Goal: Task Accomplishment & Management: Use online tool/utility

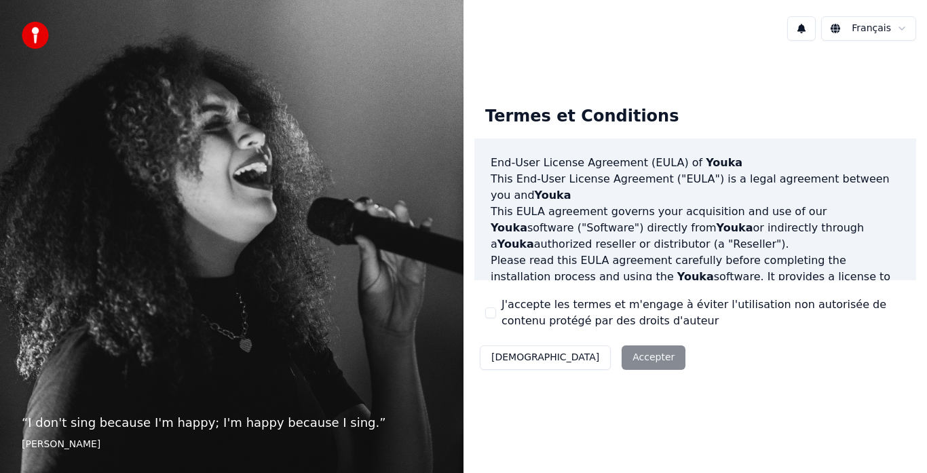
click at [566, 356] on div "Décliner Accepter" at bounding box center [582, 357] width 216 height 35
click at [565, 367] on div "Décliner Accepter" at bounding box center [582, 357] width 216 height 35
click at [573, 360] on div "Décliner Accepter" at bounding box center [582, 357] width 216 height 35
click at [572, 360] on div "Décliner Accepter" at bounding box center [582, 357] width 216 height 35
click at [573, 360] on div "Décliner Accepter" at bounding box center [582, 357] width 216 height 35
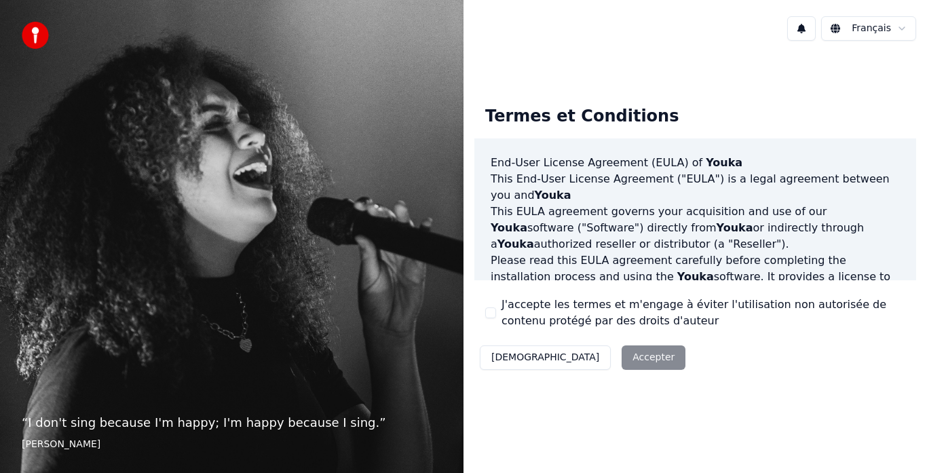
click at [571, 358] on div "Décliner Accepter" at bounding box center [582, 357] width 216 height 35
click at [554, 361] on div "Décliner Accepter" at bounding box center [582, 357] width 216 height 35
click at [584, 357] on div "Décliner Accepter" at bounding box center [582, 357] width 216 height 35
click at [540, 467] on div "Français Termes et Conditions End-User License Agreement (EULA) of Youka This E…" at bounding box center [694, 236] width 463 height 473
click at [576, 356] on div "Décliner Accepter" at bounding box center [582, 357] width 216 height 35
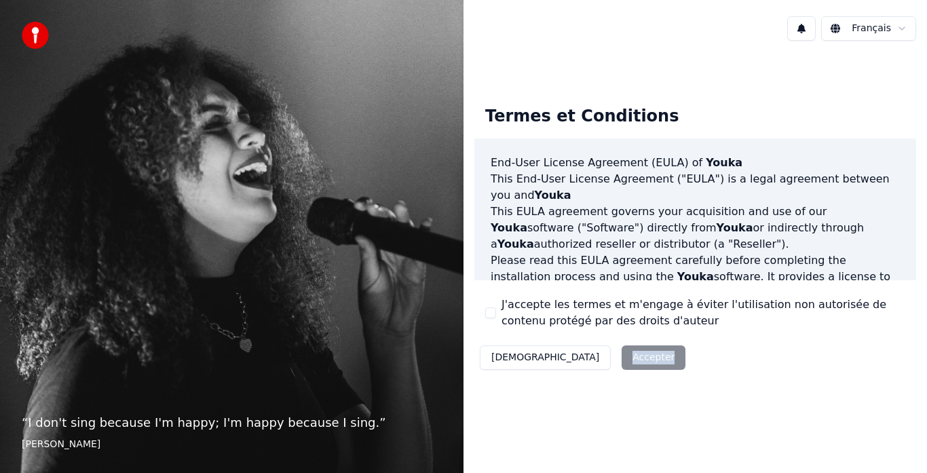
click at [576, 356] on div "Décliner Accepter" at bounding box center [582, 357] width 216 height 35
click at [577, 360] on div "Décliner Accepter" at bounding box center [582, 357] width 216 height 35
click at [578, 362] on div "Décliner Accepter" at bounding box center [582, 357] width 216 height 35
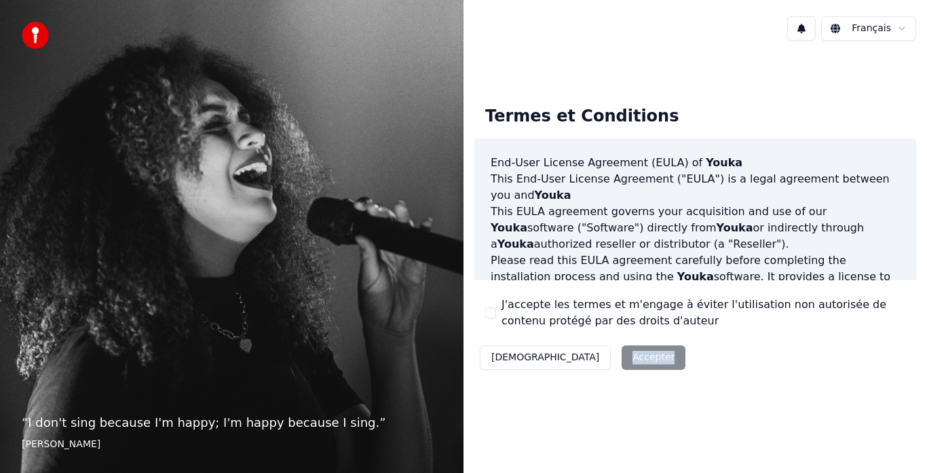
click at [578, 362] on div "Décliner Accepter" at bounding box center [582, 357] width 216 height 35
click at [581, 331] on div "Termes et Conditions End-User License Agreement (EULA) of Youka This End-User L…" at bounding box center [695, 235] width 442 height 280
click at [585, 324] on label "J'accepte les termes et m'engage à éviter l'utilisation non autorisée de conten…" at bounding box center [703, 312] width 404 height 33
click at [496, 318] on button "J'accepte les termes et m'engage à éviter l'utilisation non autorisée de conten…" at bounding box center [490, 312] width 11 height 11
click at [621, 362] on button "Accepter" at bounding box center [653, 357] width 64 height 24
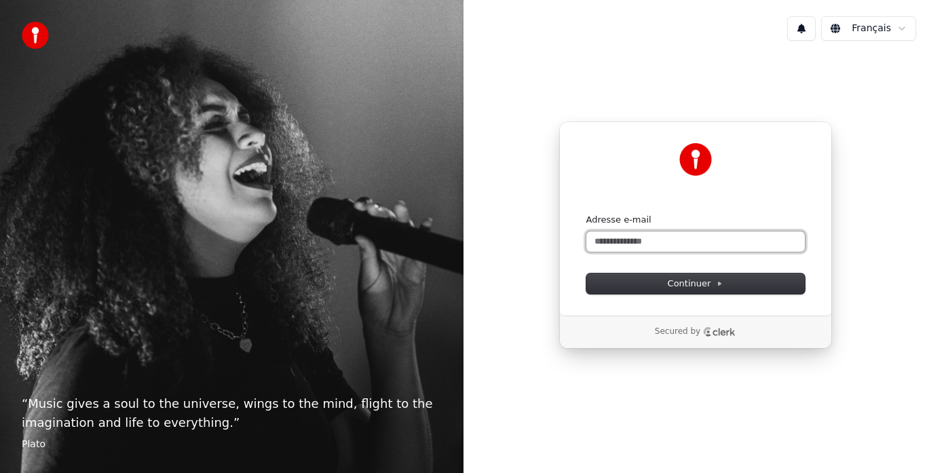
click at [612, 249] on input "Adresse e-mail" at bounding box center [695, 241] width 218 height 20
click at [373, 318] on div "“ Music gives a soul to the universe, wings to the mind, flight to the imaginat…" at bounding box center [231, 236] width 463 height 473
click at [657, 237] on input "**********" at bounding box center [695, 241] width 218 height 20
click at [733, 248] on input "**********" at bounding box center [695, 241] width 218 height 20
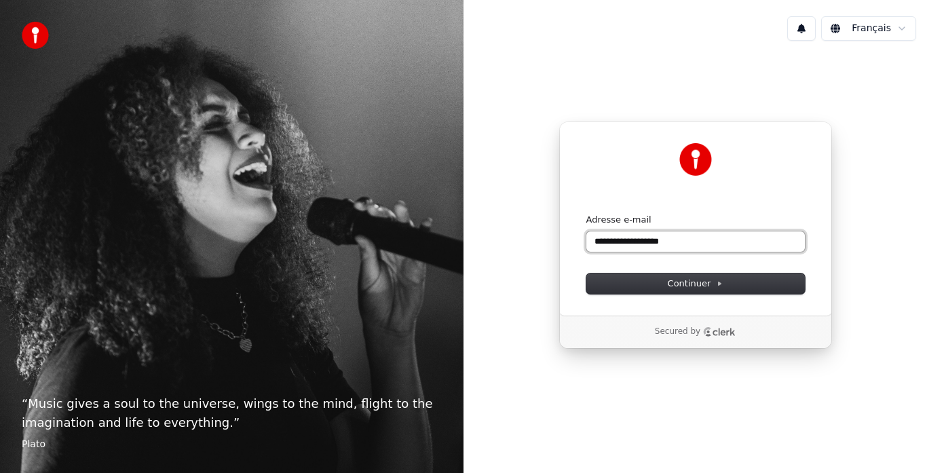
click at [733, 248] on input "**********" at bounding box center [695, 241] width 218 height 20
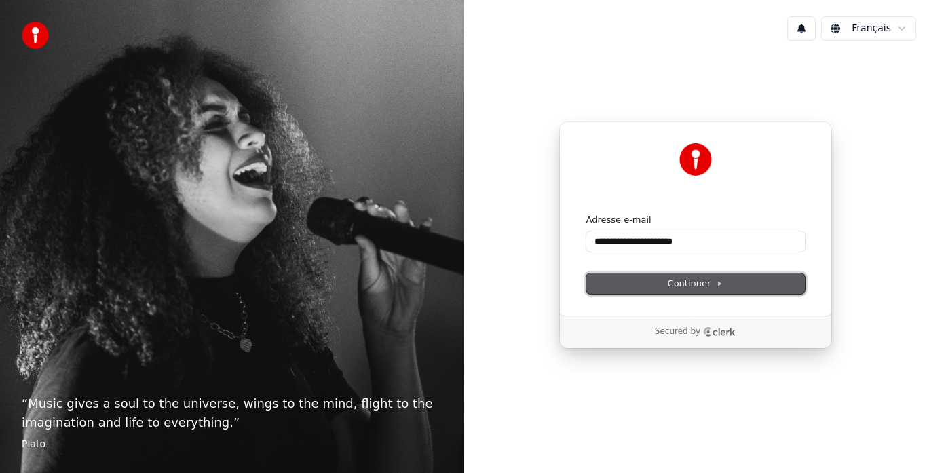
click at [680, 290] on button "Continuer" at bounding box center [695, 283] width 218 height 20
type input "**********"
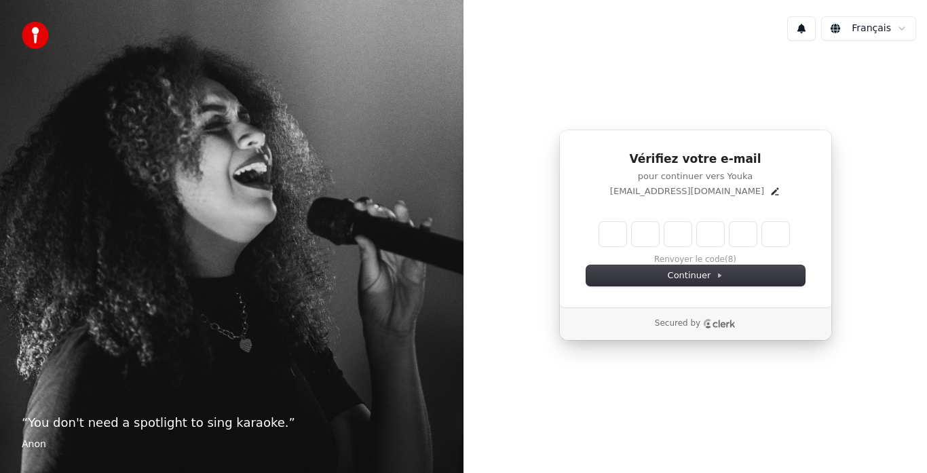
type input "*"
type input "**"
type input "*"
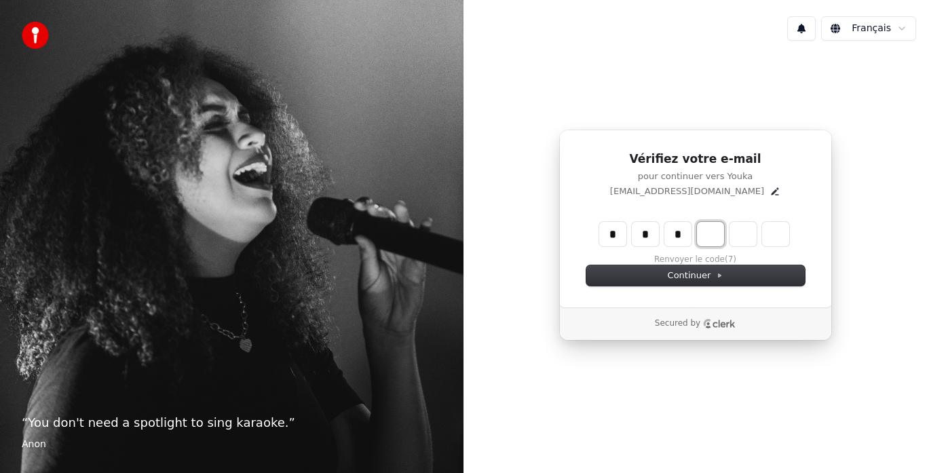
type input "***"
type input "*"
type input "****"
type input "*"
type input "******"
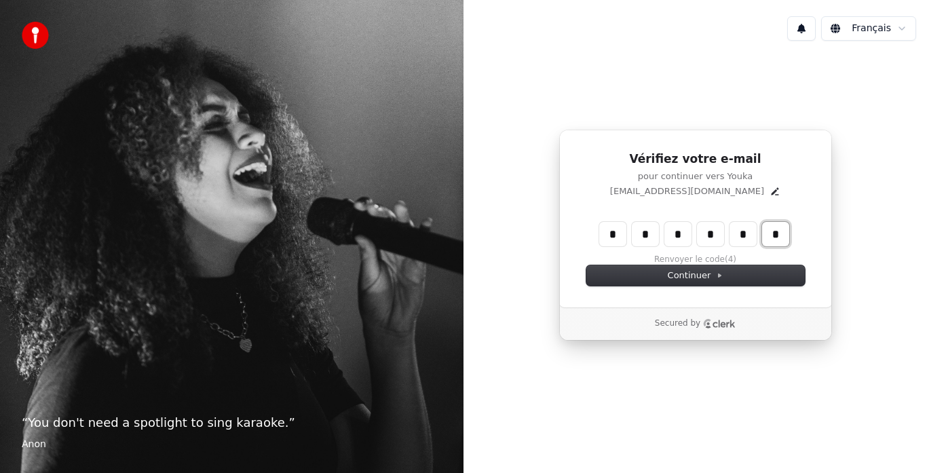
type input "*"
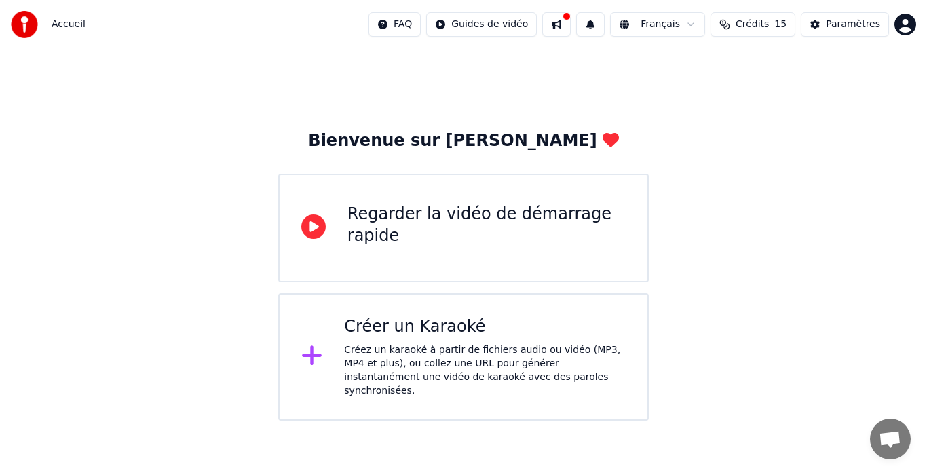
click at [320, 349] on icon at bounding box center [312, 355] width 22 height 24
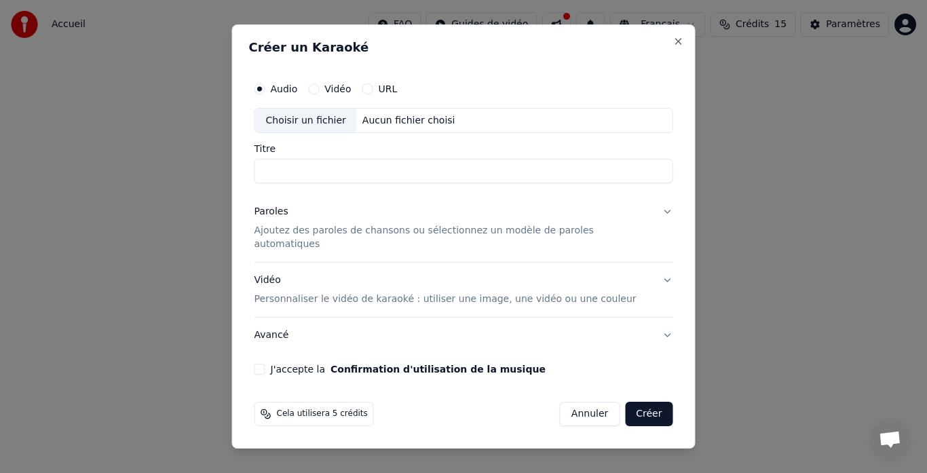
click at [319, 94] on button "Vidéo" at bounding box center [313, 88] width 11 height 11
click at [311, 170] on input "Titre" at bounding box center [463, 171] width 419 height 24
type input "**********"
click at [300, 242] on p "Ajoutez des paroles de chansons ou sélectionnez un modèle de paroles automatiqu…" at bounding box center [452, 238] width 397 height 27
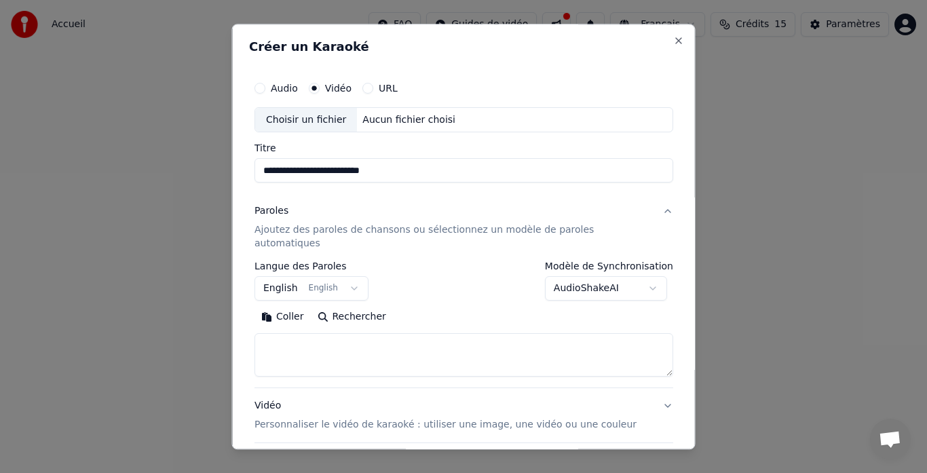
click at [351, 277] on button "English English" at bounding box center [311, 289] width 114 height 24
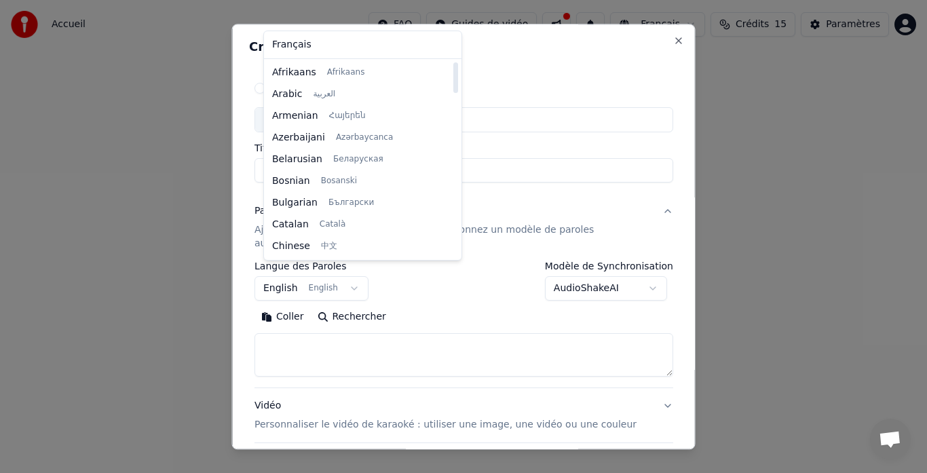
select select "**"
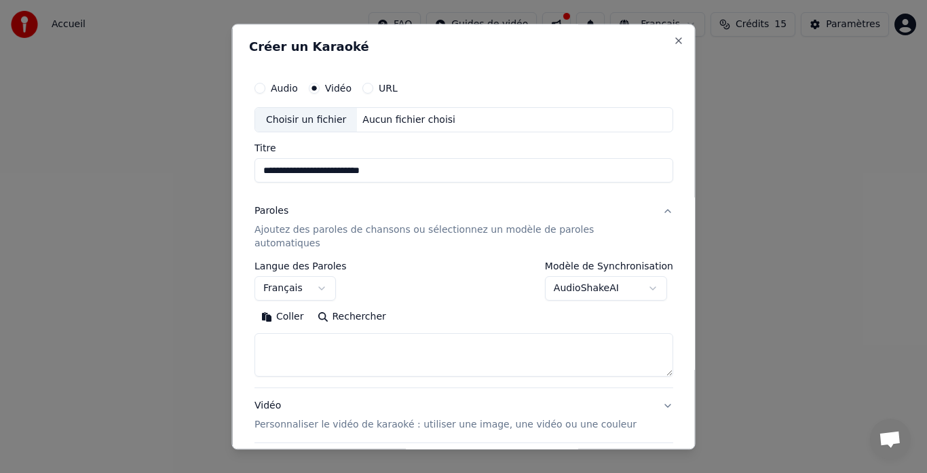
click at [637, 273] on body "**********" at bounding box center [463, 210] width 927 height 421
click at [446, 284] on body "**********" at bounding box center [463, 210] width 927 height 421
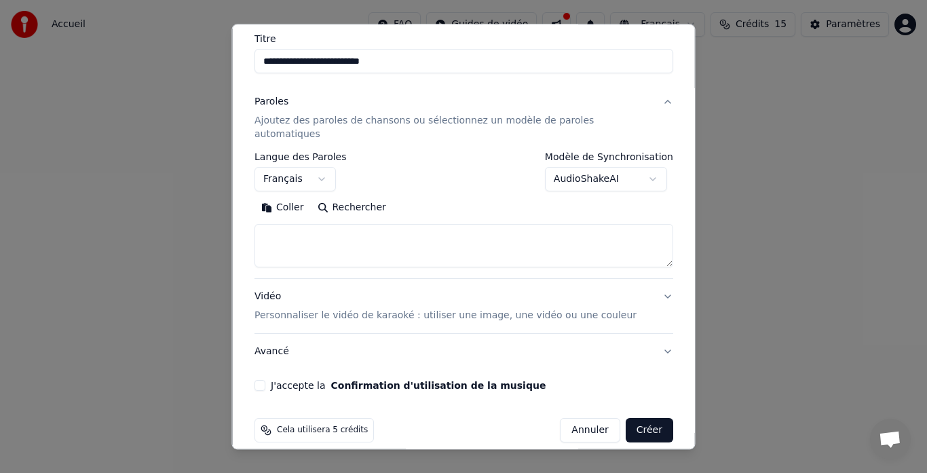
scroll to position [111, 0]
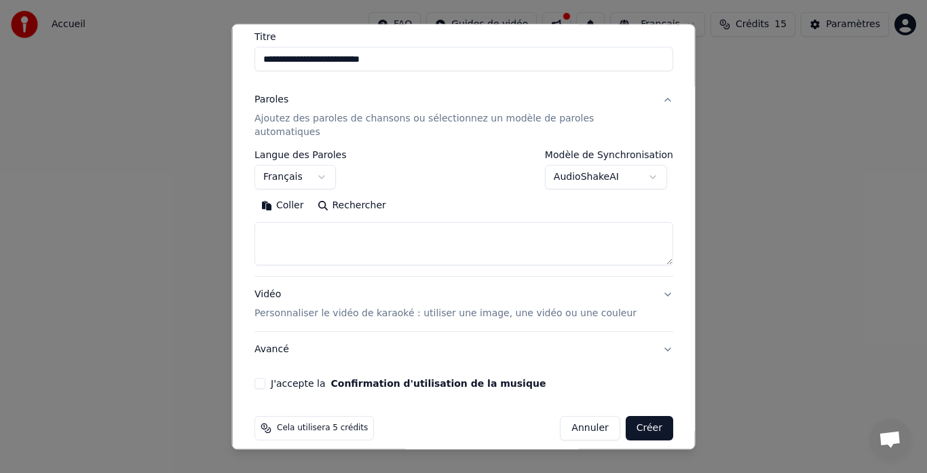
click at [298, 307] on p "Personnaliser le vidéo de karaoké : utiliser une image, une vidéo ou une couleur" at bounding box center [445, 314] width 382 height 14
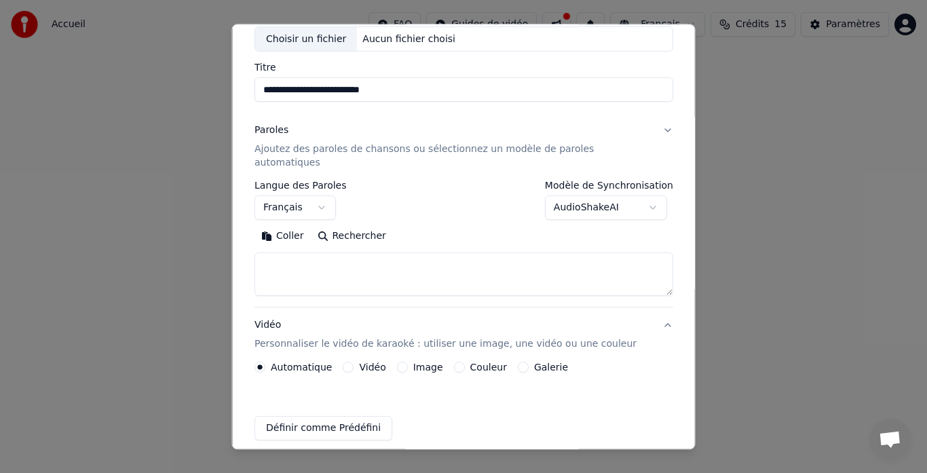
scroll to position [75, 0]
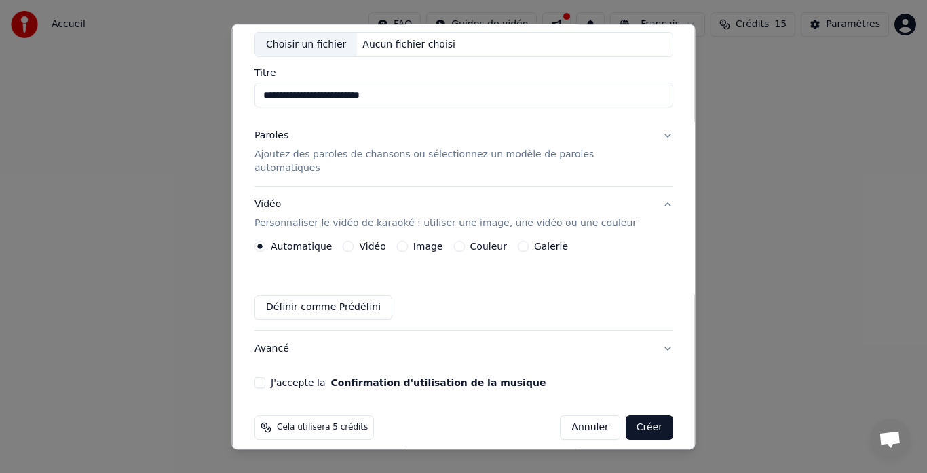
click at [372, 242] on label "Vidéo" at bounding box center [372, 246] width 26 height 9
click at [353, 242] on button "Vidéo" at bounding box center [348, 247] width 11 height 11
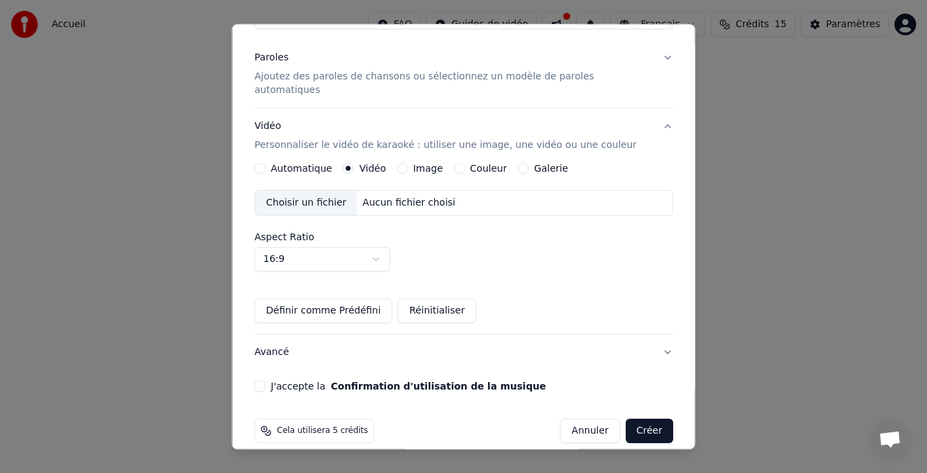
scroll to position [156, 0]
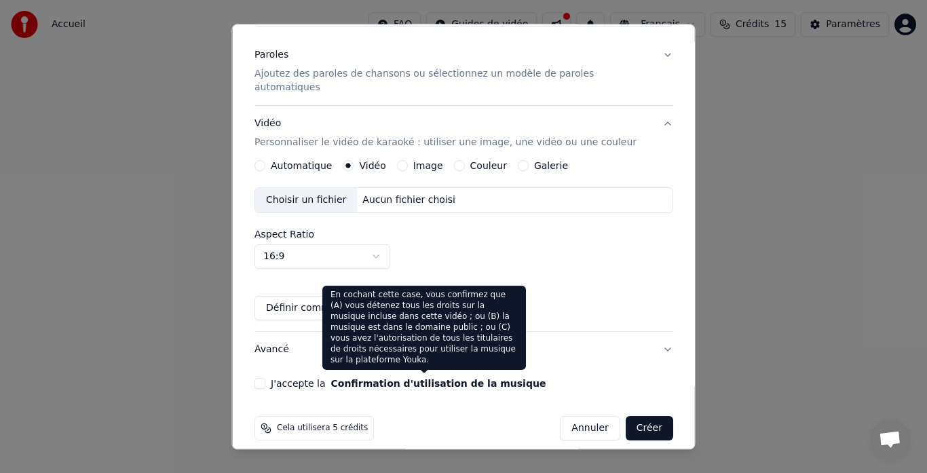
click at [341, 379] on button "Confirmation d'utilisation de la musique" at bounding box center [437, 383] width 215 height 9
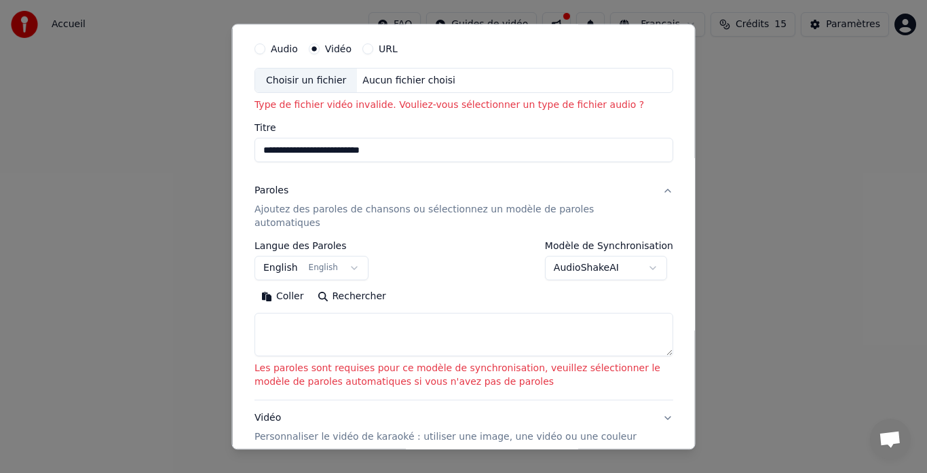
scroll to position [0, 0]
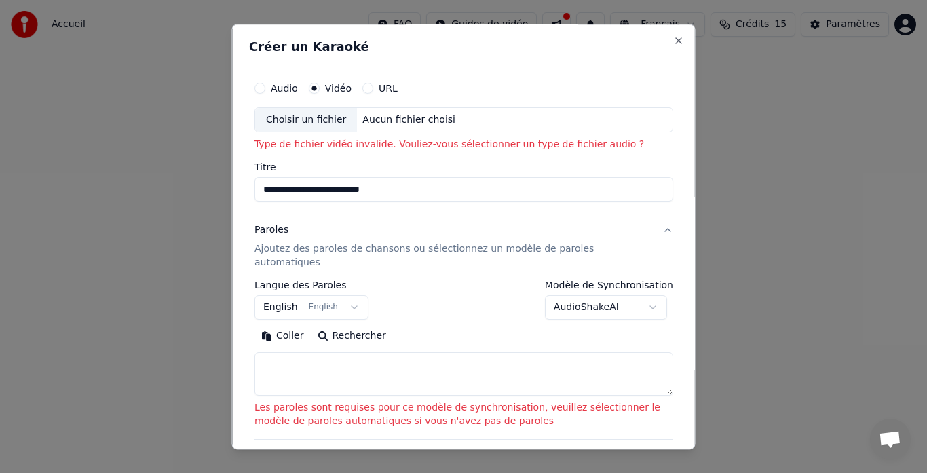
click at [257, 90] on button "Audio" at bounding box center [259, 88] width 11 height 11
click at [281, 198] on input "Titre" at bounding box center [463, 190] width 419 height 24
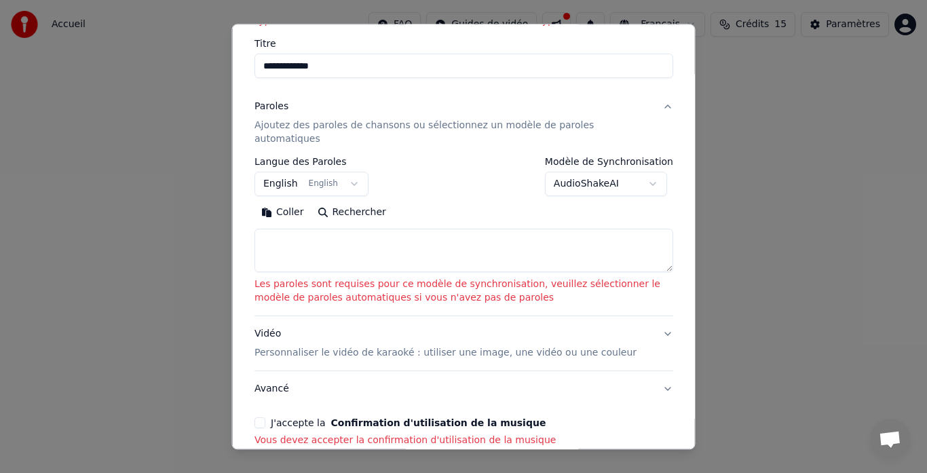
scroll to position [136, 0]
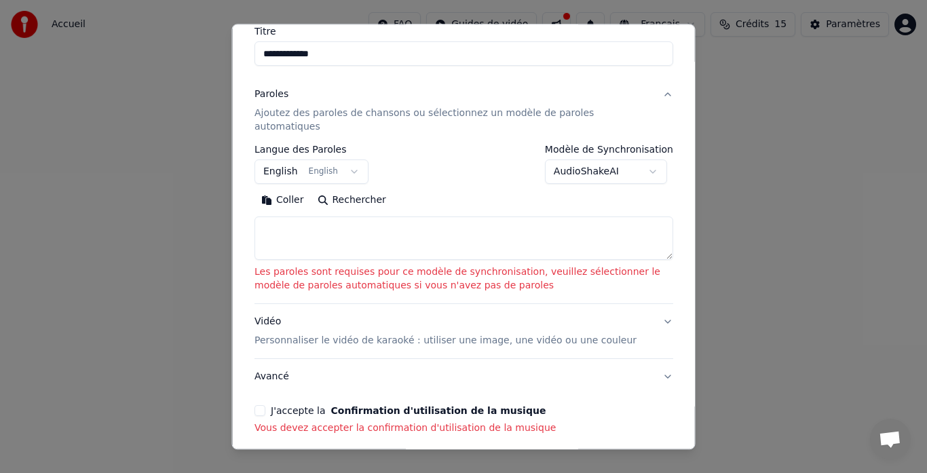
type input "**********"
click at [300, 217] on textarea at bounding box center [463, 238] width 419 height 43
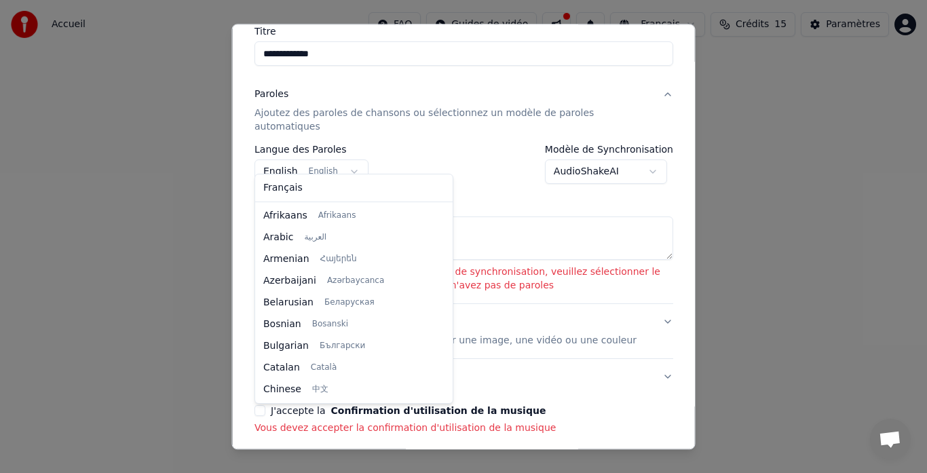
click at [345, 162] on body "**********" at bounding box center [463, 210] width 927 height 421
select select "**"
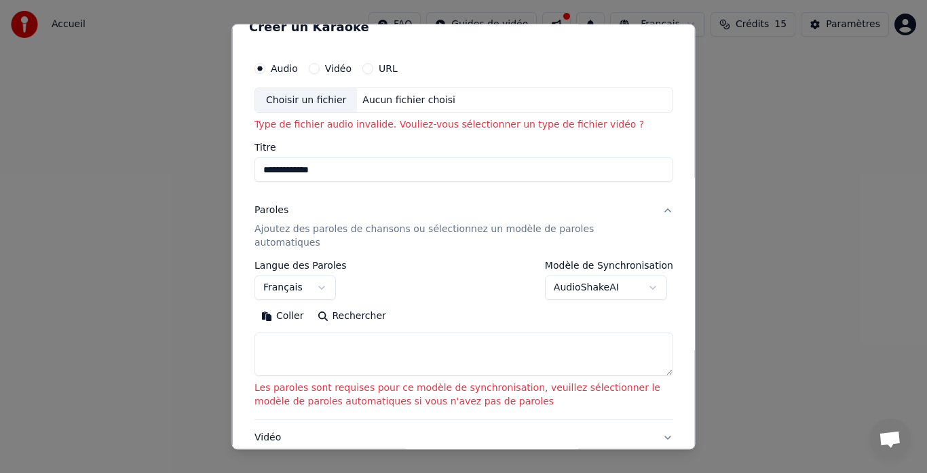
scroll to position [0, 0]
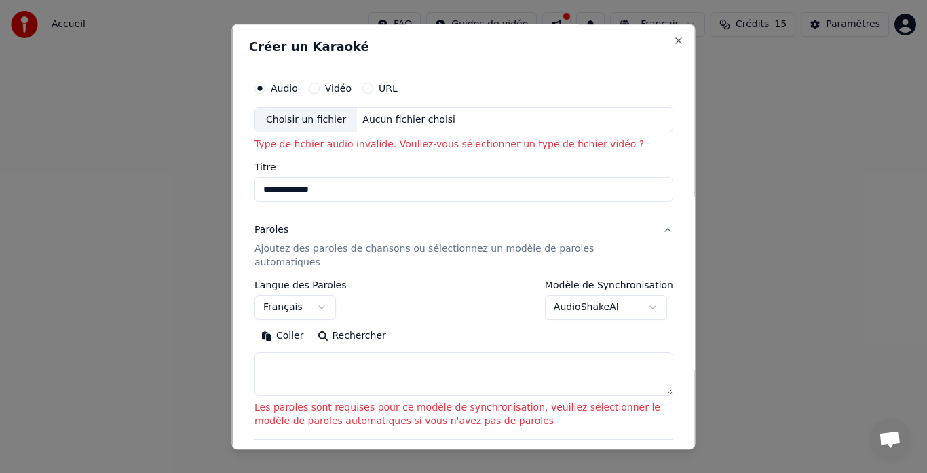
click at [377, 119] on div "Aucun fichier choisi" at bounding box center [409, 120] width 104 height 14
click at [328, 192] on input "**********" at bounding box center [463, 190] width 419 height 24
type input "**********"
click at [315, 244] on p "Ajoutez des paroles de chansons ou sélectionnez un modèle de paroles automatiqu…" at bounding box center [452, 256] width 397 height 27
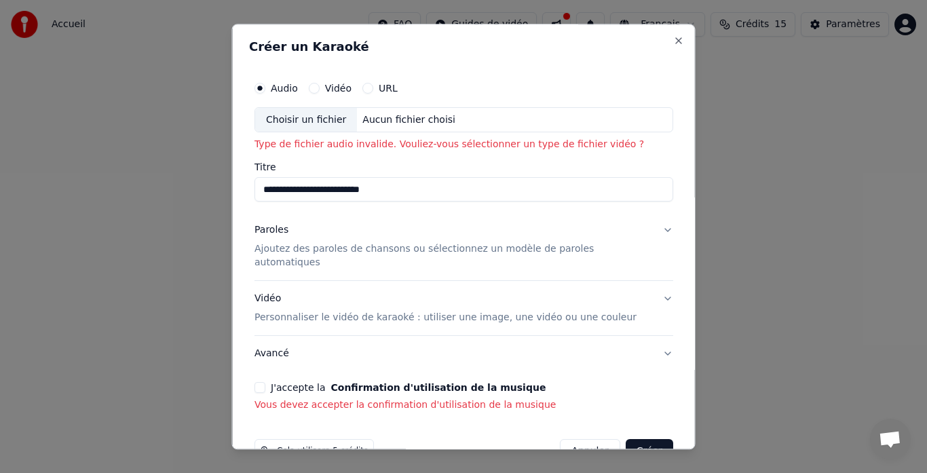
click at [329, 150] on p "Type de fichier audio invalide. Vouliez-vous sélectionner un type de fichier vi…" at bounding box center [463, 145] width 419 height 14
click at [373, 88] on button "URL" at bounding box center [367, 88] width 11 height 11
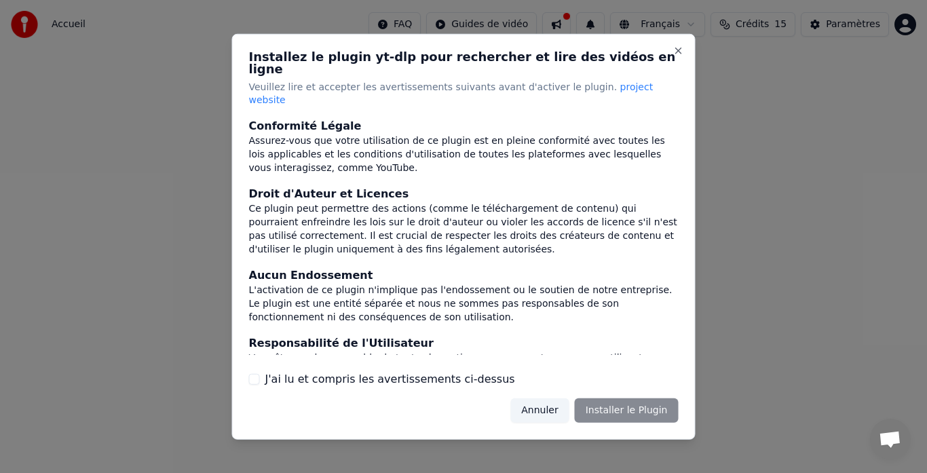
click at [607, 398] on div "Annuler Installer le Plugin" at bounding box center [594, 410] width 168 height 24
click at [408, 371] on label "J'ai lu et compris les avertissements ci-dessus" at bounding box center [390, 379] width 250 height 16
click at [260, 374] on button "J'ai lu et compris les avertissements ci-dessus" at bounding box center [254, 379] width 11 height 11
click at [614, 400] on button "Installer le Plugin" at bounding box center [627, 410] width 104 height 24
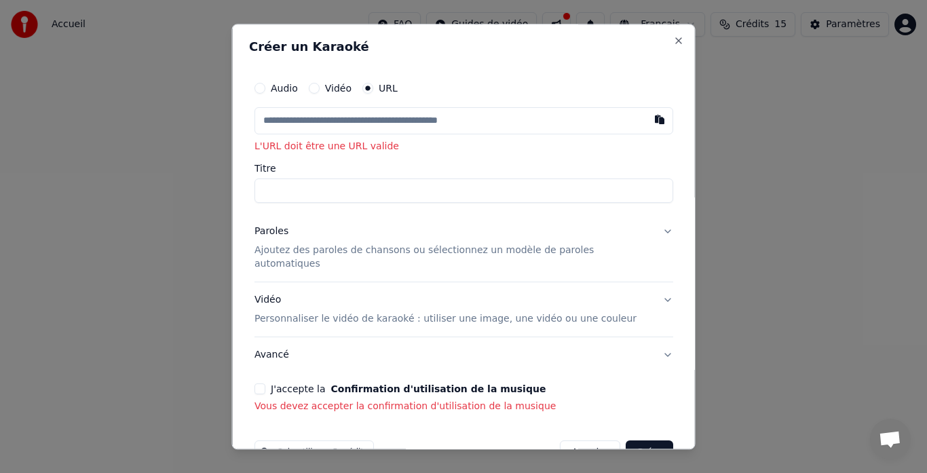
click at [287, 187] on input "Titre" at bounding box center [463, 191] width 419 height 24
click at [298, 117] on input "text" at bounding box center [463, 120] width 419 height 27
click at [339, 127] on input "text" at bounding box center [463, 120] width 419 height 27
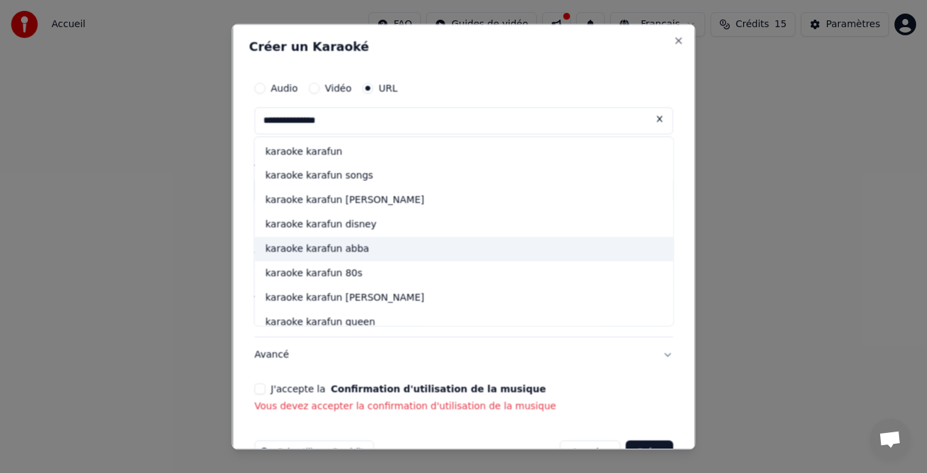
click at [324, 252] on div "karaoke karafun abba" at bounding box center [463, 249] width 419 height 24
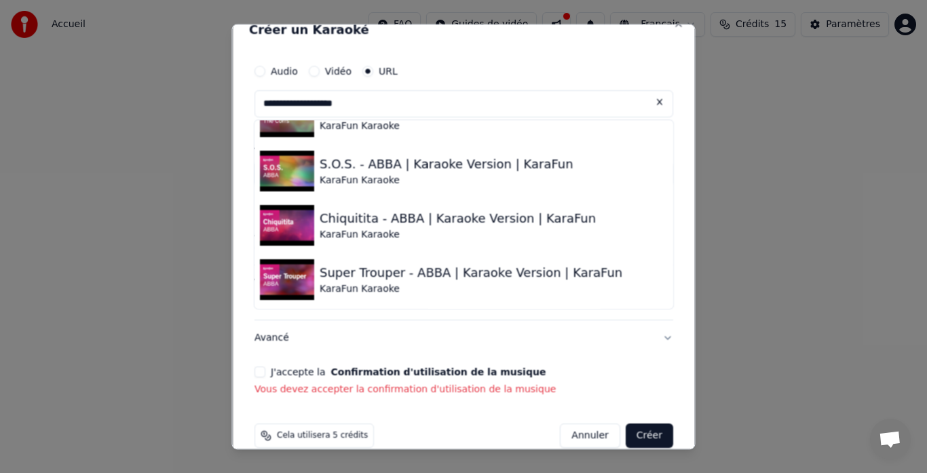
scroll to position [24, 0]
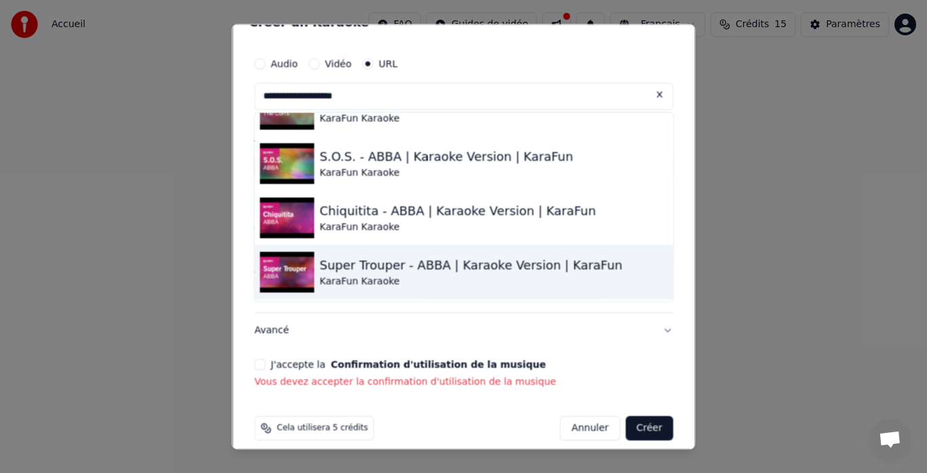
click at [361, 264] on div "Super Trouper - ABBA | Karaoke Version | KaraFun" at bounding box center [471, 265] width 303 height 19
type input "**********"
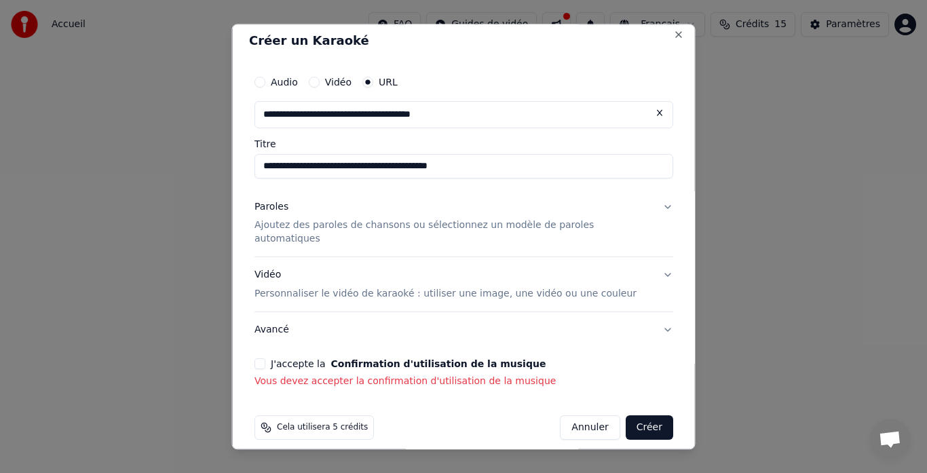
click at [281, 318] on button "Avancé" at bounding box center [463, 330] width 419 height 35
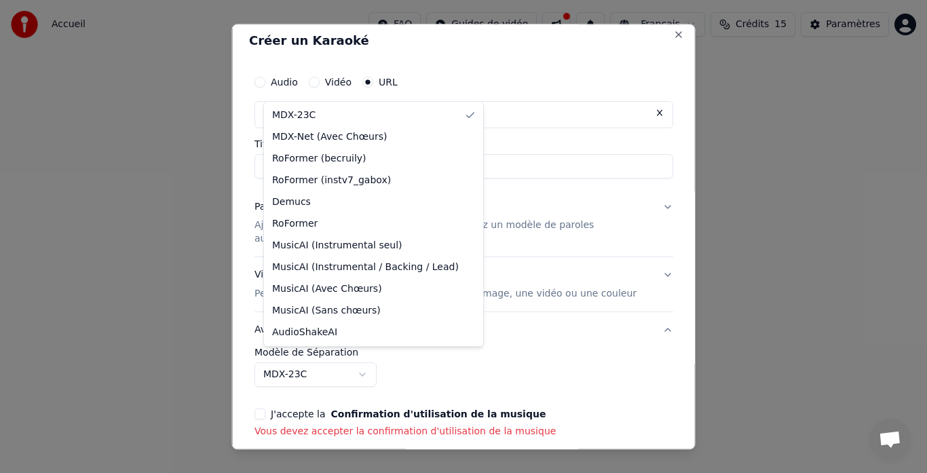
click at [372, 362] on body "**********" at bounding box center [463, 210] width 927 height 421
select select "**********"
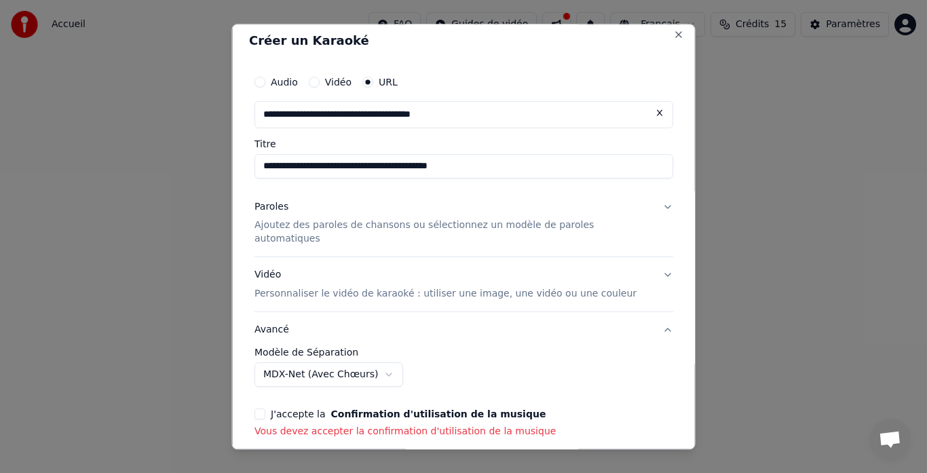
click at [309, 410] on label "J'accepte la Confirmation d'utilisation de la musique" at bounding box center [408, 414] width 275 height 9
click at [265, 409] on button "J'accepte la Confirmation d'utilisation de la musique" at bounding box center [259, 414] width 11 height 11
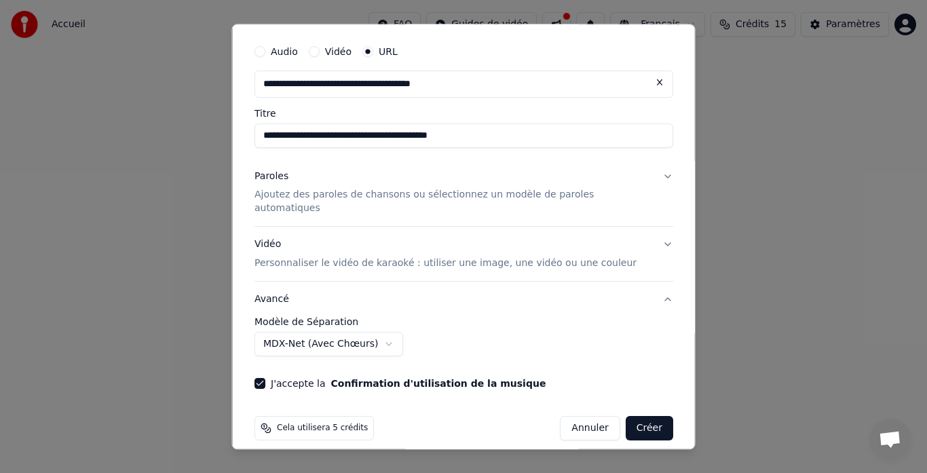
click at [625, 417] on button "Créer" at bounding box center [648, 429] width 47 height 24
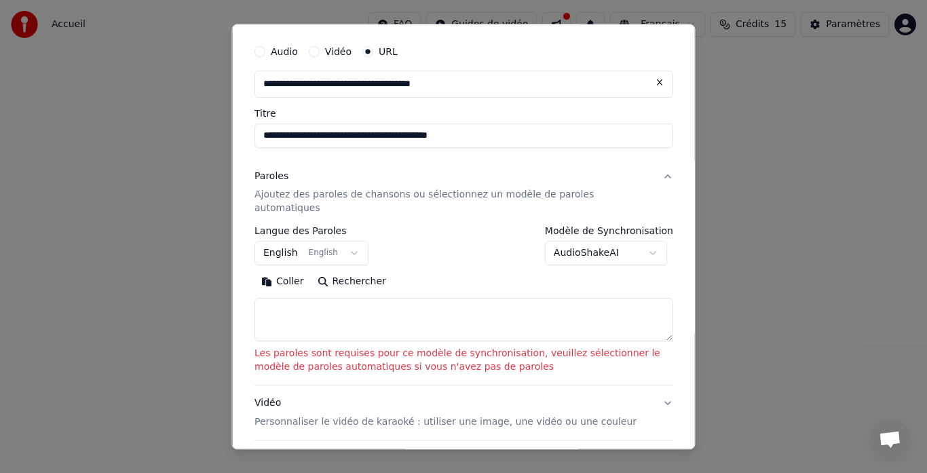
click at [341, 242] on body "**********" at bounding box center [463, 210] width 927 height 421
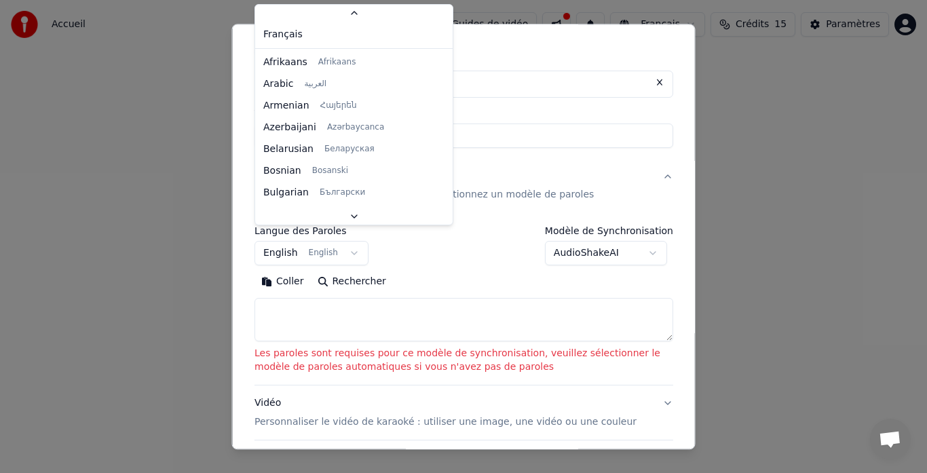
scroll to position [109, 0]
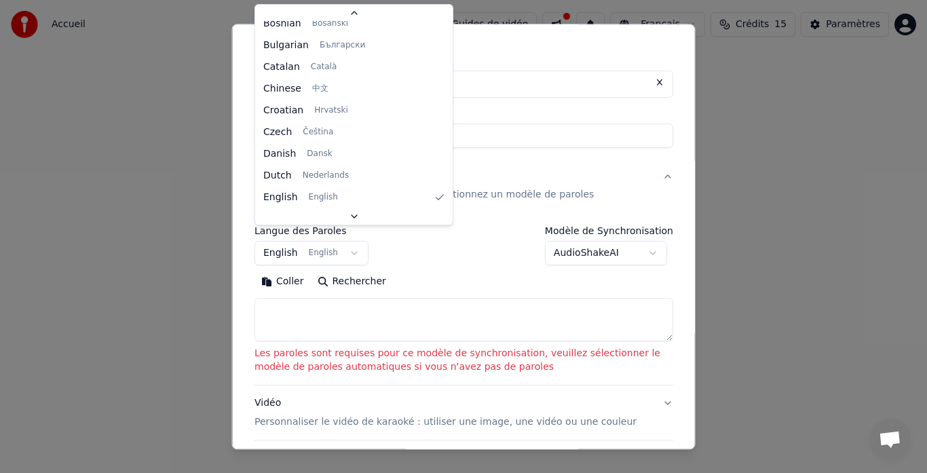
click at [339, 243] on body "**********" at bounding box center [463, 210] width 927 height 421
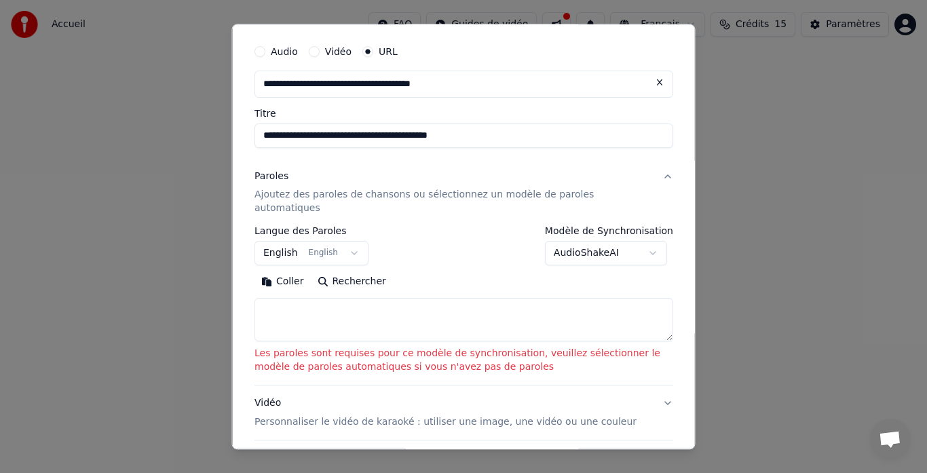
click at [337, 271] on button "Rechercher" at bounding box center [351, 282] width 82 height 22
click at [317, 271] on button "Rechercher" at bounding box center [351, 282] width 82 height 22
click at [282, 301] on textarea at bounding box center [463, 320] width 419 height 43
click at [337, 347] on p "Les paroles sont requises pour ce modèle de synchronisation, veuillez sélection…" at bounding box center [463, 360] width 419 height 27
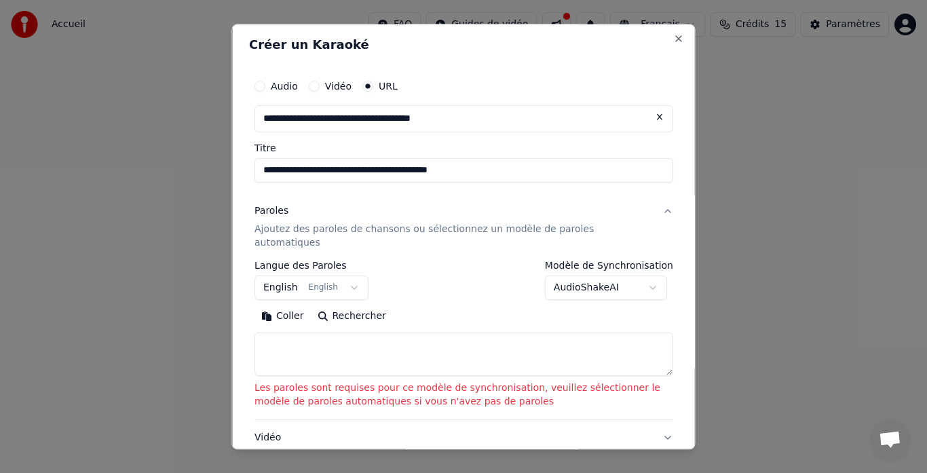
scroll to position [0, 0]
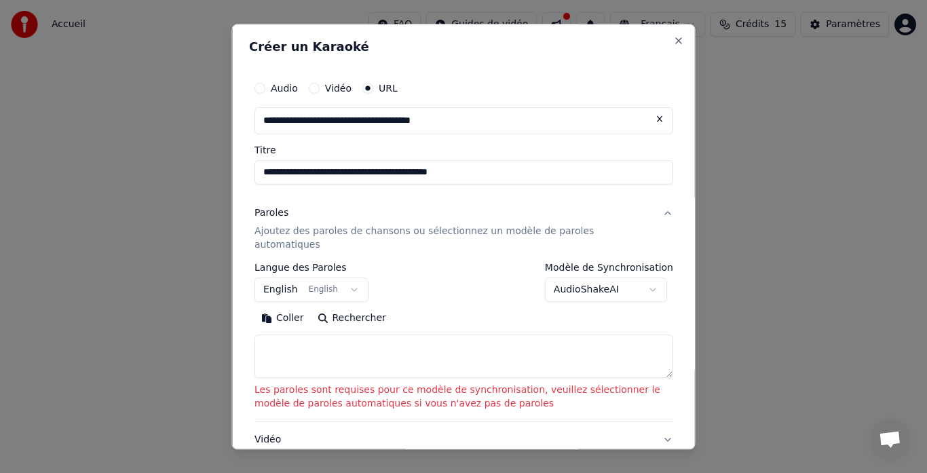
click at [307, 237] on p "Ajoutez des paroles de chansons ou sélectionnez un modèle de paroles automatiqu…" at bounding box center [452, 238] width 397 height 27
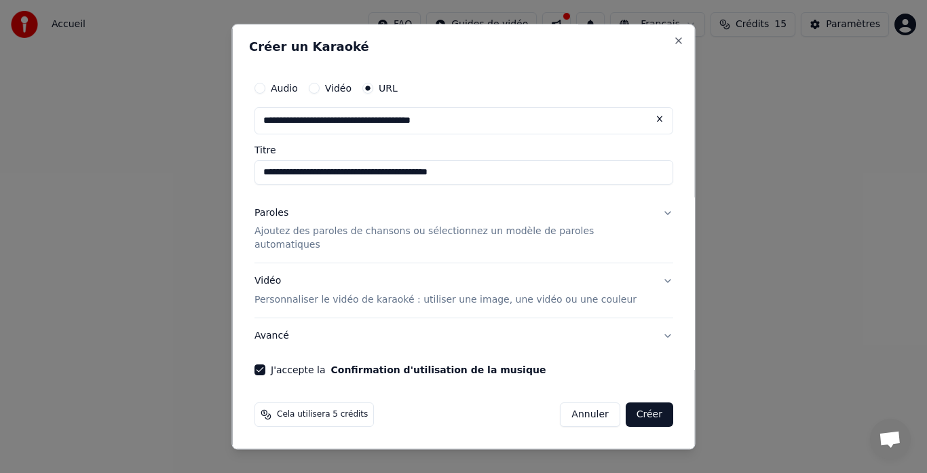
click at [653, 218] on button "Paroles Ajoutez des paroles de chansons ou sélectionnez un modèle de paroles au…" at bounding box center [463, 229] width 419 height 68
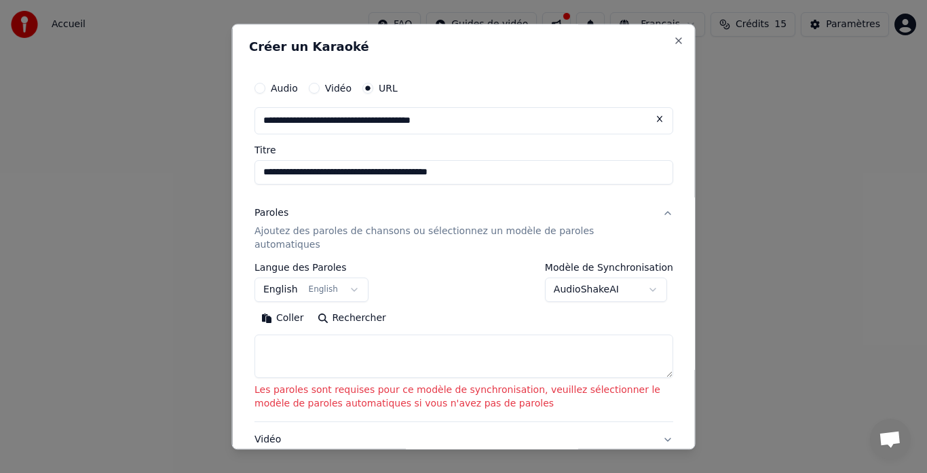
click at [334, 308] on button "Rechercher" at bounding box center [351, 319] width 82 height 22
click at [296, 335] on textarea at bounding box center [463, 356] width 419 height 43
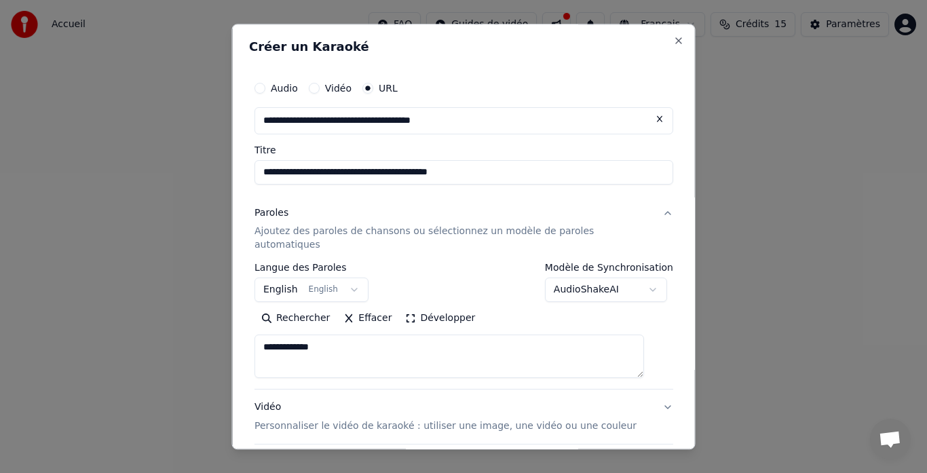
type textarea "**********"
click at [292, 308] on button "Rechercher" at bounding box center [295, 319] width 82 height 22
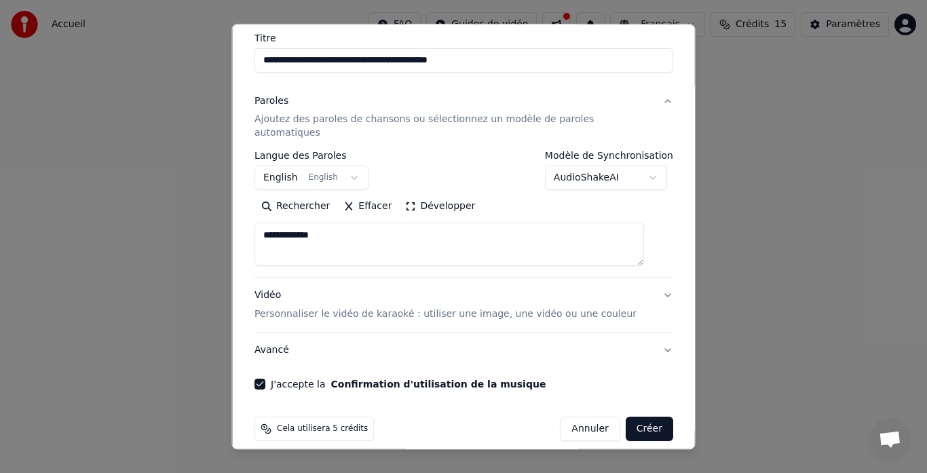
scroll to position [113, 0]
click at [625, 417] on button "Créer" at bounding box center [648, 429] width 47 height 24
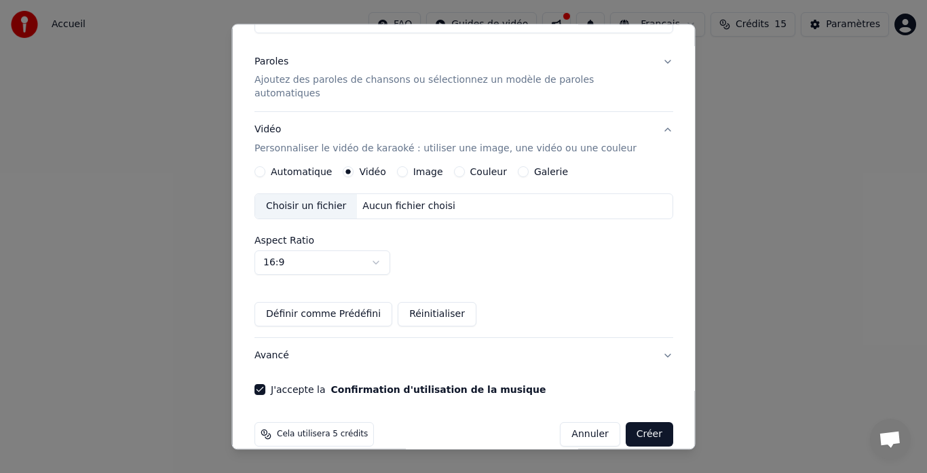
scroll to position [157, 0]
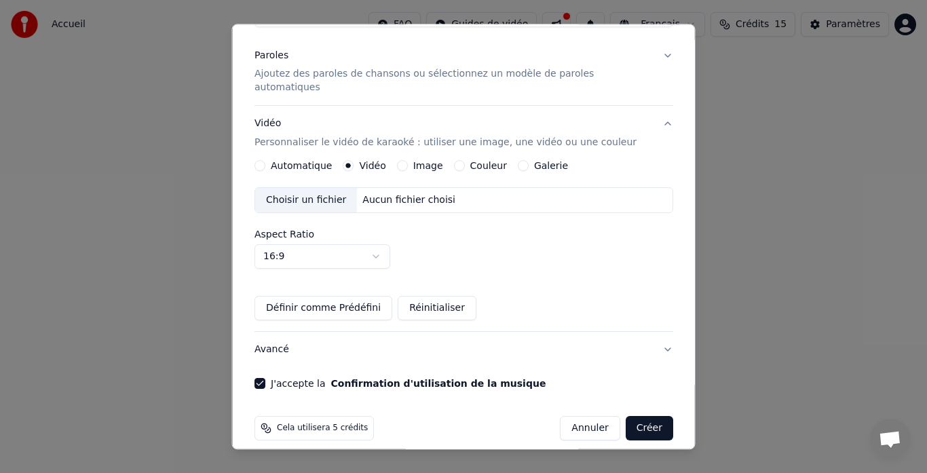
click at [631, 417] on button "Créer" at bounding box center [648, 429] width 47 height 24
click at [378, 79] on p "Ajoutez des paroles de chansons ou sélectionnez un modèle de paroles automatiqu…" at bounding box center [452, 81] width 397 height 27
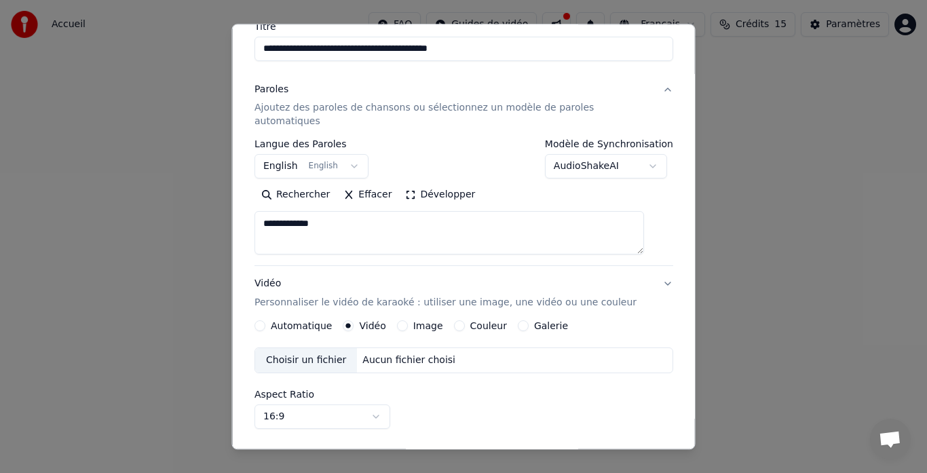
scroll to position [113, 0]
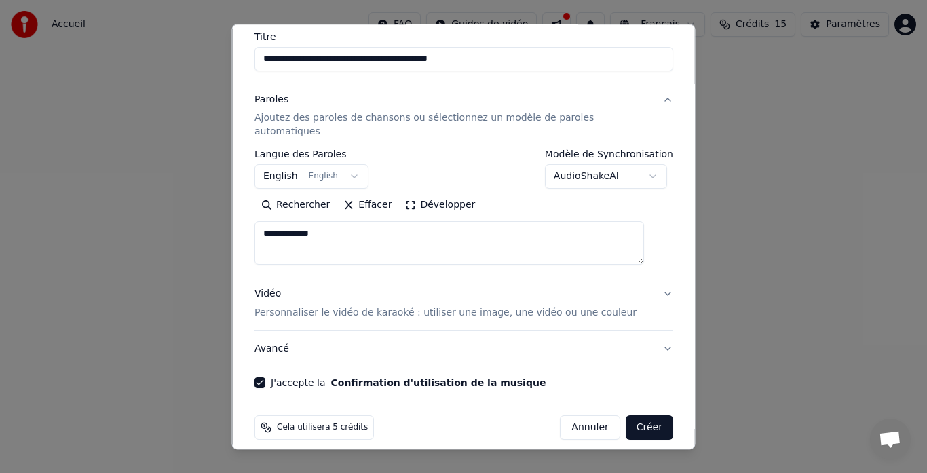
click at [281, 332] on button "Avancé" at bounding box center [463, 349] width 419 height 35
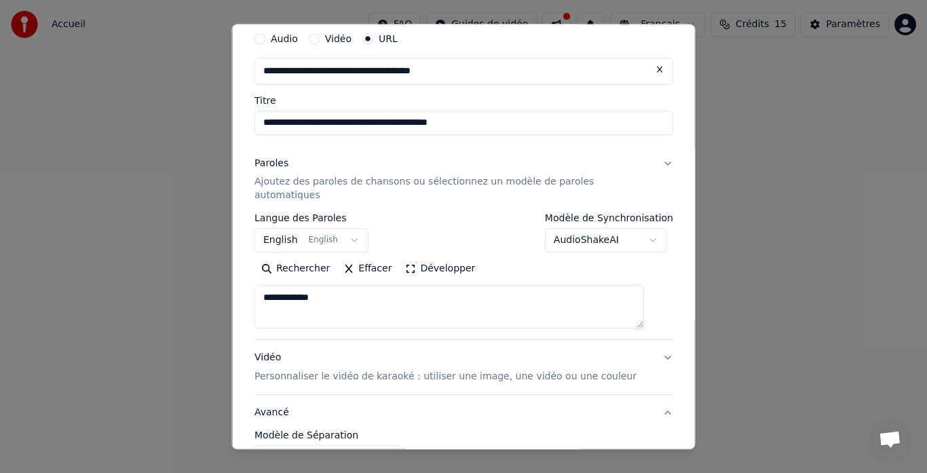
scroll to position [37, 0]
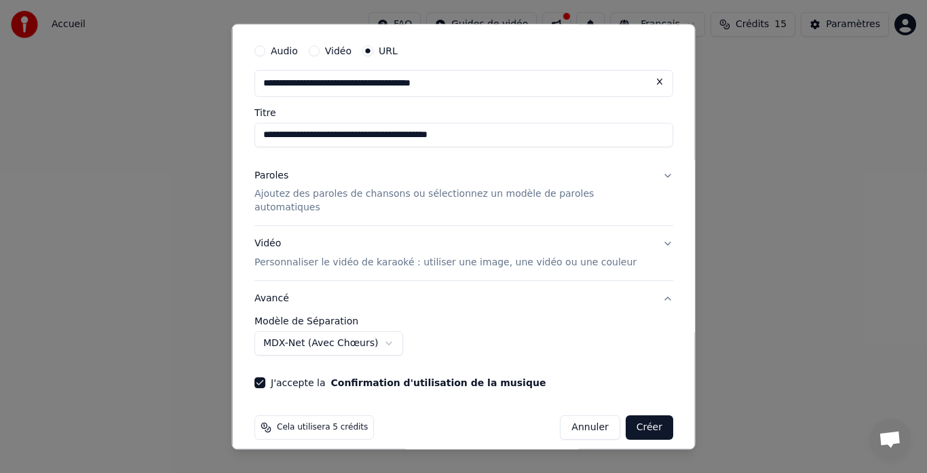
click at [290, 332] on button "MDX-Net (Avec Chœurs)" at bounding box center [328, 344] width 149 height 24
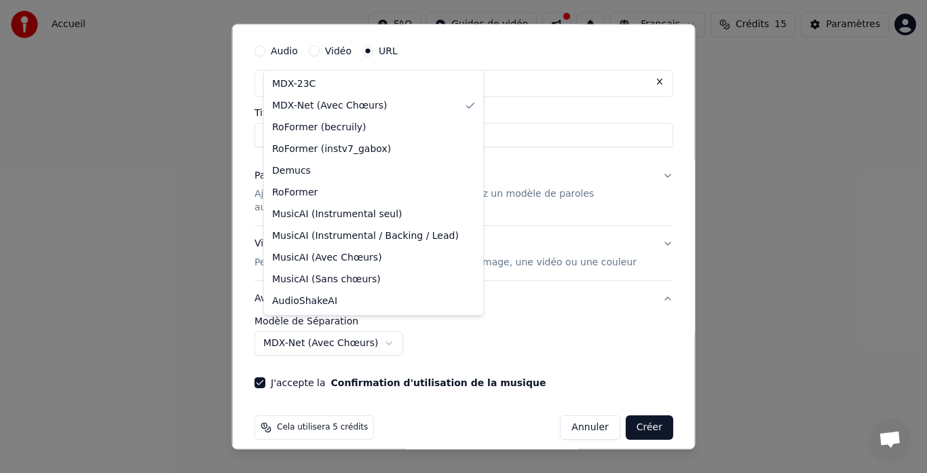
click at [210, 81] on div at bounding box center [463, 236] width 927 height 473
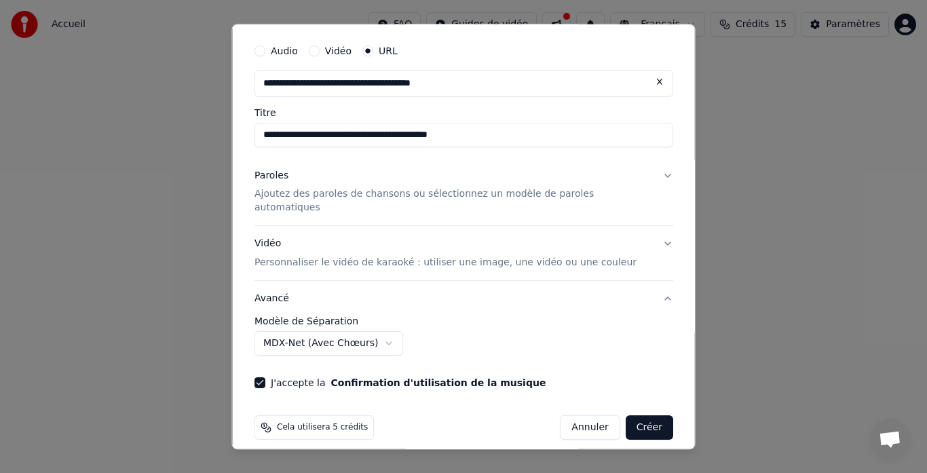
click at [638, 418] on button "Créer" at bounding box center [648, 428] width 47 height 24
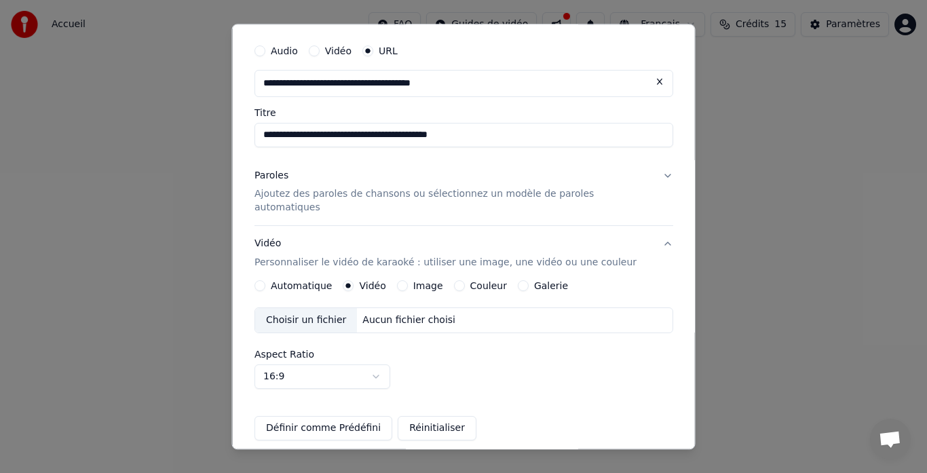
click at [343, 417] on button "Définir comme Prédéfini" at bounding box center [323, 429] width 138 height 24
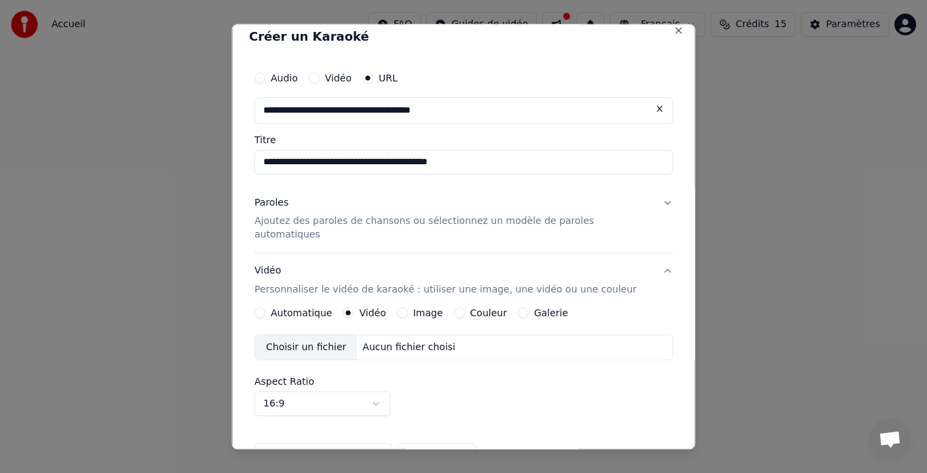
scroll to position [0, 0]
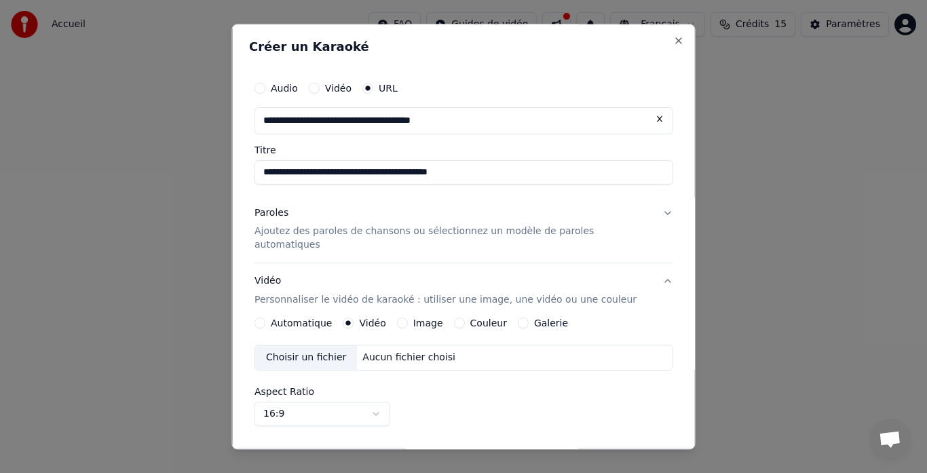
drag, startPoint x: 520, startPoint y: 26, endPoint x: 517, endPoint y: 94, distance: 67.3
click at [517, 94] on div "**********" at bounding box center [463, 236] width 463 height 425
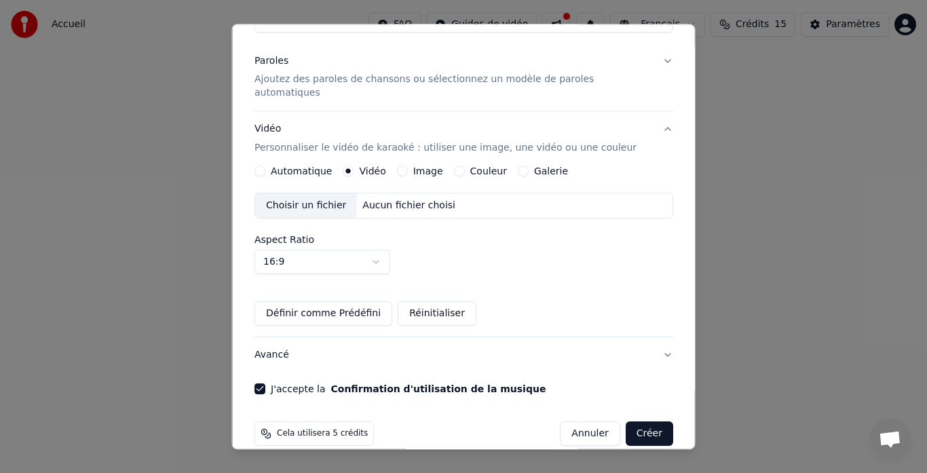
scroll to position [157, 0]
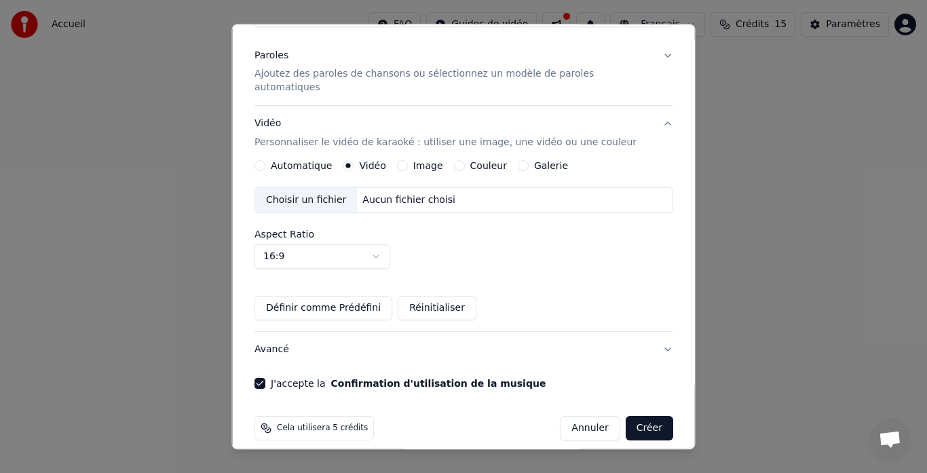
click at [275, 332] on button "Avancé" at bounding box center [463, 349] width 419 height 35
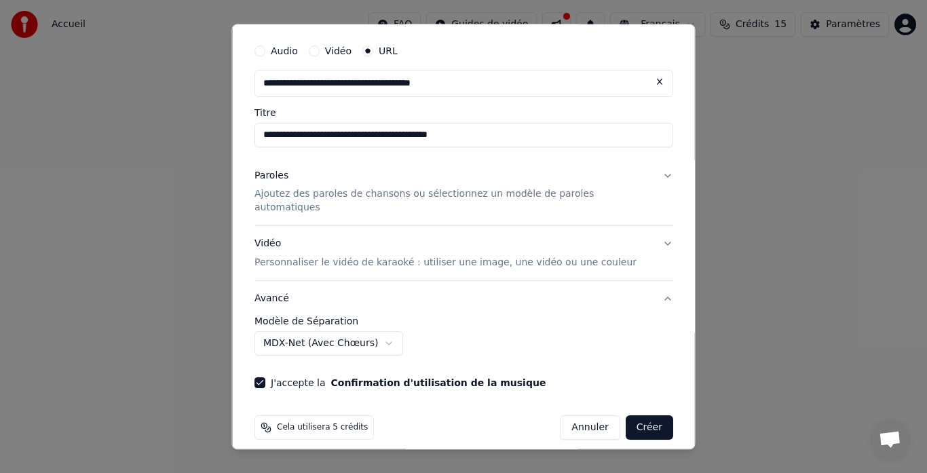
scroll to position [37, 0]
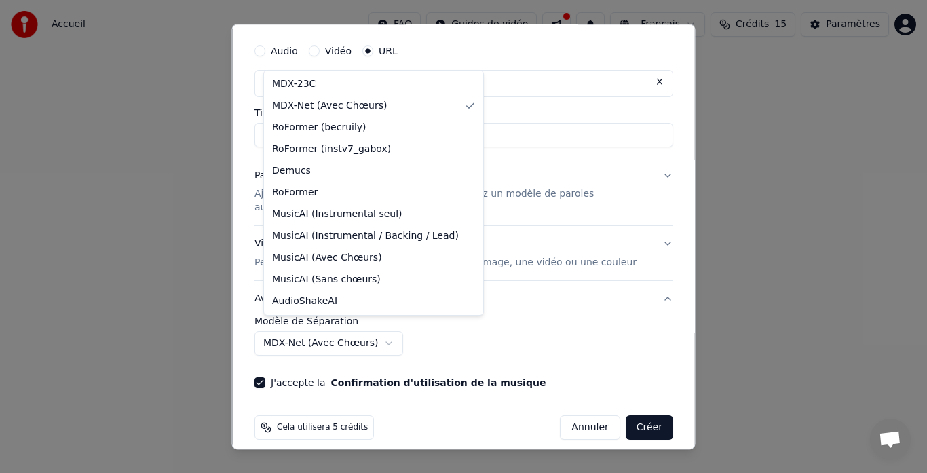
click at [383, 327] on body "**********" at bounding box center [463, 210] width 927 height 421
select select "******"
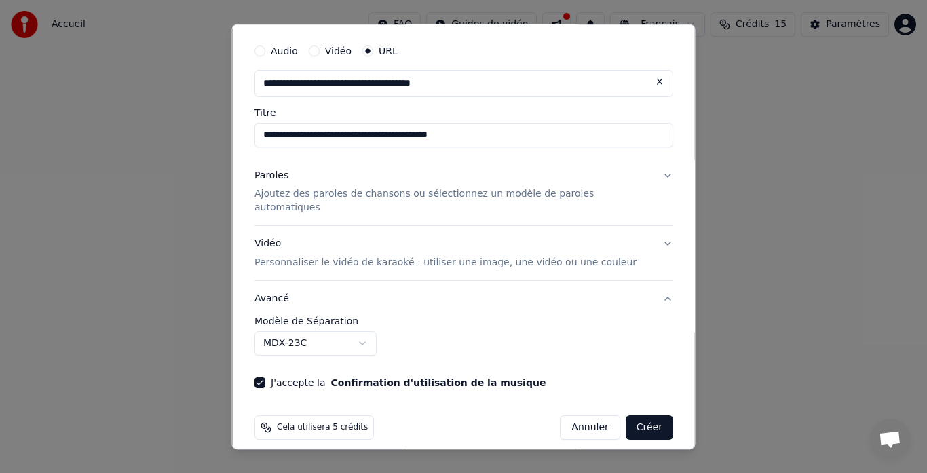
click at [625, 419] on button "Créer" at bounding box center [648, 428] width 47 height 24
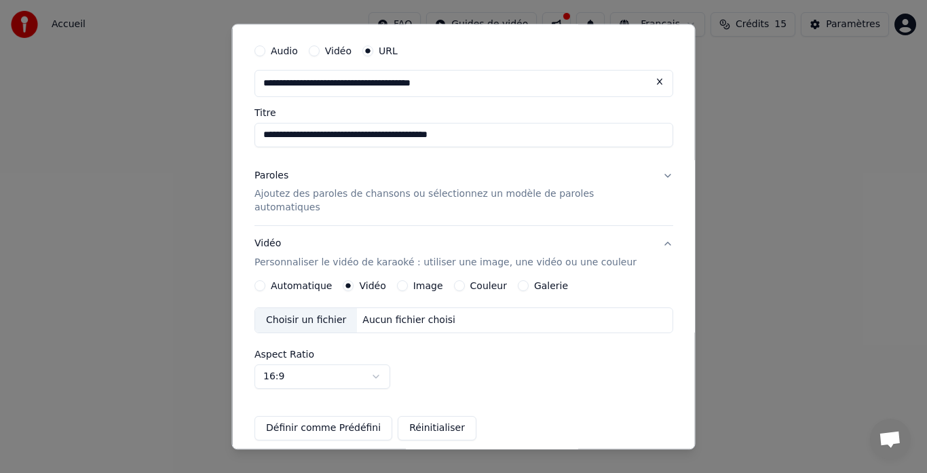
click at [347, 417] on button "Définir comme Prédéfini" at bounding box center [323, 429] width 138 height 24
click at [501, 80] on input "**********" at bounding box center [463, 83] width 419 height 27
drag, startPoint x: 501, startPoint y: 80, endPoint x: 228, endPoint y: 79, distance: 272.8
click at [228, 79] on body "**********" at bounding box center [463, 210] width 927 height 421
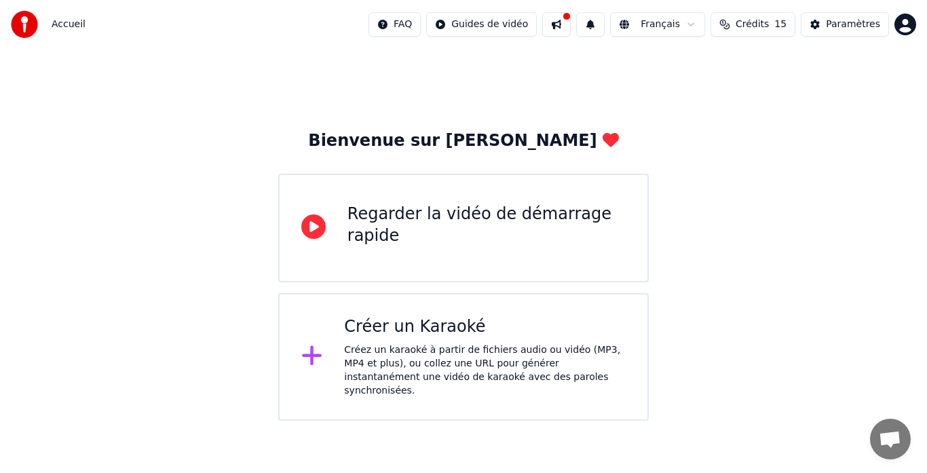
click at [384, 330] on div "Créer un Karaoké" at bounding box center [485, 327] width 282 height 22
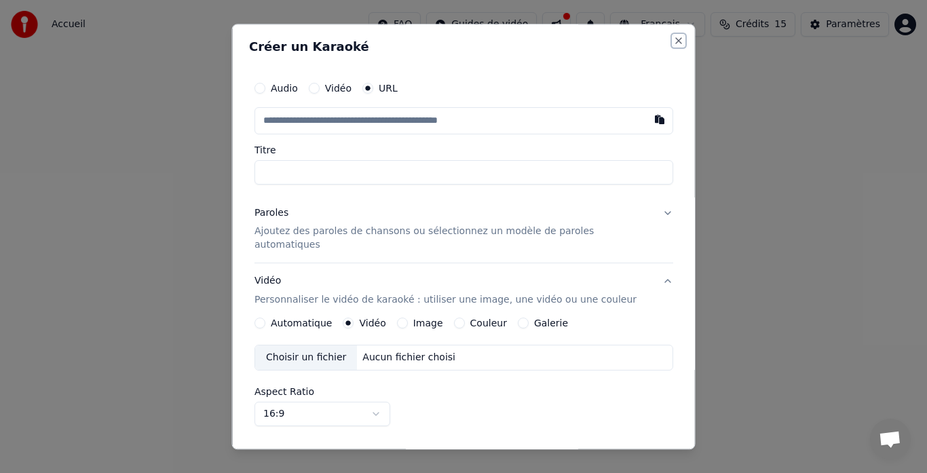
click at [673, 38] on button "Close" at bounding box center [678, 40] width 11 height 11
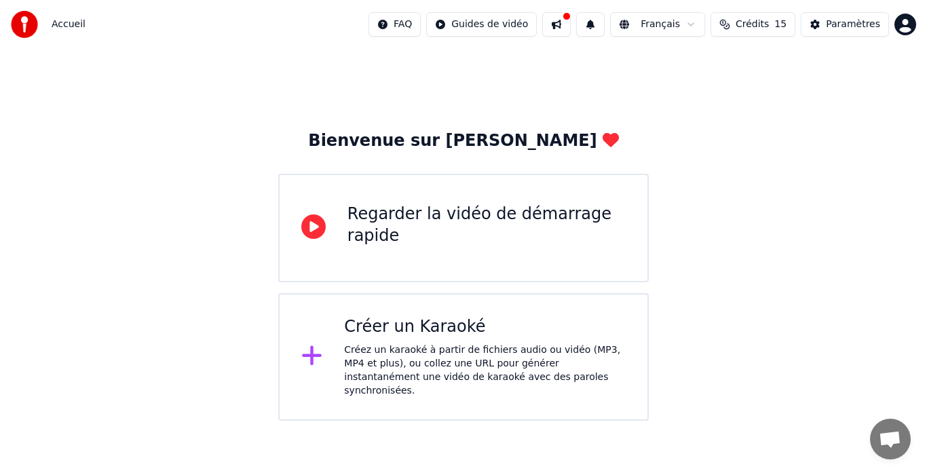
click at [389, 217] on div "Regarder la vidéo de démarrage rapide" at bounding box center [486, 225] width 278 height 43
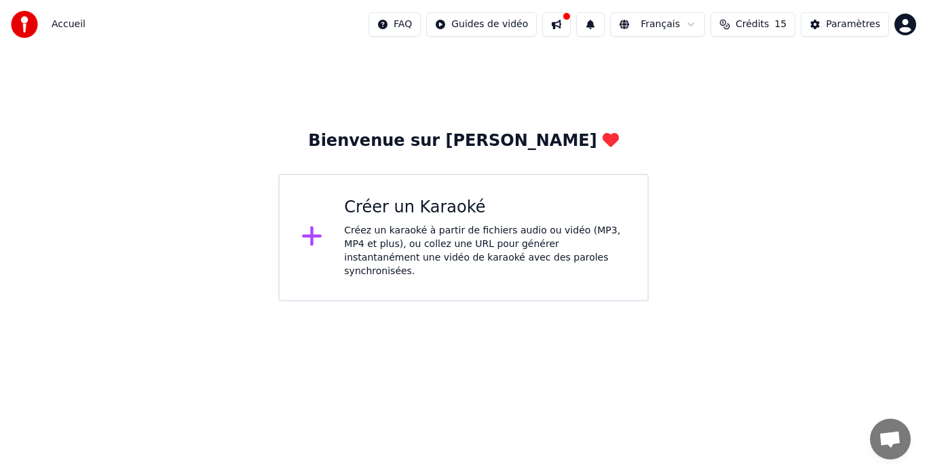
click at [367, 247] on div "Créez un karaoké à partir de fichiers audio ou vidéo (MP3, MP4 et plus), ou col…" at bounding box center [485, 251] width 282 height 54
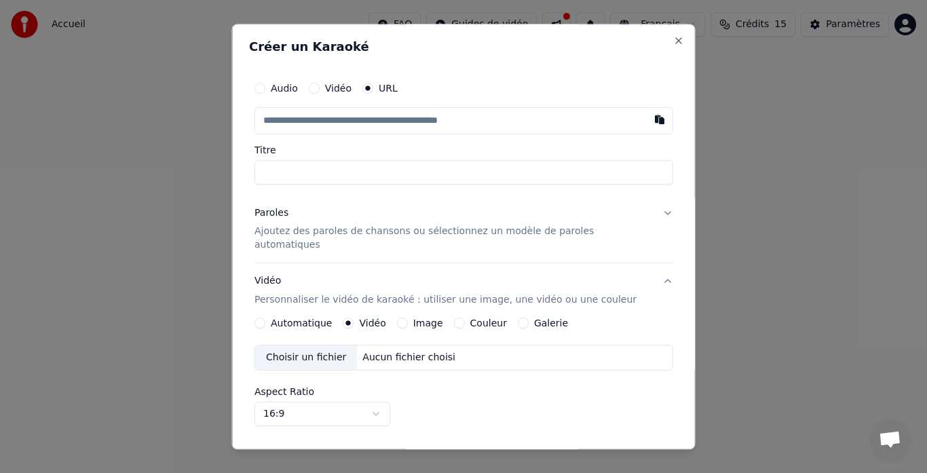
click at [284, 180] on input "Titre" at bounding box center [463, 172] width 419 height 24
type input "*****"
click at [319, 92] on button "Vidéo" at bounding box center [313, 88] width 11 height 11
click at [315, 118] on div "Choisir un fichier" at bounding box center [306, 120] width 102 height 24
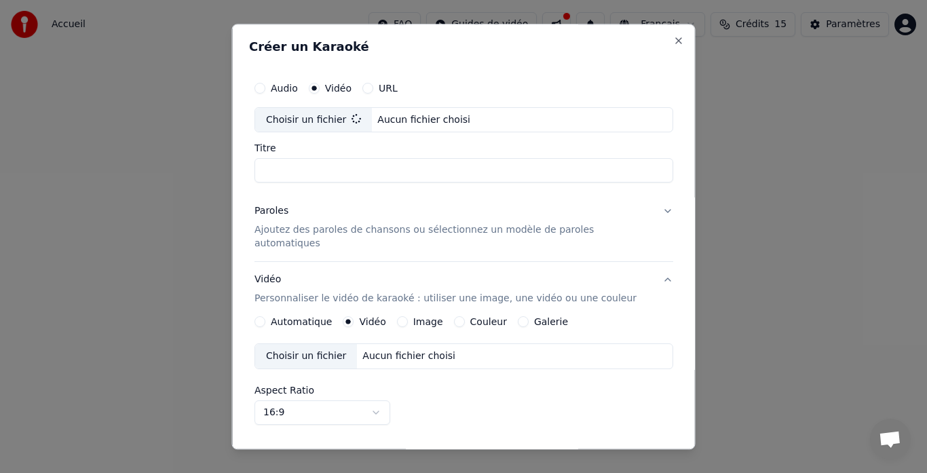
type input "**********"
click at [307, 231] on p "Ajoutez des paroles de chansons ou sélectionnez un modèle de paroles automatiqu…" at bounding box center [452, 237] width 397 height 27
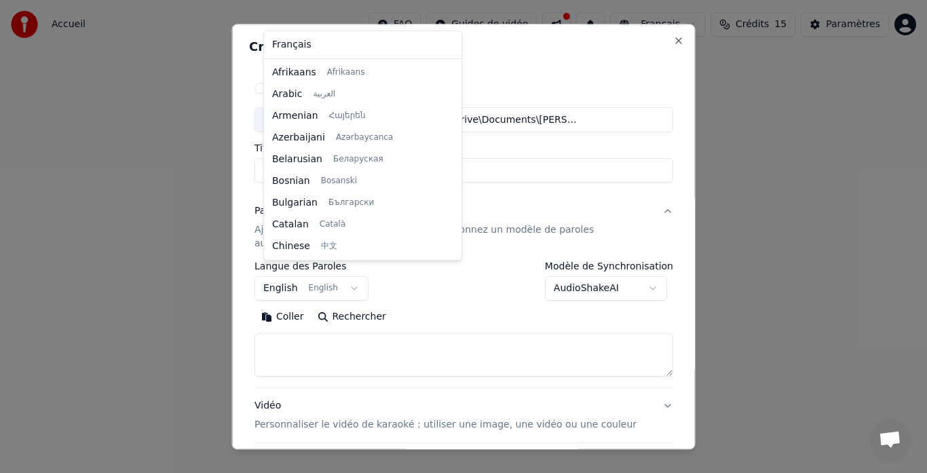
click at [349, 277] on body "**********" at bounding box center [463, 150] width 927 height 301
select select "**"
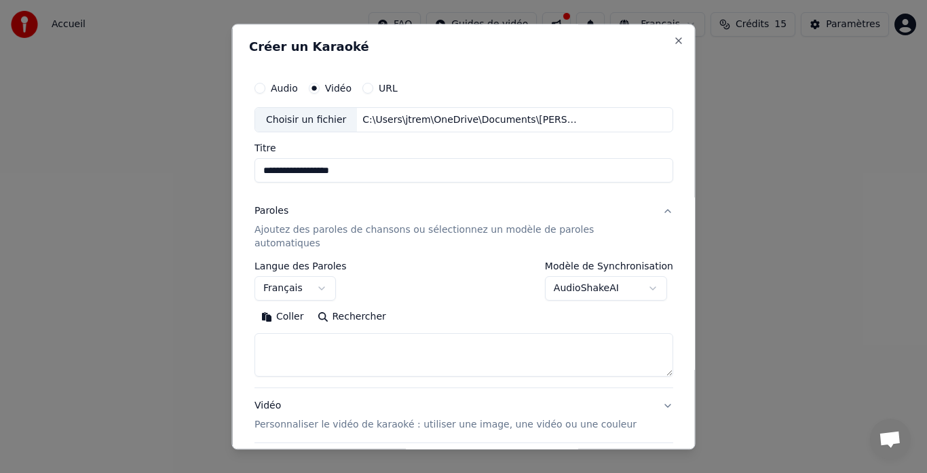
click at [286, 334] on textarea at bounding box center [463, 355] width 419 height 43
click at [343, 307] on button "Rechercher" at bounding box center [351, 318] width 82 height 22
click at [312, 334] on textarea at bounding box center [463, 355] width 419 height 43
click at [293, 307] on button "Rechercher" at bounding box center [295, 318] width 82 height 22
click at [343, 334] on textarea "*****" at bounding box center [448, 355] width 389 height 43
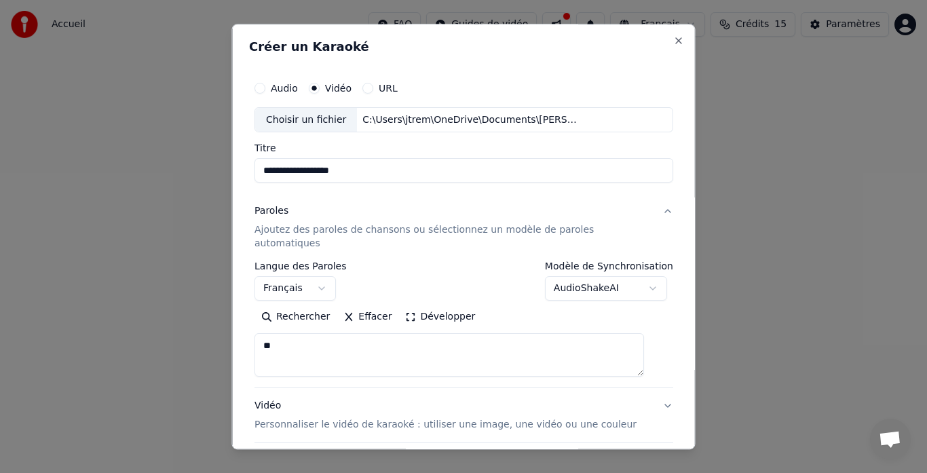
type textarea "*"
click at [318, 334] on textarea at bounding box center [448, 355] width 389 height 43
click at [333, 307] on button "Rechercher" at bounding box center [351, 318] width 82 height 22
click at [283, 344] on textarea at bounding box center [448, 355] width 389 height 43
click at [275, 90] on div "Audio" at bounding box center [275, 88] width 43 height 11
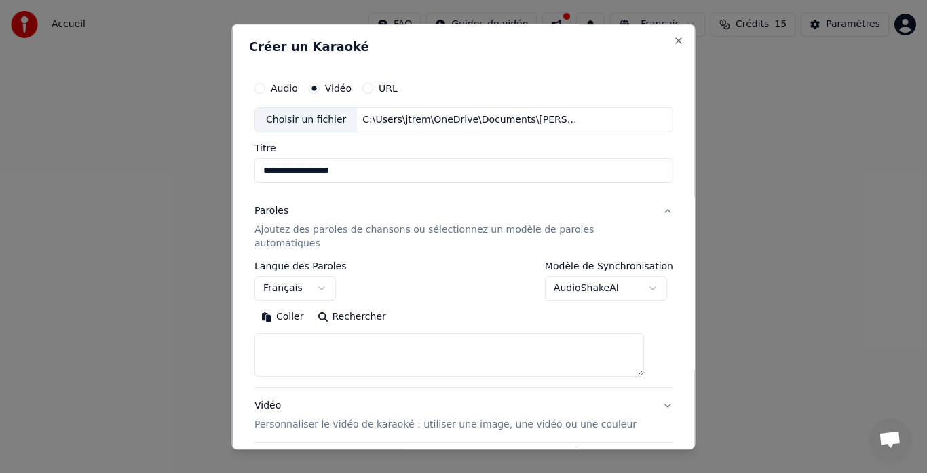
click at [265, 90] on button "Audio" at bounding box center [259, 88] width 11 height 11
click at [276, 175] on input "Titre" at bounding box center [463, 171] width 419 height 24
type input "**********"
click at [296, 236] on p "Ajoutez des paroles de chansons ou sélectionnez un modèle de paroles automatiqu…" at bounding box center [452, 237] width 397 height 27
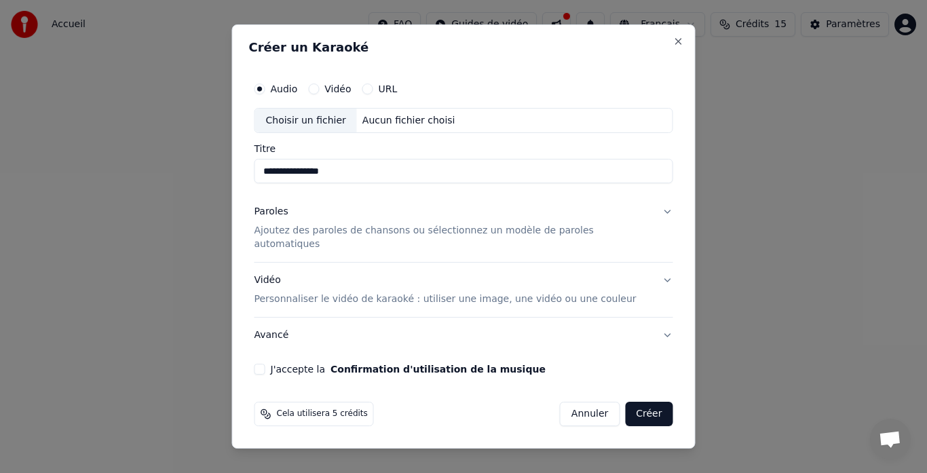
click at [413, 366] on button "Confirmation d'utilisation de la musique" at bounding box center [437, 368] width 215 height 9
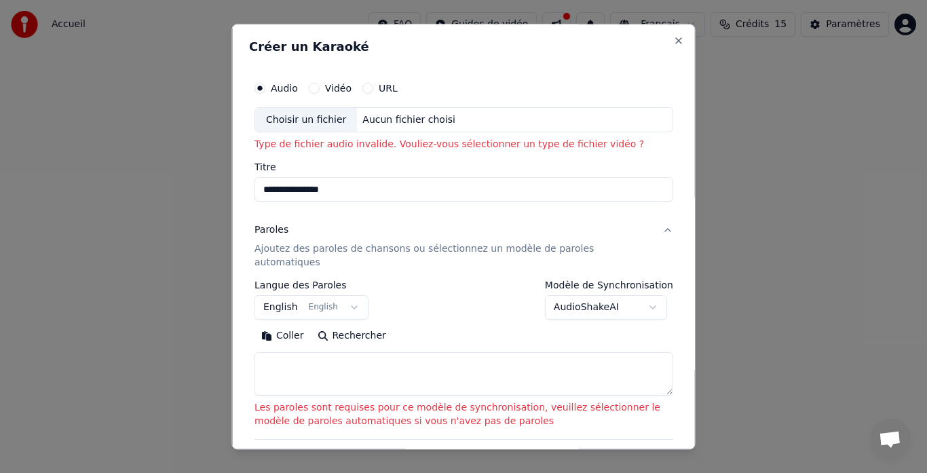
click at [334, 326] on button "Rechercher" at bounding box center [351, 337] width 82 height 22
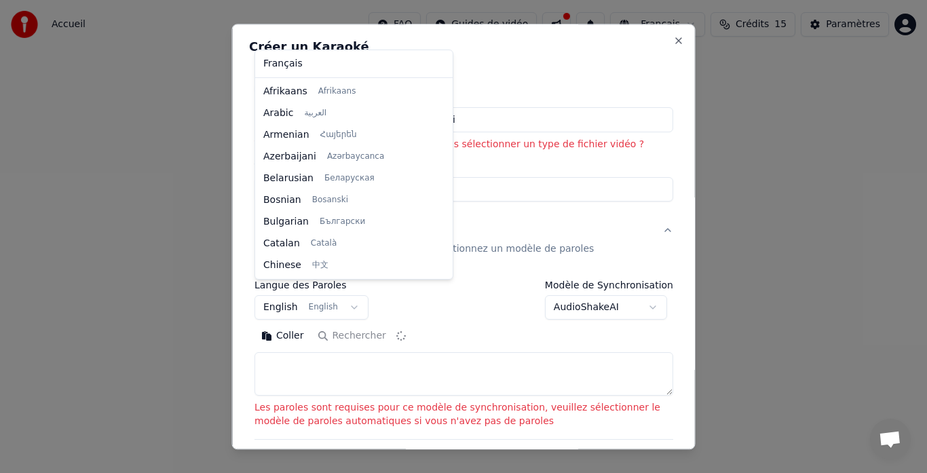
click at [320, 300] on body "**********" at bounding box center [463, 150] width 927 height 301
type textarea "**********"
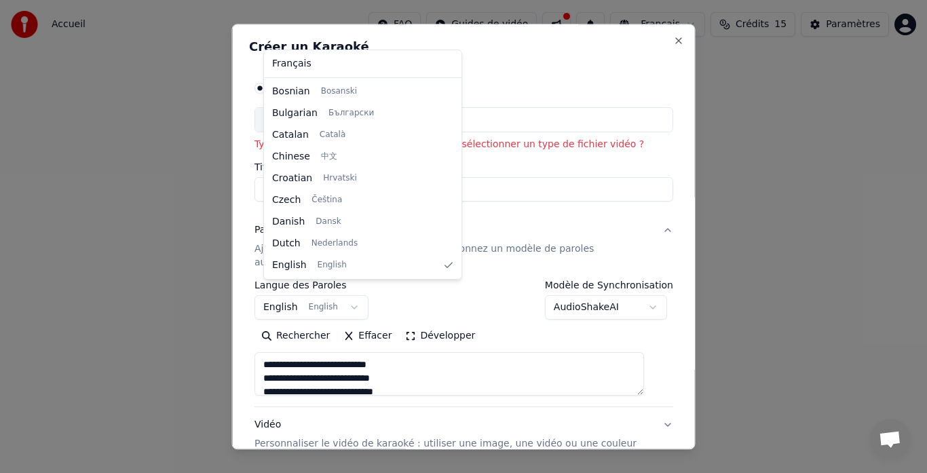
select select "**"
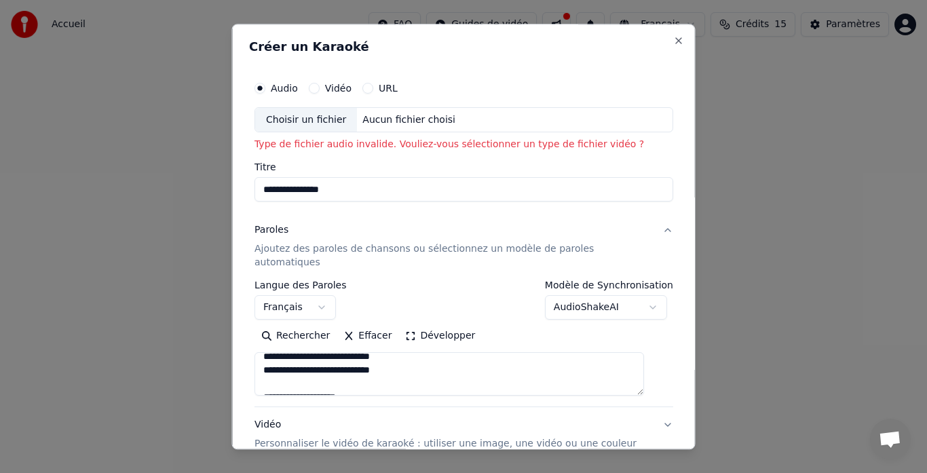
scroll to position [204, 0]
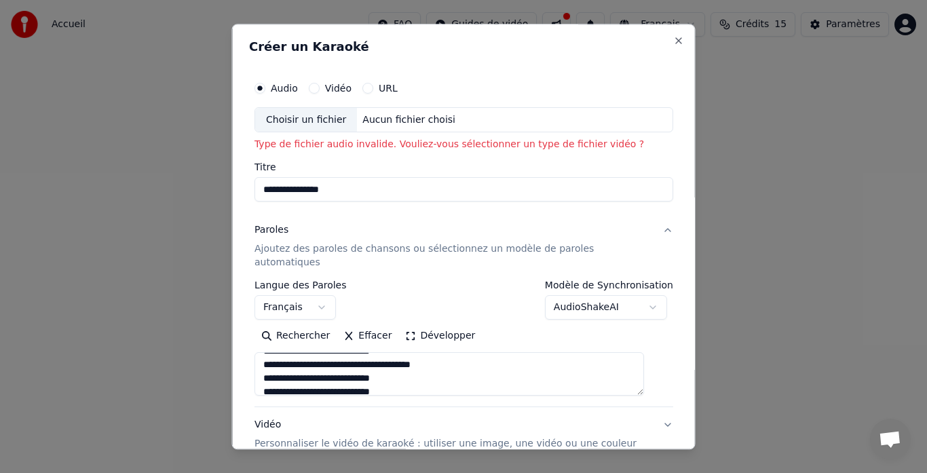
click at [329, 87] on div "Vidéo" at bounding box center [329, 88] width 43 height 11
click at [319, 88] on button "Vidéo" at bounding box center [313, 88] width 11 height 11
click at [311, 189] on input "Titre" at bounding box center [463, 190] width 419 height 24
click at [311, 189] on input "**********" at bounding box center [463, 190] width 419 height 24
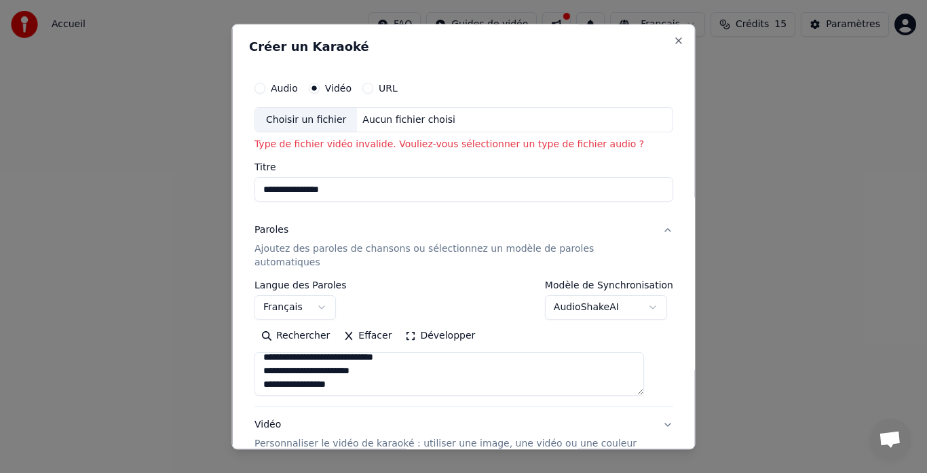
scroll to position [339, 0]
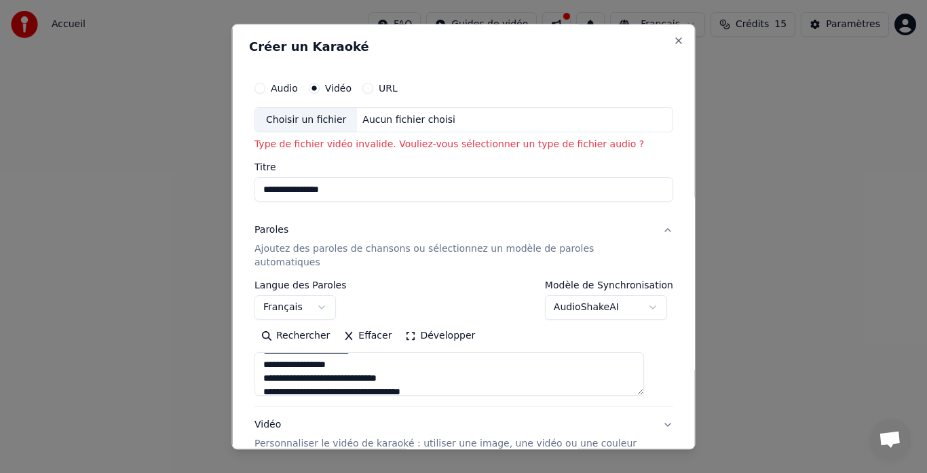
type input "**********"
click at [315, 147] on p "Type de fichier vidéo invalide. Vouliez-vous sélectionner un type de fichier au…" at bounding box center [463, 145] width 419 height 14
click at [311, 118] on div "Choisir un fichier" at bounding box center [306, 120] width 102 height 24
click at [270, 94] on div "Audio Vidéo URL" at bounding box center [463, 88] width 419 height 27
click at [265, 90] on button "Audio" at bounding box center [259, 88] width 11 height 11
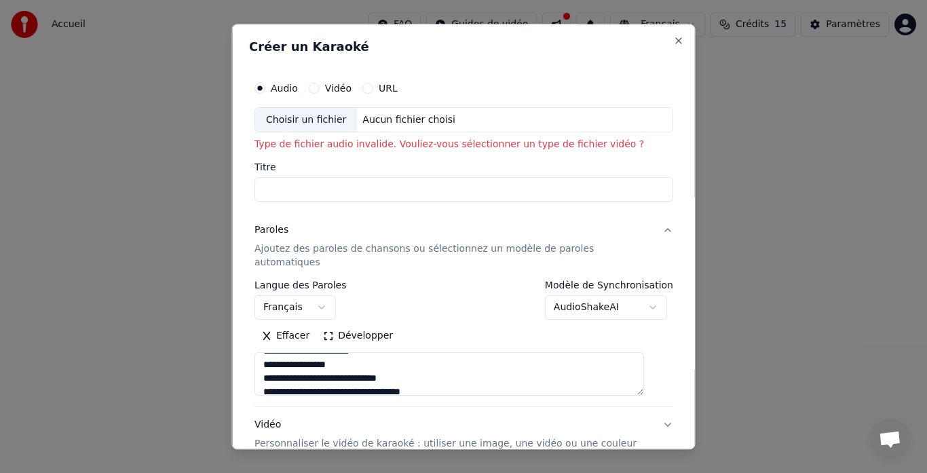
click at [314, 127] on div "Choisir un fichier" at bounding box center [306, 120] width 102 height 24
type input "**********"
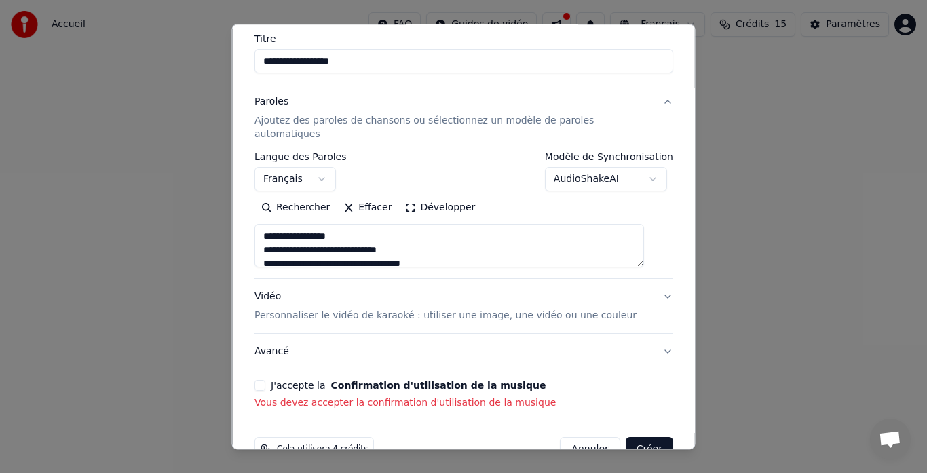
scroll to position [130, 0]
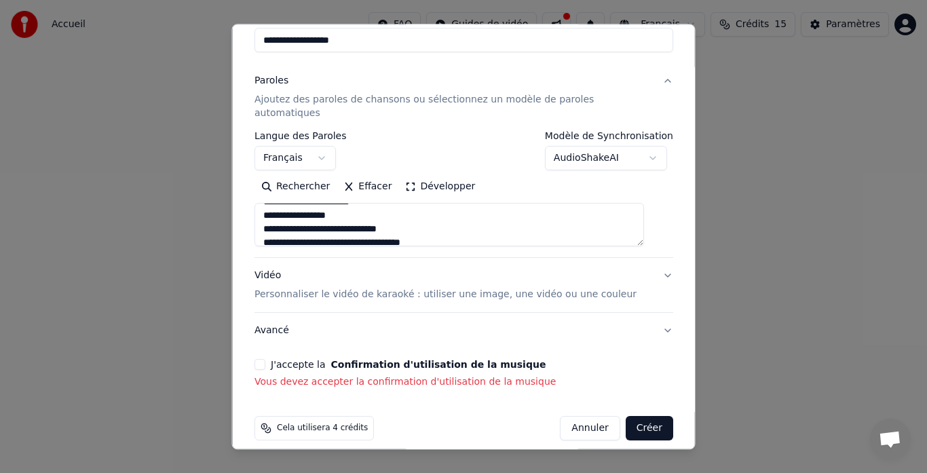
click at [308, 360] on label "J'accepte la Confirmation d'utilisation de la musique" at bounding box center [408, 364] width 275 height 9
click at [265, 360] on button "J'accepte la Confirmation d'utilisation de la musique" at bounding box center [259, 365] width 11 height 11
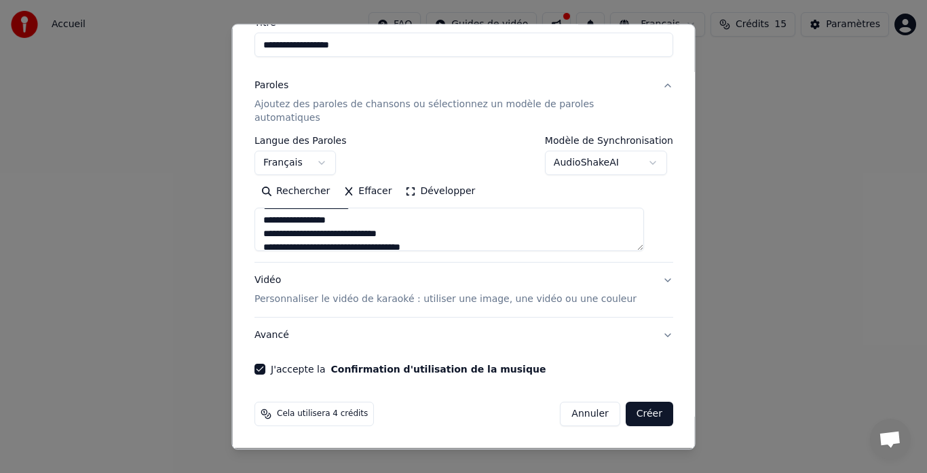
scroll to position [112, 0]
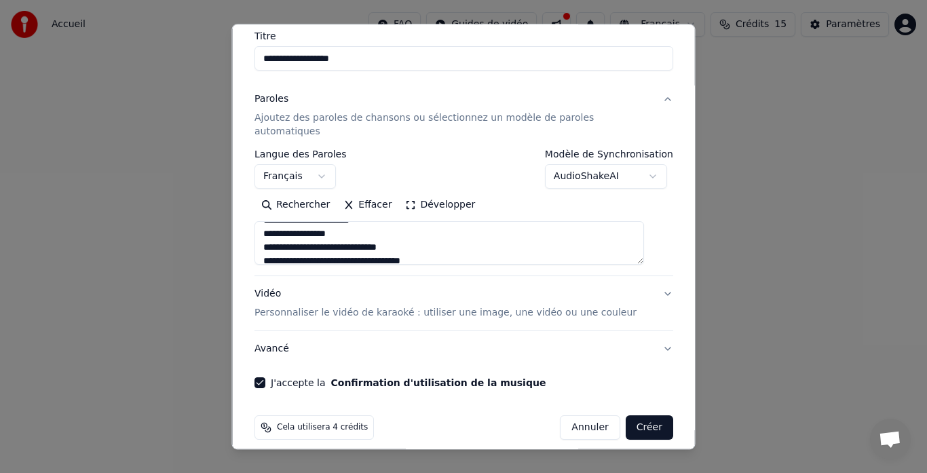
click at [631, 416] on button "Créer" at bounding box center [648, 428] width 47 height 24
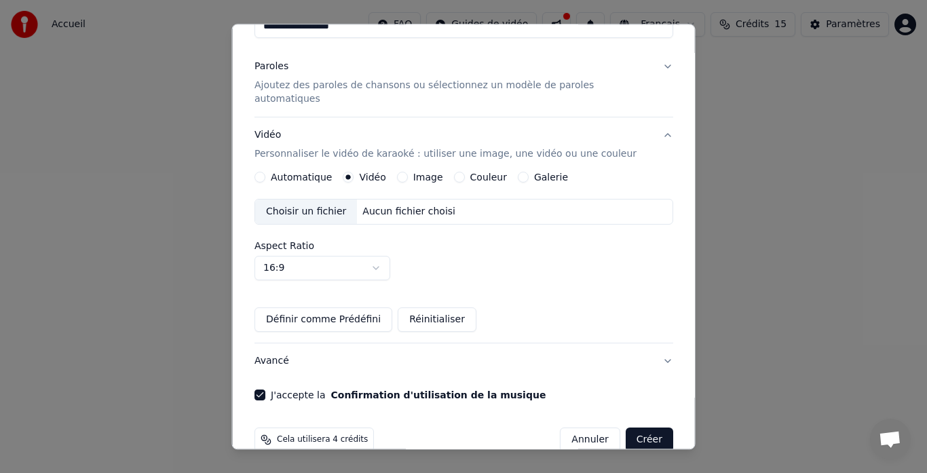
scroll to position [156, 0]
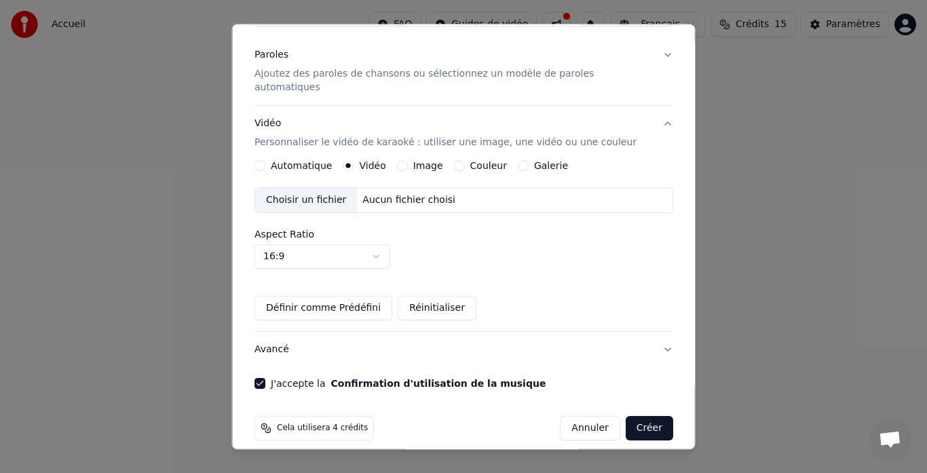
click at [265, 161] on button "Automatique" at bounding box center [259, 166] width 11 height 11
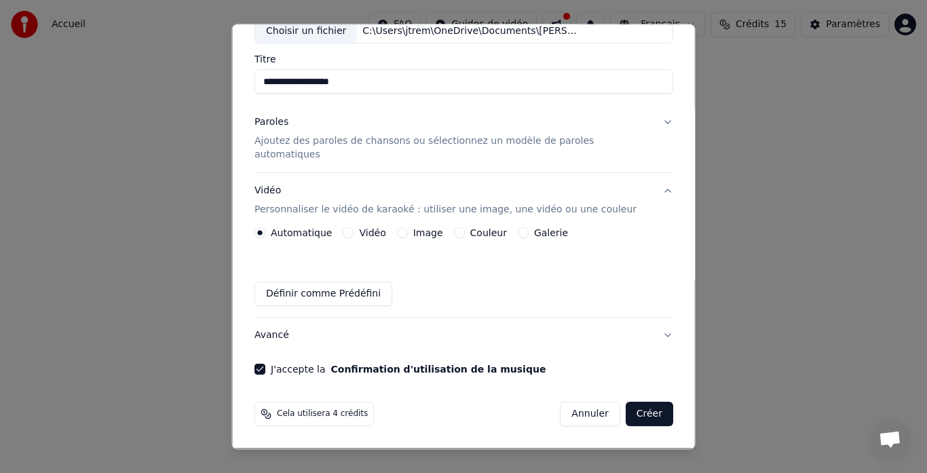
scroll to position [75, 0]
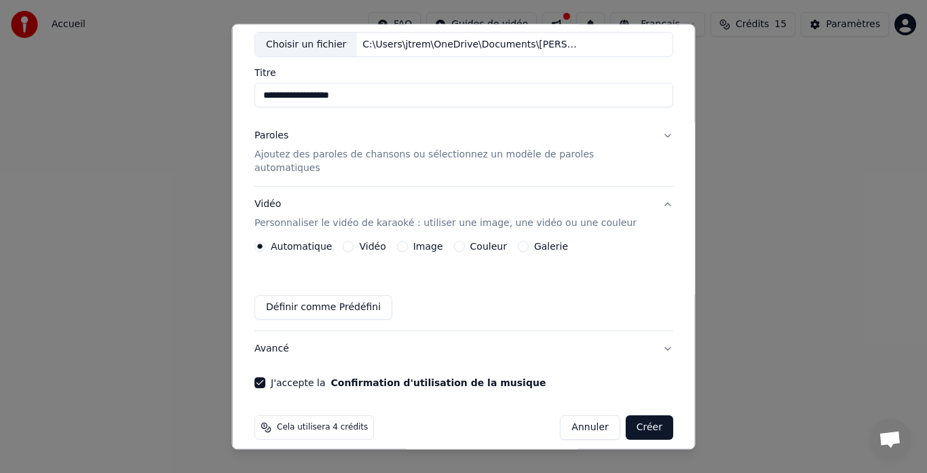
click at [315, 379] on label "J'accepte la Confirmation d'utilisation de la musique" at bounding box center [408, 383] width 275 height 9
click at [265, 378] on button "J'accepte la Confirmation d'utilisation de la musique" at bounding box center [259, 383] width 11 height 11
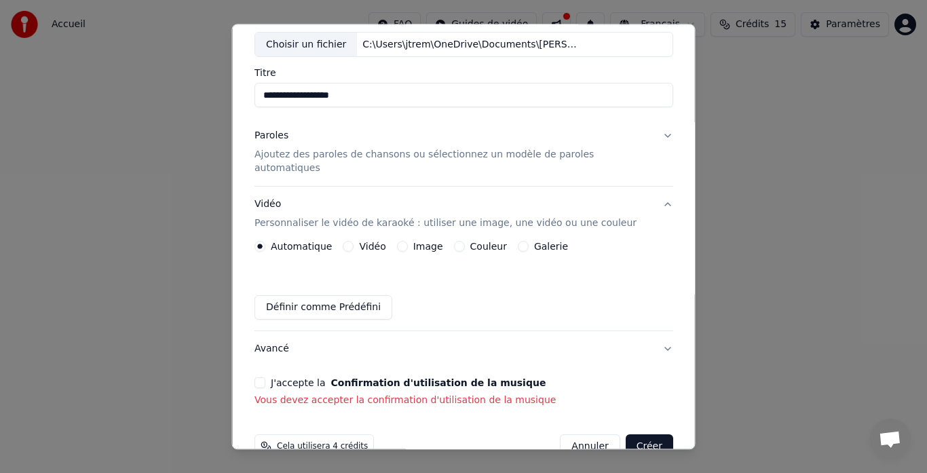
click at [315, 379] on label "J'accepte la Confirmation d'utilisation de la musique" at bounding box center [408, 383] width 275 height 9
click at [265, 378] on button "J'accepte la Confirmation d'utilisation de la musique" at bounding box center [259, 383] width 11 height 11
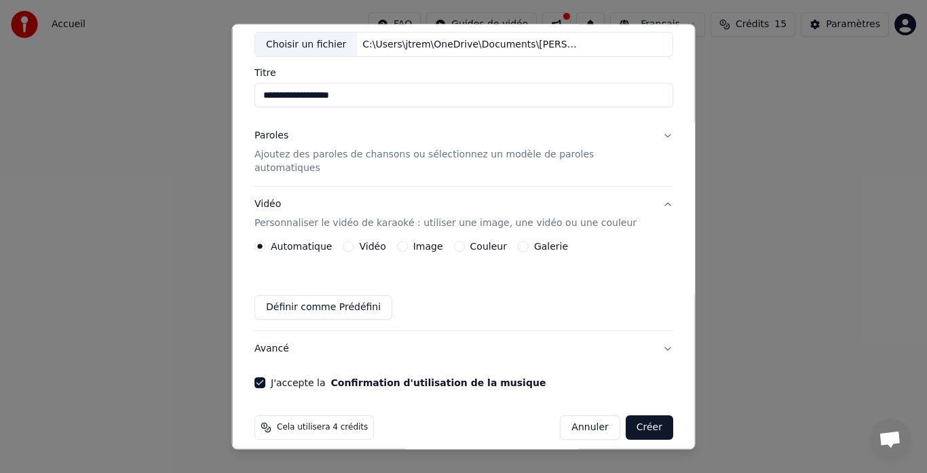
click at [308, 155] on p "Ajoutez des paroles de chansons ou sélectionnez un modèle de paroles automatiqu…" at bounding box center [452, 162] width 397 height 27
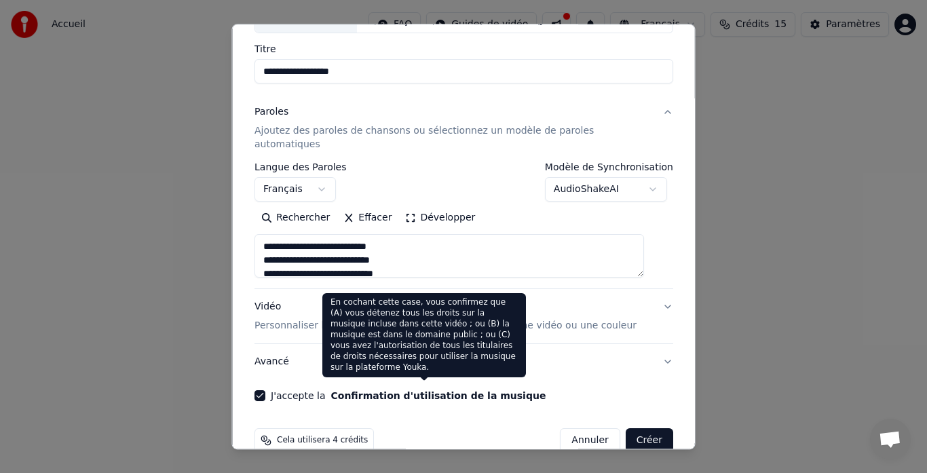
scroll to position [111, 0]
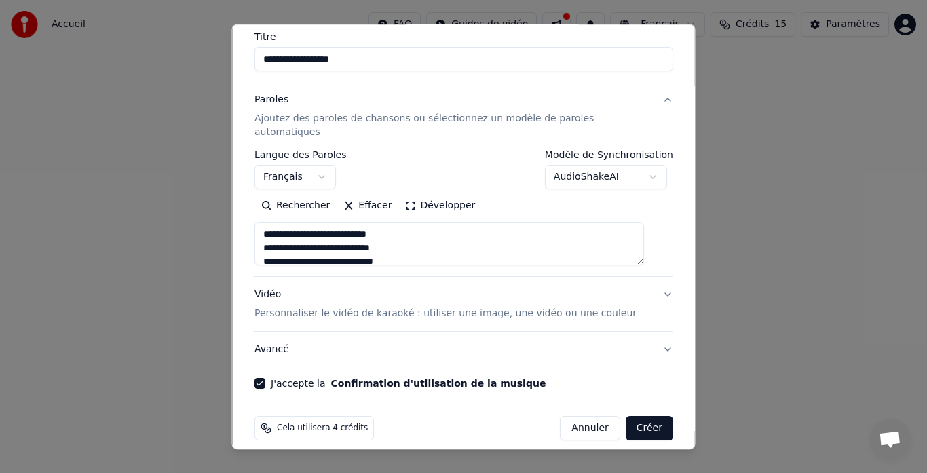
click at [640, 417] on button "Créer" at bounding box center [648, 429] width 47 height 24
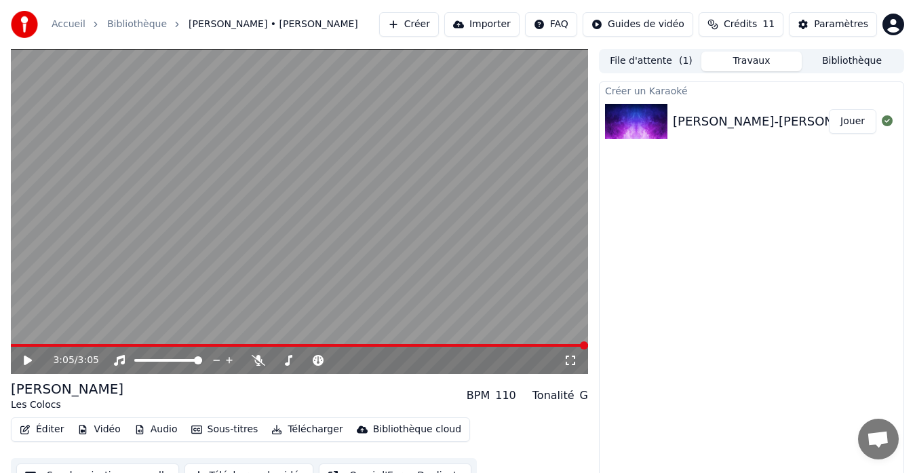
click at [859, 126] on button "Jouer" at bounding box center [852, 121] width 47 height 24
click at [489, 394] on div "BPM" at bounding box center [478, 395] width 23 height 16
click at [558, 393] on div "Tonalité" at bounding box center [554, 395] width 42 height 16
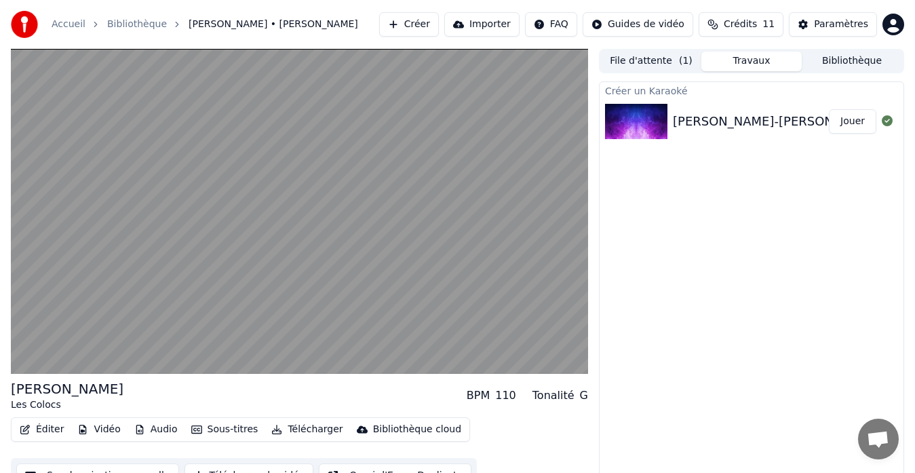
click at [591, 394] on div "[PERSON_NAME] [PERSON_NAME] BPM 110 Tonalité G Éditer Vidéo Audio Sous-titres T…" at bounding box center [457, 271] width 915 height 444
click at [587, 394] on div "G" at bounding box center [584, 395] width 8 height 16
click at [888, 128] on button at bounding box center [887, 121] width 11 height 16
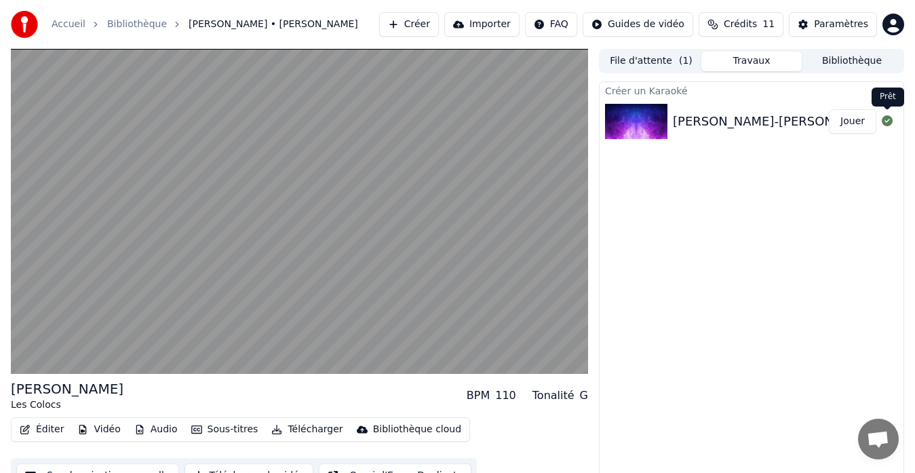
click at [887, 121] on icon at bounding box center [887, 120] width 11 height 11
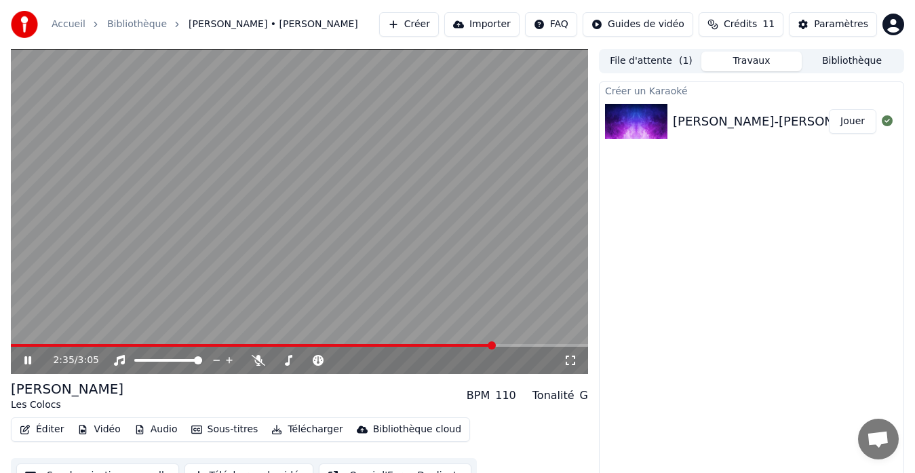
click at [245, 285] on video at bounding box center [299, 211] width 577 height 325
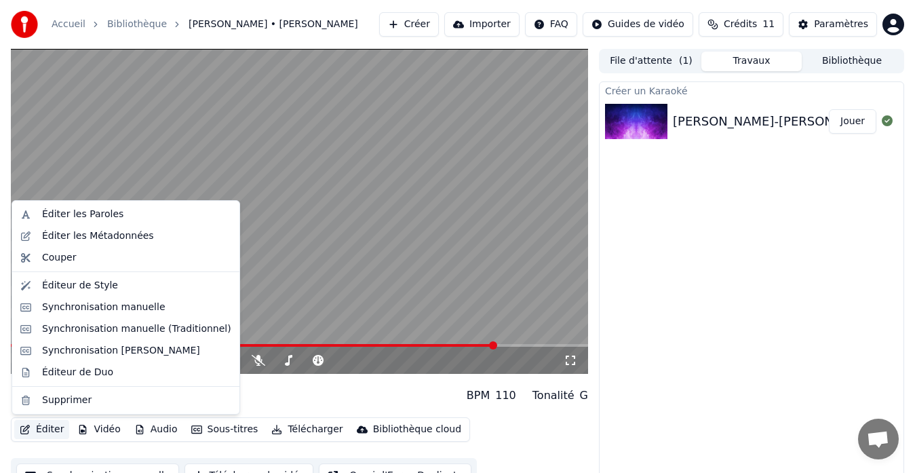
click at [43, 429] on button "Éditer" at bounding box center [41, 429] width 55 height 19
click at [130, 212] on div "Éditer les Paroles" at bounding box center [136, 215] width 189 height 14
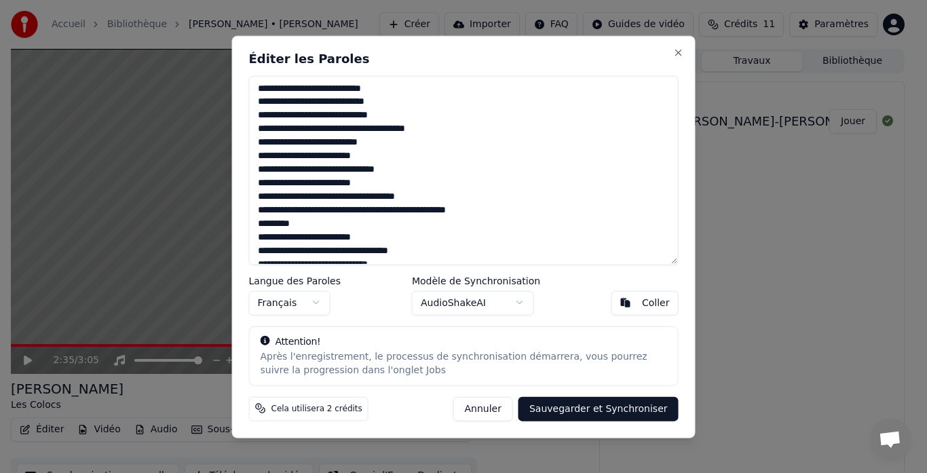
click at [326, 240] on textarea at bounding box center [463, 169] width 429 height 189
click at [330, 239] on textarea at bounding box center [463, 169] width 429 height 189
click at [373, 116] on textarea at bounding box center [463, 169] width 429 height 189
click at [379, 116] on textarea at bounding box center [463, 169] width 429 height 189
click at [372, 115] on textarea at bounding box center [463, 169] width 429 height 189
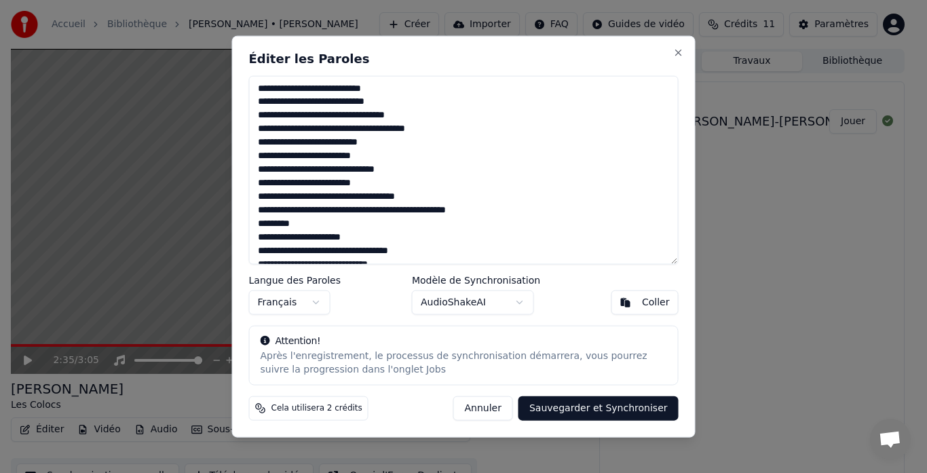
click at [293, 117] on textarea at bounding box center [463, 169] width 429 height 189
click at [417, 130] on textarea at bounding box center [463, 169] width 429 height 189
click at [372, 184] on textarea at bounding box center [463, 169] width 429 height 189
click at [469, 214] on textarea at bounding box center [463, 169] width 429 height 189
click at [372, 214] on textarea at bounding box center [463, 169] width 429 height 189
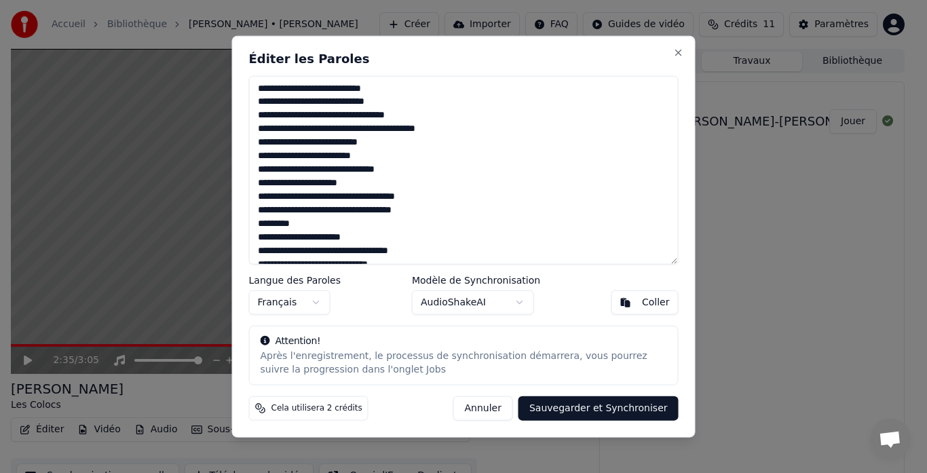
click at [404, 215] on textarea at bounding box center [463, 169] width 429 height 189
click at [358, 239] on textarea at bounding box center [463, 169] width 429 height 189
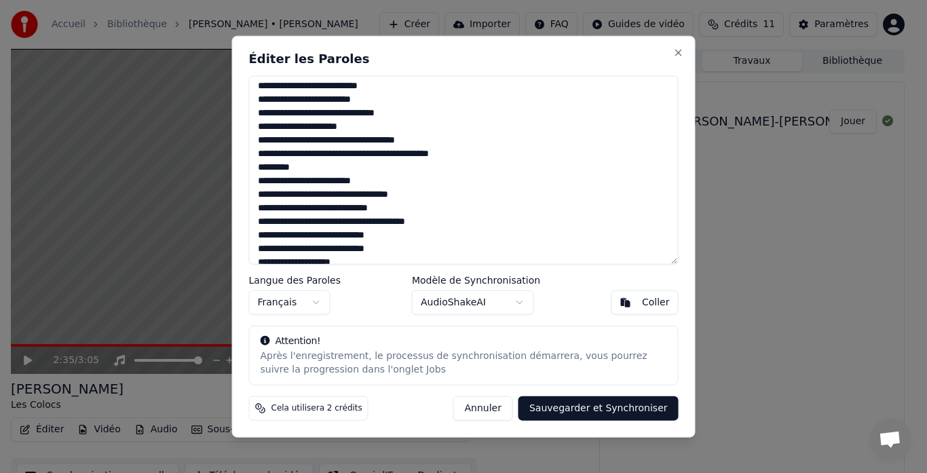
scroll to position [68, 0]
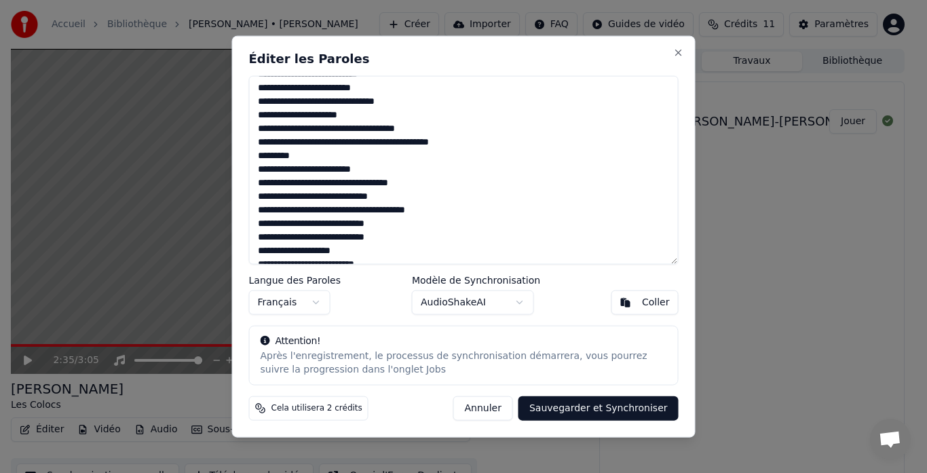
click at [415, 214] on textarea at bounding box center [463, 169] width 429 height 189
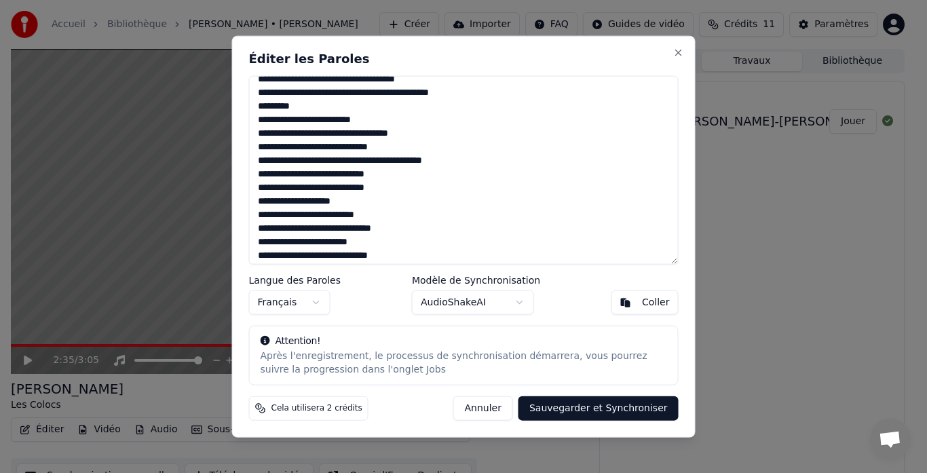
scroll to position [136, 0]
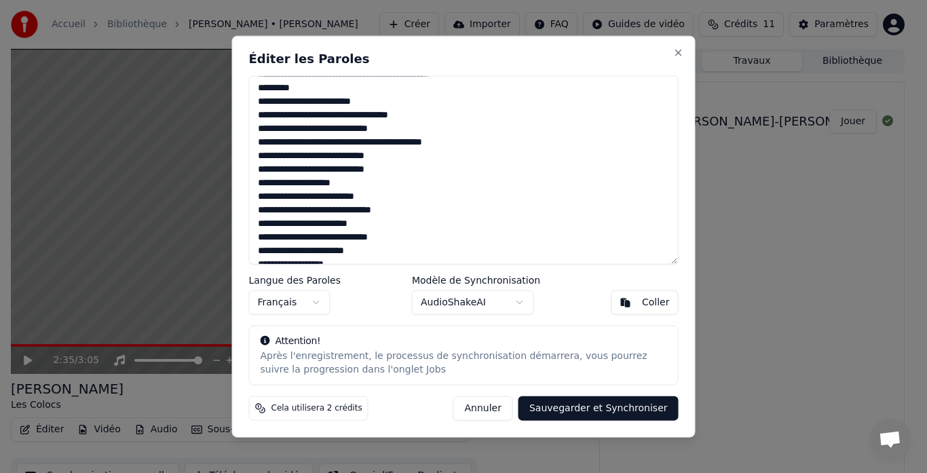
click at [347, 189] on textarea at bounding box center [463, 169] width 429 height 189
click at [356, 189] on textarea at bounding box center [463, 169] width 429 height 189
click at [376, 196] on textarea at bounding box center [463, 169] width 429 height 189
click at [283, 195] on textarea at bounding box center [463, 169] width 429 height 189
click at [383, 211] on textarea at bounding box center [463, 169] width 429 height 189
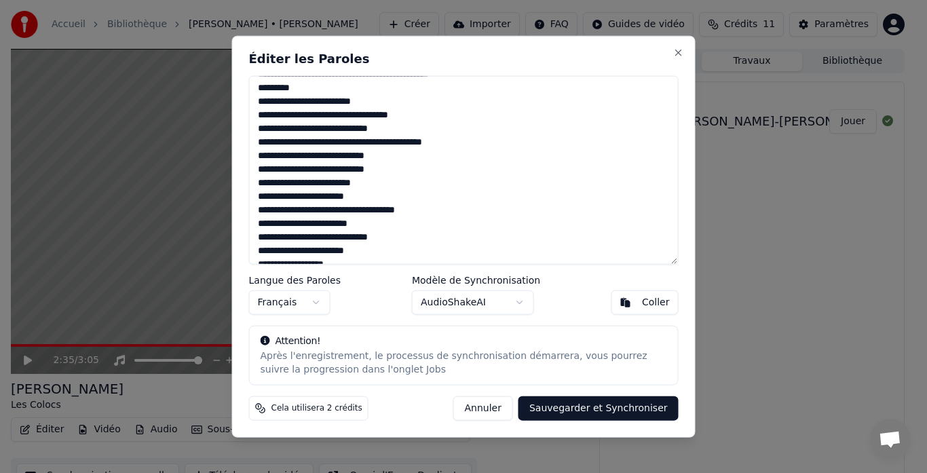
click at [403, 208] on textarea at bounding box center [463, 169] width 429 height 189
click at [435, 212] on textarea at bounding box center [463, 169] width 429 height 189
click at [287, 210] on textarea at bounding box center [463, 169] width 429 height 189
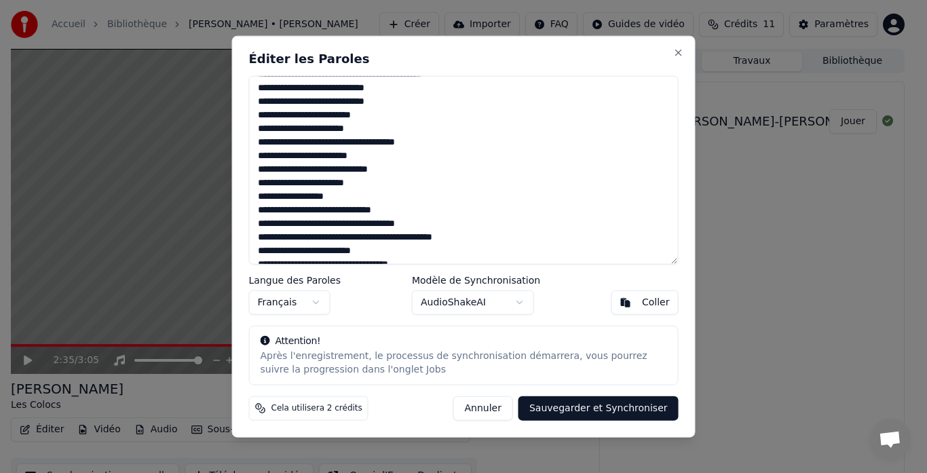
click at [360, 157] on textarea at bounding box center [463, 169] width 429 height 189
click at [270, 157] on textarea at bounding box center [463, 169] width 429 height 189
click at [315, 177] on textarea at bounding box center [463, 169] width 429 height 189
click at [283, 156] on textarea at bounding box center [463, 169] width 429 height 189
click at [294, 172] on textarea at bounding box center [463, 169] width 429 height 189
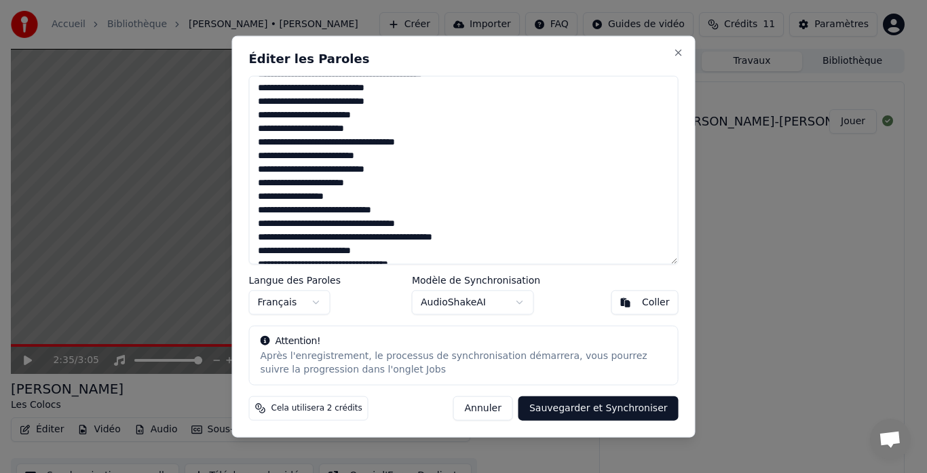
click at [373, 172] on textarea at bounding box center [463, 169] width 429 height 189
click at [344, 199] on textarea at bounding box center [463, 169] width 429 height 189
click at [346, 201] on textarea at bounding box center [463, 169] width 429 height 189
click at [296, 211] on textarea at bounding box center [463, 169] width 429 height 189
click at [290, 212] on textarea at bounding box center [463, 169] width 429 height 189
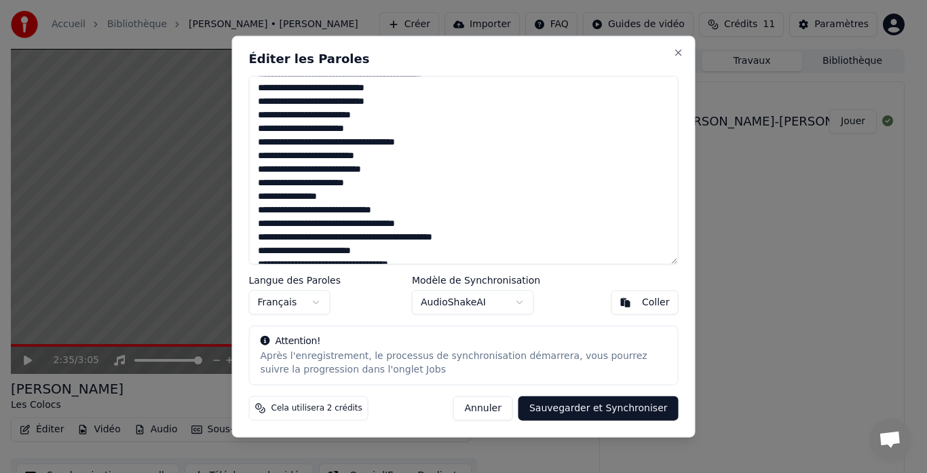
click at [290, 212] on textarea at bounding box center [463, 169] width 429 height 189
click at [292, 212] on textarea at bounding box center [463, 169] width 429 height 189
click at [337, 211] on textarea at bounding box center [463, 169] width 429 height 189
click at [372, 210] on textarea at bounding box center [463, 169] width 429 height 189
click at [419, 226] on textarea at bounding box center [463, 169] width 429 height 189
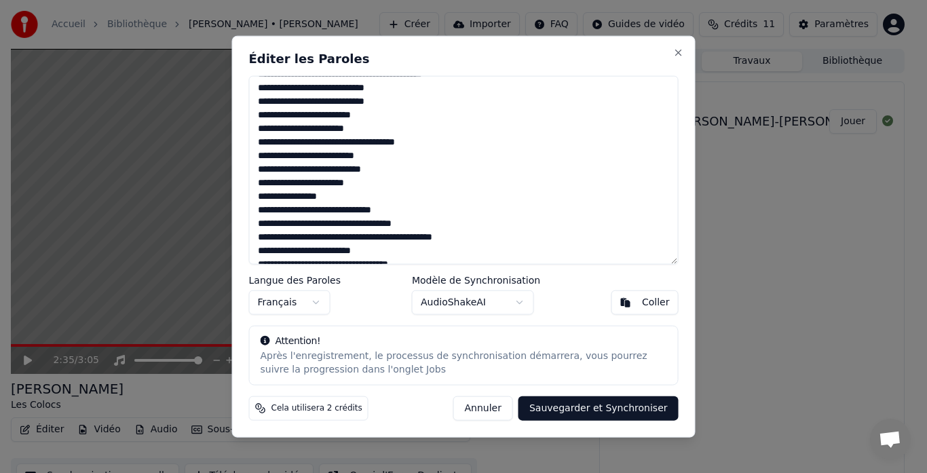
click at [324, 215] on textarea at bounding box center [463, 169] width 429 height 189
click at [354, 224] on textarea at bounding box center [463, 169] width 429 height 189
click at [332, 254] on textarea at bounding box center [463, 169] width 429 height 189
click at [330, 254] on textarea at bounding box center [463, 169] width 429 height 189
click at [326, 252] on textarea at bounding box center [463, 169] width 429 height 189
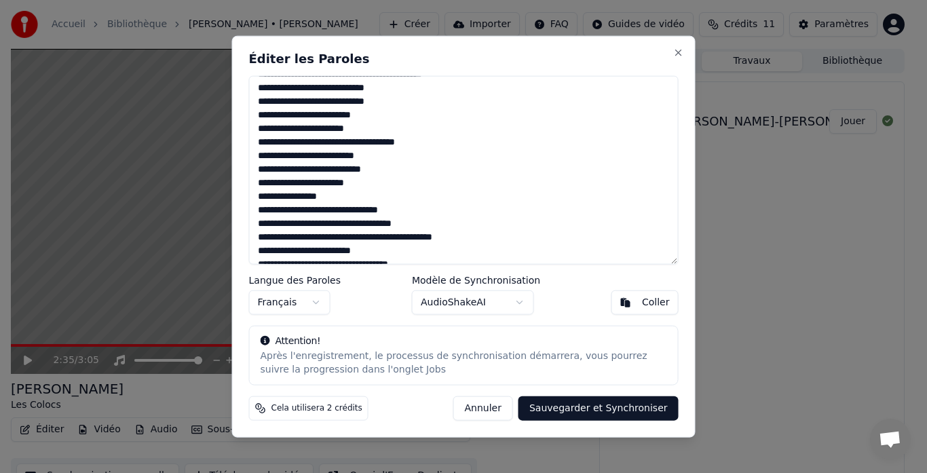
click at [328, 252] on textarea at bounding box center [463, 169] width 429 height 189
click at [360, 254] on textarea at bounding box center [463, 169] width 429 height 189
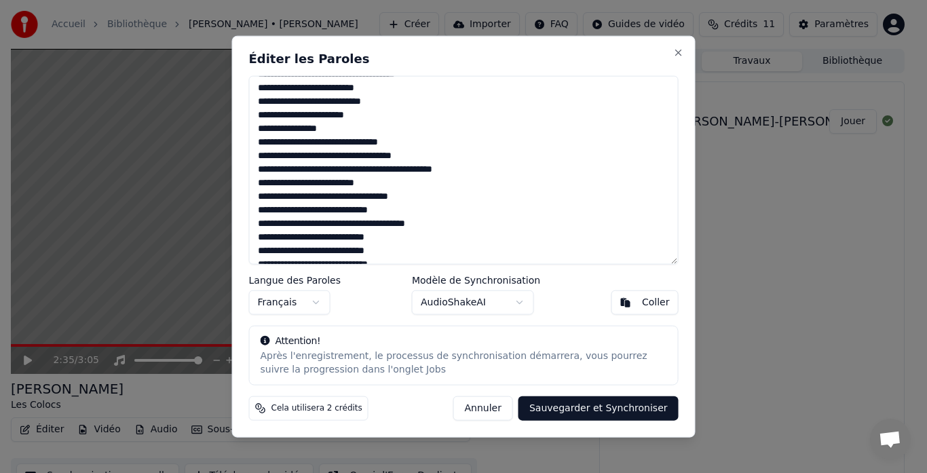
click at [416, 221] on textarea at bounding box center [463, 169] width 429 height 189
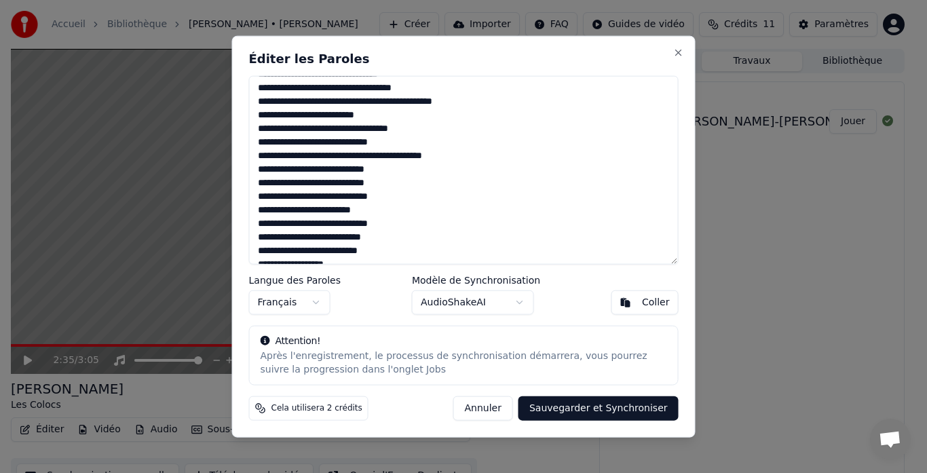
click at [276, 210] on textarea at bounding box center [463, 169] width 429 height 189
click at [294, 252] on textarea at bounding box center [463, 169] width 429 height 189
click at [340, 252] on textarea at bounding box center [463, 169] width 429 height 189
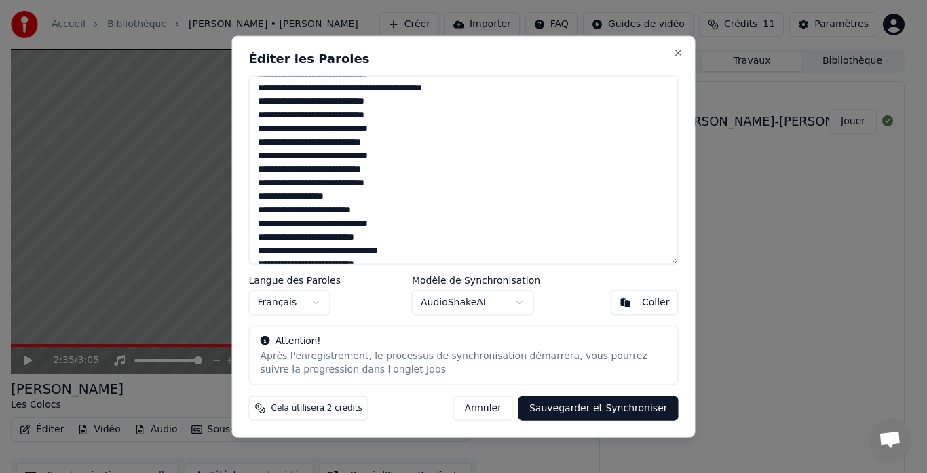
click at [327, 253] on textarea at bounding box center [463, 169] width 429 height 189
click at [423, 250] on textarea at bounding box center [463, 169] width 429 height 189
click at [435, 249] on textarea at bounding box center [463, 169] width 429 height 189
click at [297, 240] on textarea at bounding box center [463, 169] width 429 height 189
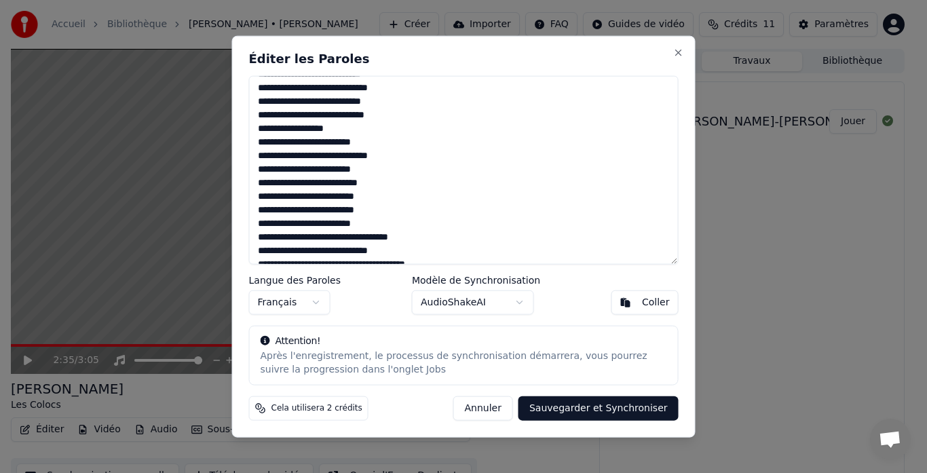
click at [329, 225] on textarea at bounding box center [463, 169] width 429 height 189
click at [358, 223] on textarea at bounding box center [463, 169] width 429 height 189
click at [414, 197] on textarea at bounding box center [463, 169] width 429 height 189
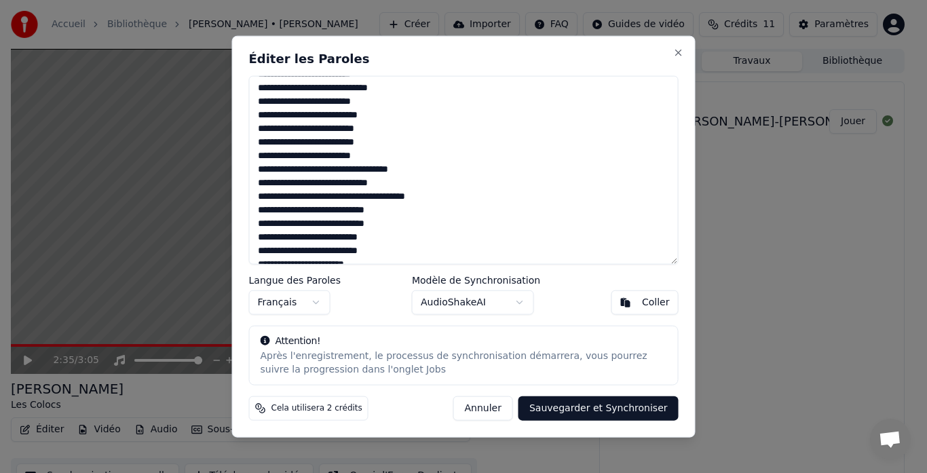
click at [419, 197] on textarea at bounding box center [463, 169] width 429 height 189
click at [436, 197] on textarea at bounding box center [463, 169] width 429 height 189
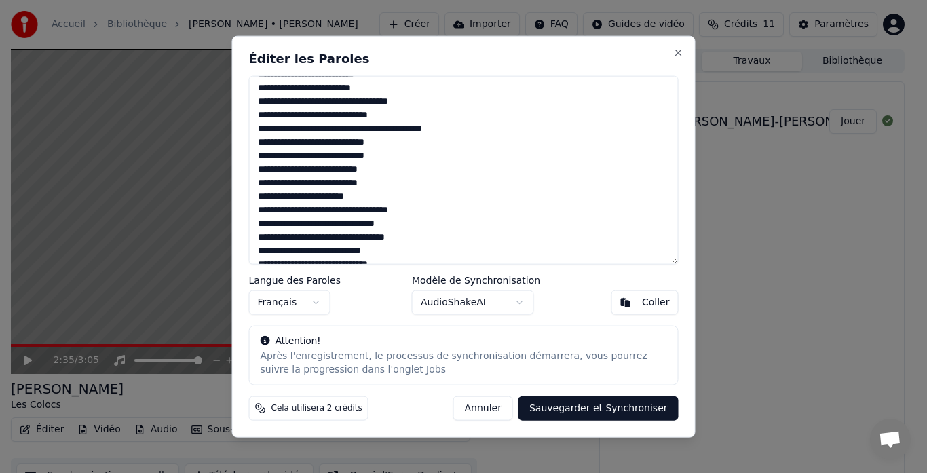
click at [326, 169] on textarea at bounding box center [463, 169] width 429 height 189
click at [377, 171] on textarea at bounding box center [463, 169] width 429 height 189
drag, startPoint x: 363, startPoint y: 182, endPoint x: 369, endPoint y: 185, distance: 7.0
click at [363, 182] on textarea at bounding box center [463, 169] width 429 height 189
click at [309, 197] on textarea at bounding box center [463, 169] width 429 height 189
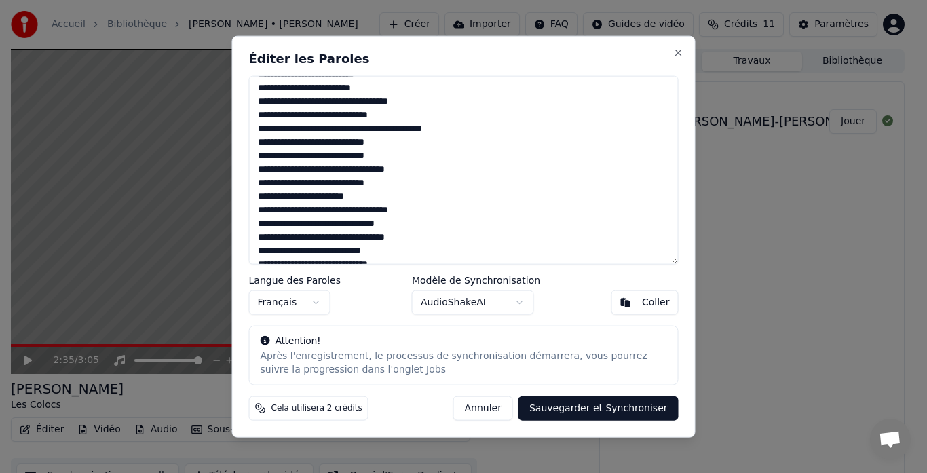
click at [368, 195] on textarea at bounding box center [463, 169] width 429 height 189
click at [376, 199] on textarea at bounding box center [463, 169] width 429 height 189
click at [412, 210] on textarea at bounding box center [463, 169] width 429 height 189
click at [413, 210] on textarea at bounding box center [463, 169] width 429 height 189
click at [414, 209] on textarea at bounding box center [463, 169] width 429 height 189
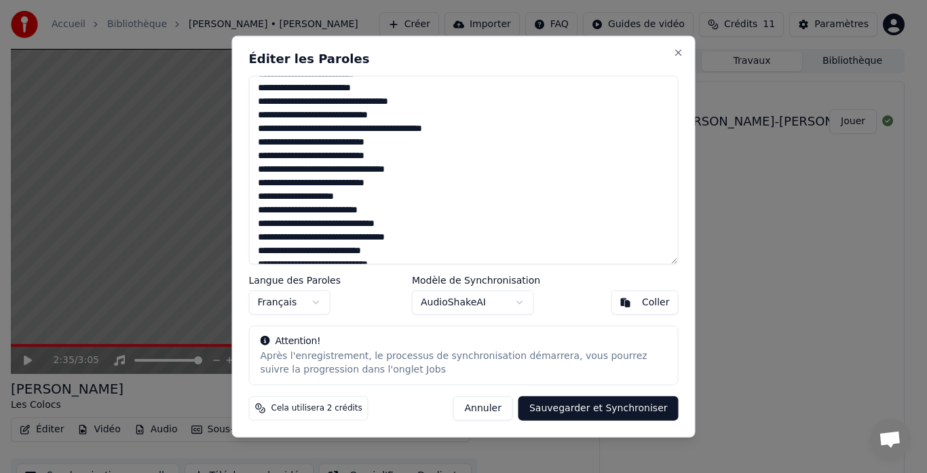
click at [294, 238] on textarea at bounding box center [463, 169] width 429 height 189
click at [360, 239] on textarea at bounding box center [463, 169] width 429 height 189
click at [366, 240] on textarea at bounding box center [463, 169] width 429 height 189
click at [390, 248] on textarea at bounding box center [463, 169] width 429 height 189
click at [324, 250] on textarea at bounding box center [463, 169] width 429 height 189
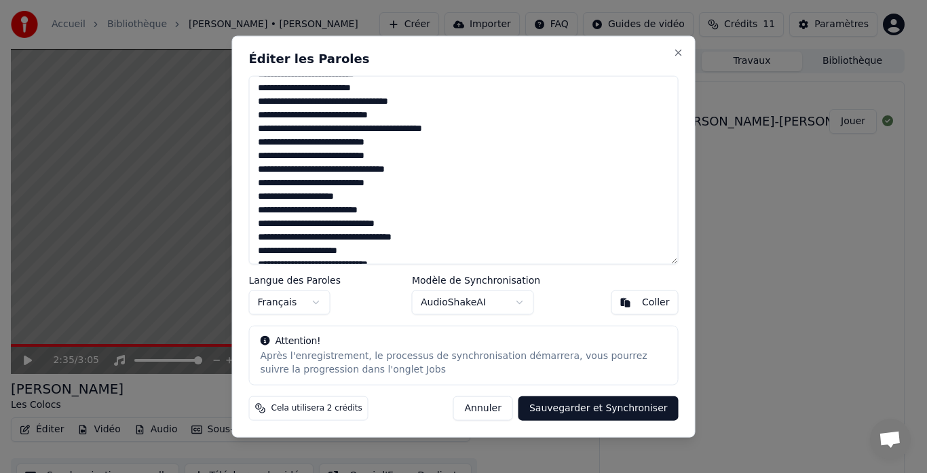
click at [379, 253] on textarea at bounding box center [463, 169] width 429 height 189
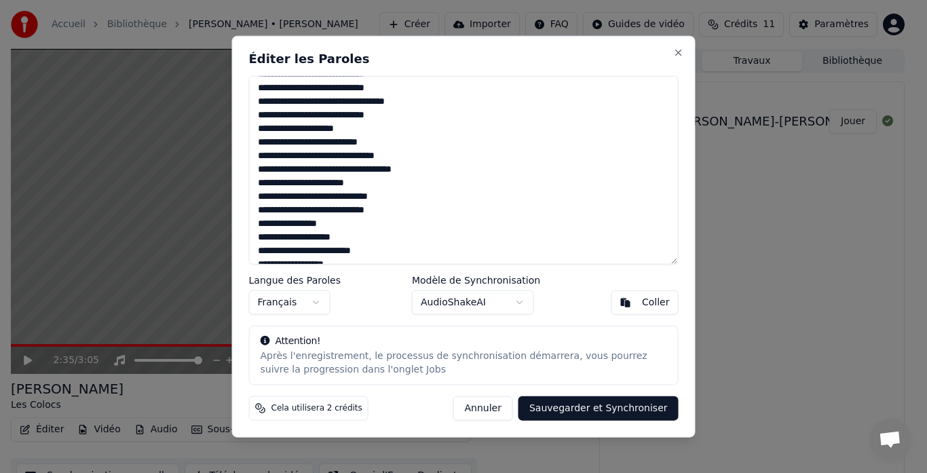
click at [291, 197] on textarea at bounding box center [463, 169] width 429 height 189
click at [306, 195] on textarea at bounding box center [463, 169] width 429 height 189
click at [381, 201] on textarea at bounding box center [463, 169] width 429 height 189
click at [318, 209] on textarea at bounding box center [463, 169] width 429 height 189
click at [316, 209] on textarea at bounding box center [463, 169] width 429 height 189
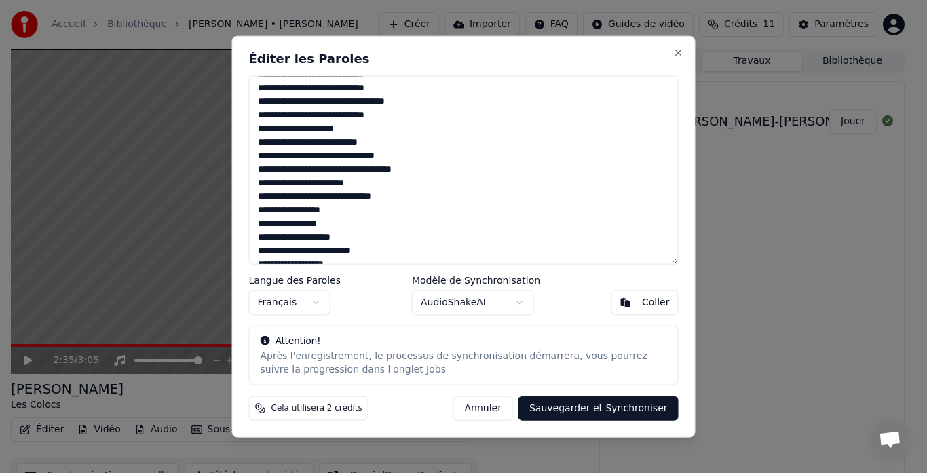
click at [260, 210] on textarea at bounding box center [463, 169] width 429 height 189
click at [407, 199] on textarea at bounding box center [463, 169] width 429 height 189
click at [333, 209] on textarea at bounding box center [463, 169] width 429 height 189
click at [286, 212] on textarea at bounding box center [463, 169] width 429 height 189
click at [300, 227] on textarea at bounding box center [463, 169] width 429 height 189
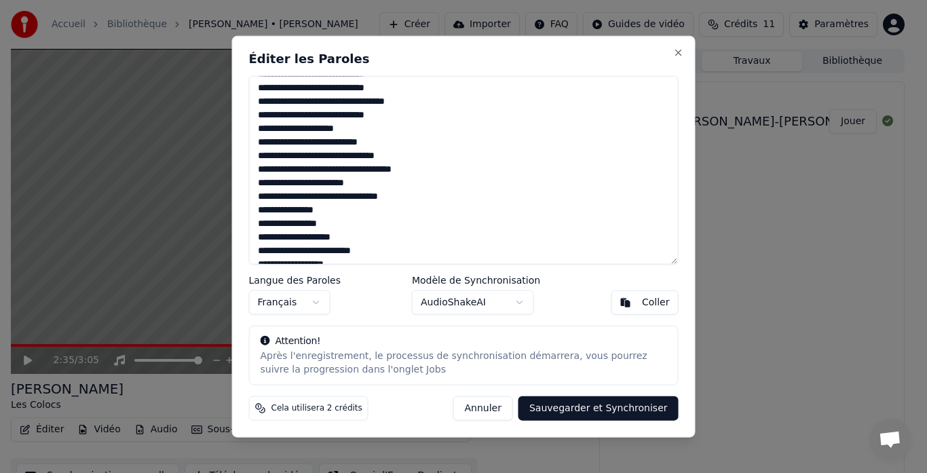
click at [257, 211] on textarea at bounding box center [463, 169] width 429 height 189
click at [306, 212] on textarea at bounding box center [463, 169] width 429 height 189
click at [322, 227] on textarea at bounding box center [463, 169] width 429 height 189
click at [301, 226] on textarea at bounding box center [463, 169] width 429 height 189
click at [323, 225] on textarea at bounding box center [463, 169] width 429 height 189
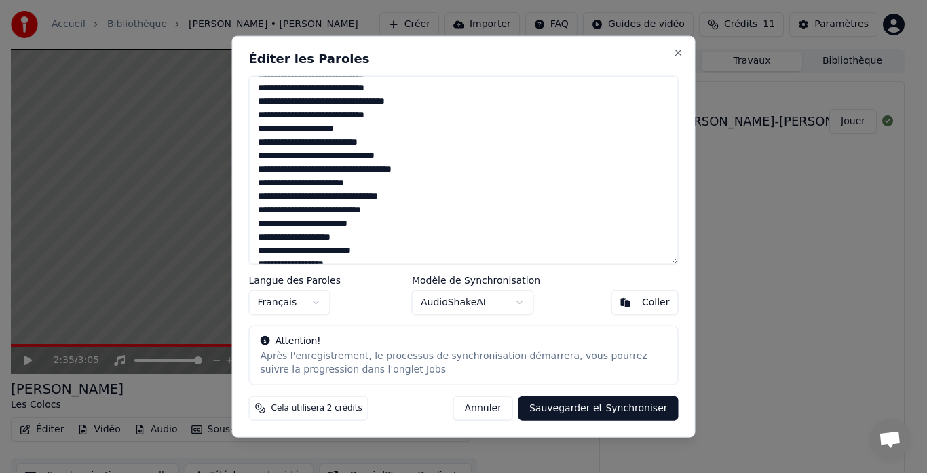
click at [303, 225] on textarea at bounding box center [463, 169] width 429 height 189
click at [299, 223] on textarea at bounding box center [463, 169] width 429 height 189
click at [369, 226] on textarea at bounding box center [463, 169] width 429 height 189
click at [330, 252] on textarea at bounding box center [463, 169] width 429 height 189
click at [358, 253] on textarea at bounding box center [463, 169] width 429 height 189
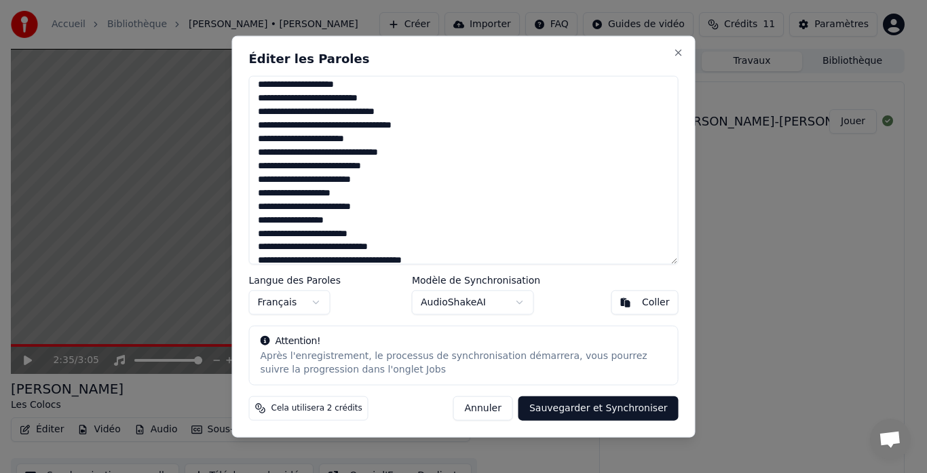
scroll to position [745, 0]
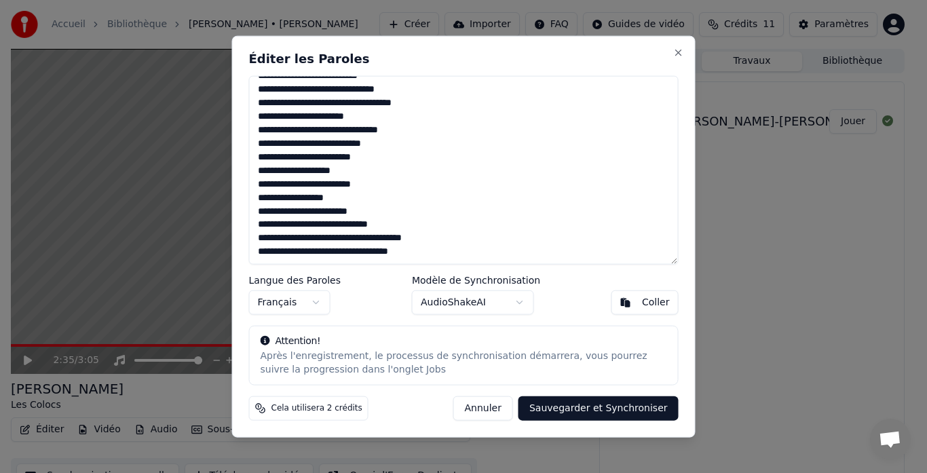
click at [296, 200] on textarea at bounding box center [463, 169] width 429 height 189
click at [293, 200] on textarea at bounding box center [463, 169] width 429 height 189
click at [264, 199] on textarea at bounding box center [463, 169] width 429 height 189
click at [290, 198] on textarea at bounding box center [463, 169] width 429 height 189
click at [282, 209] on textarea at bounding box center [463, 169] width 429 height 189
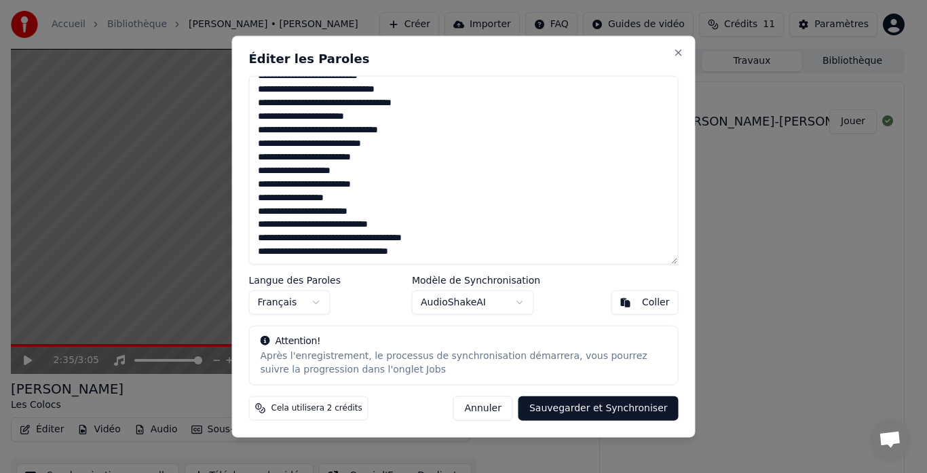
click at [277, 212] on textarea at bounding box center [463, 169] width 429 height 189
click at [305, 218] on textarea at bounding box center [463, 169] width 429 height 189
click at [259, 206] on textarea at bounding box center [463, 169] width 429 height 189
click at [288, 214] on textarea at bounding box center [463, 169] width 429 height 189
click at [328, 214] on textarea at bounding box center [463, 169] width 429 height 189
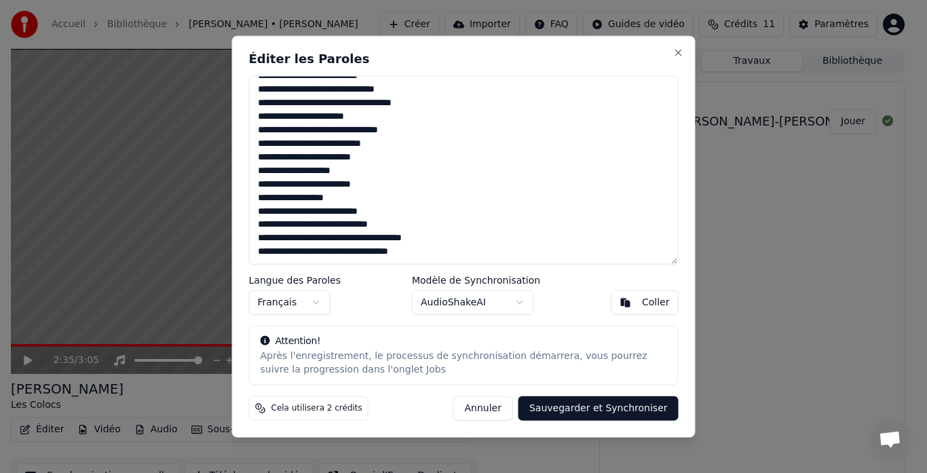
click at [305, 227] on textarea at bounding box center [463, 169] width 429 height 189
click at [413, 237] on textarea at bounding box center [463, 169] width 429 height 189
click at [398, 248] on textarea at bounding box center [463, 169] width 429 height 189
click at [398, 255] on textarea at bounding box center [463, 169] width 429 height 189
click at [400, 254] on textarea at bounding box center [463, 169] width 429 height 189
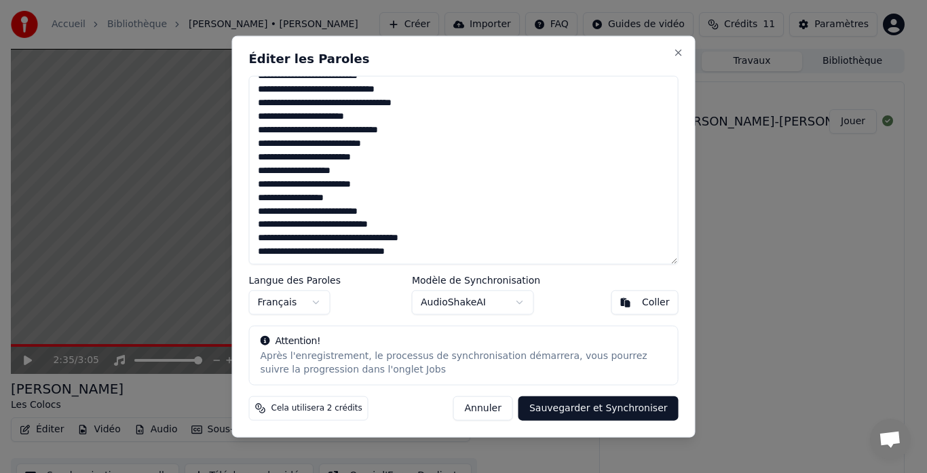
click at [464, 247] on textarea at bounding box center [463, 169] width 429 height 189
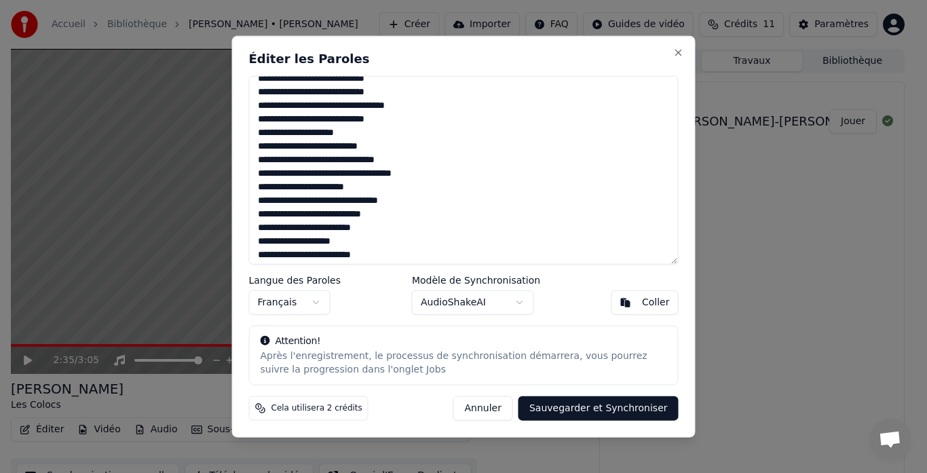
scroll to position [677, 0]
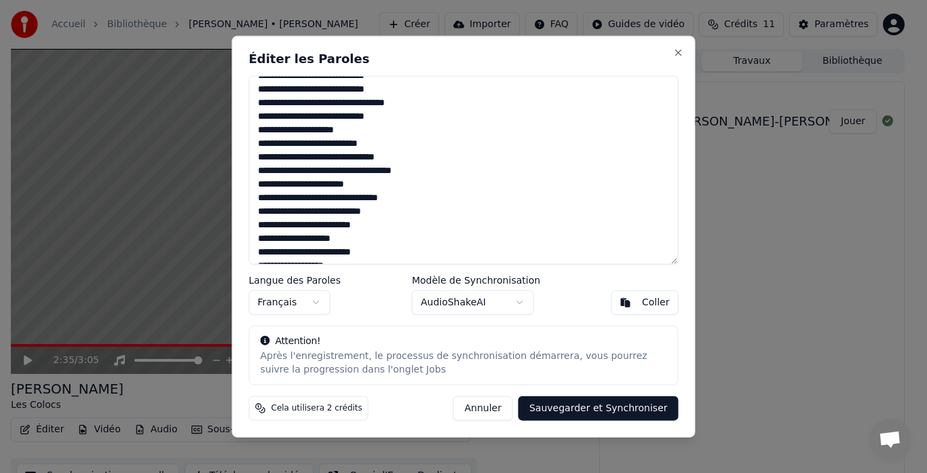
drag, startPoint x: 336, startPoint y: 184, endPoint x: 353, endPoint y: 184, distance: 17.6
click at [353, 184] on textarea at bounding box center [463, 169] width 429 height 189
click at [505, 231] on textarea at bounding box center [463, 169] width 429 height 189
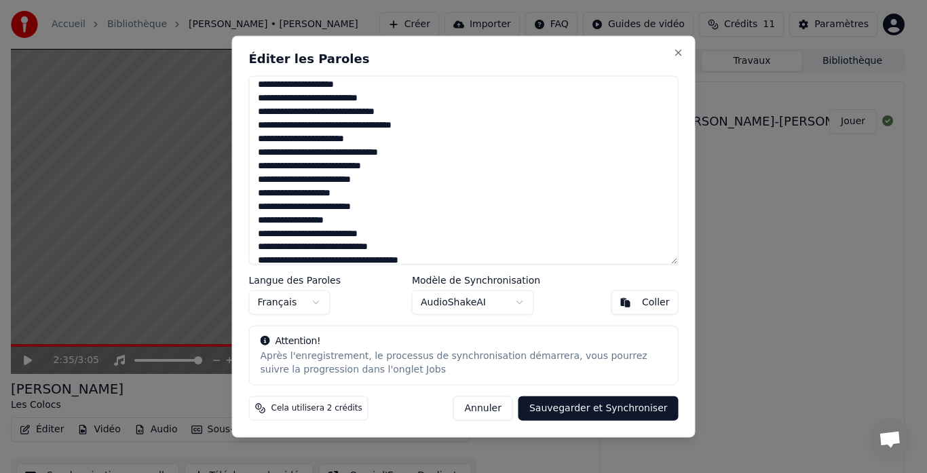
scroll to position [745, 0]
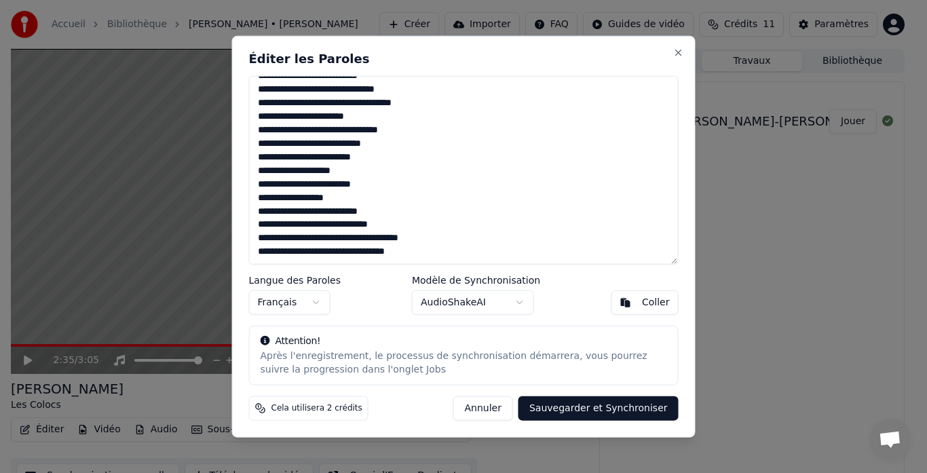
click at [417, 250] on textarea at bounding box center [463, 169] width 429 height 189
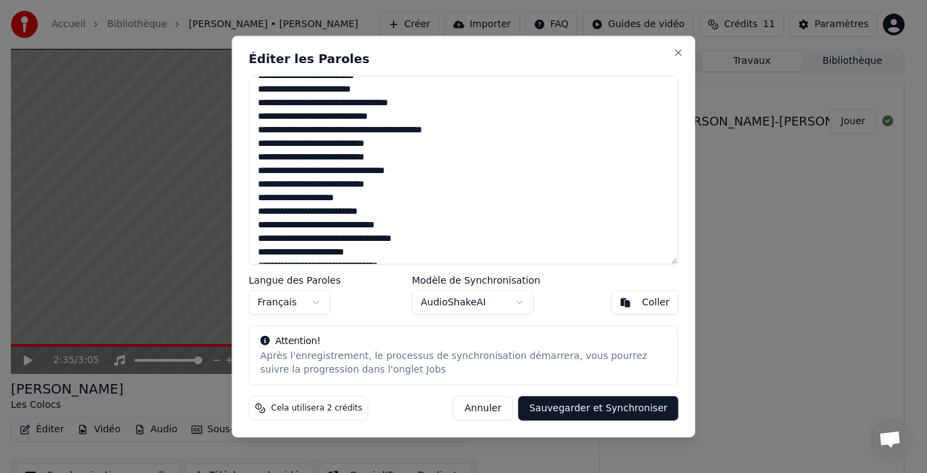
scroll to position [541, 0]
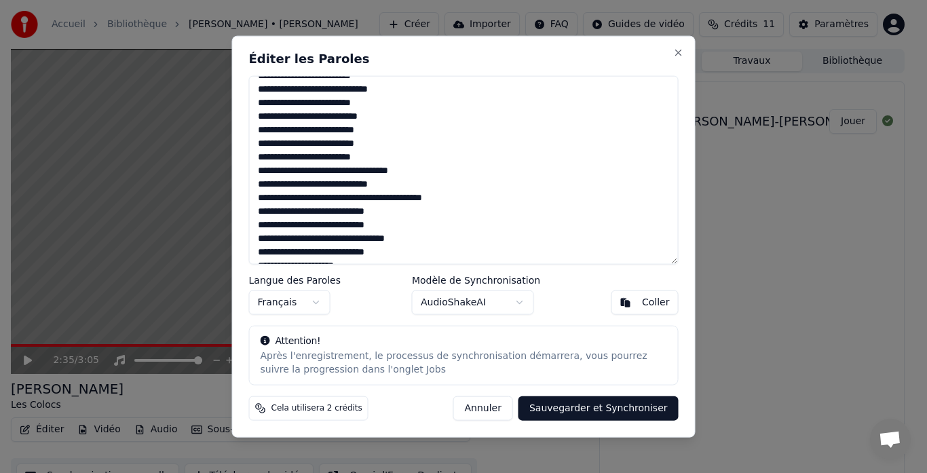
click at [381, 142] on textarea at bounding box center [463, 169] width 429 height 189
click at [292, 130] on textarea at bounding box center [463, 169] width 429 height 189
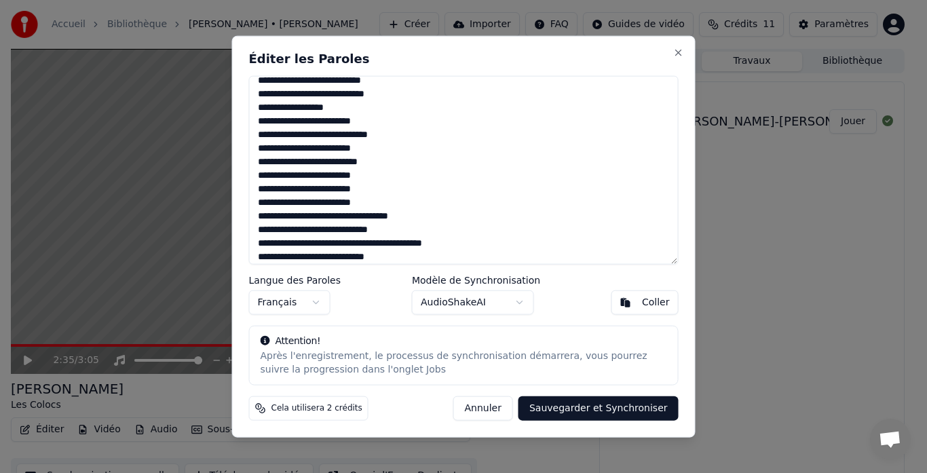
scroll to position [474, 0]
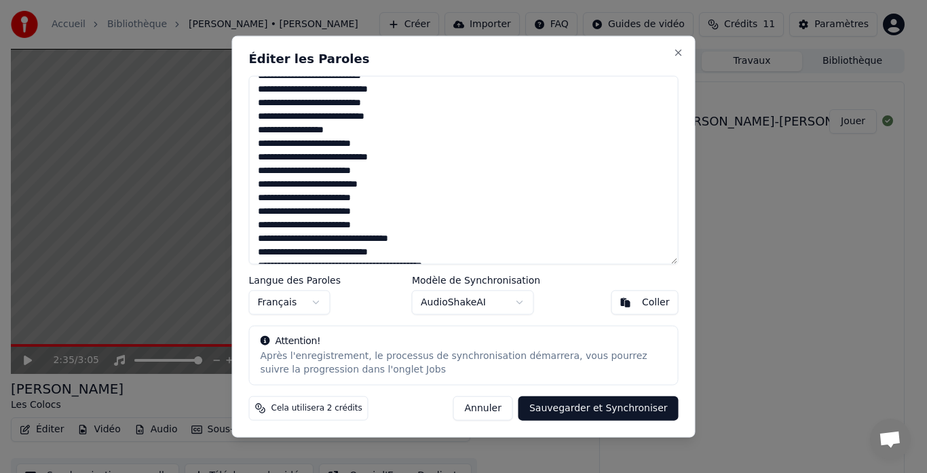
click at [345, 171] on textarea at bounding box center [463, 169] width 429 height 189
click at [348, 172] on textarea at bounding box center [463, 169] width 429 height 189
click at [345, 172] on textarea at bounding box center [463, 169] width 429 height 189
click at [316, 157] on textarea at bounding box center [463, 169] width 429 height 189
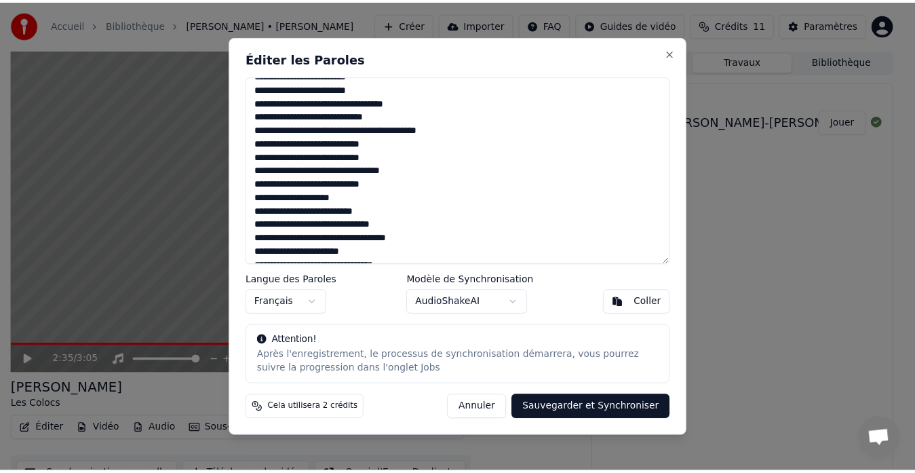
scroll to position [677, 0]
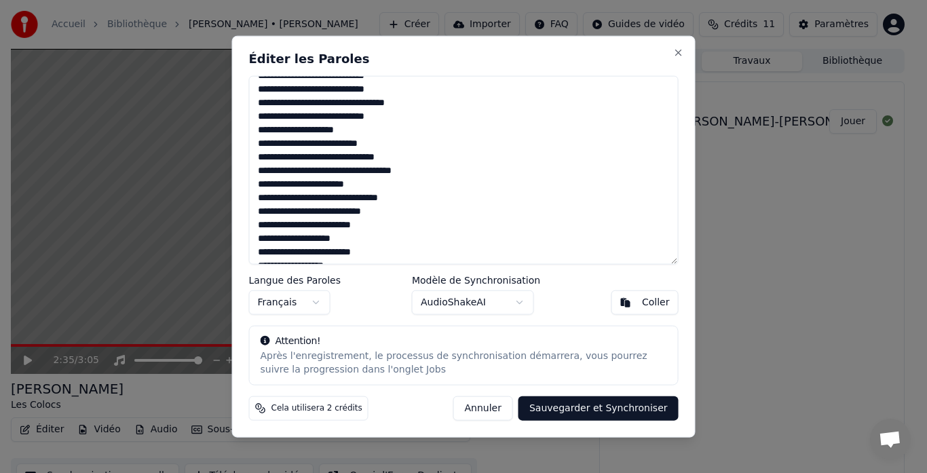
click at [295, 181] on textarea at bounding box center [463, 169] width 429 height 189
click at [264, 172] on textarea at bounding box center [463, 169] width 429 height 189
click at [266, 172] on textarea at bounding box center [463, 169] width 429 height 189
click at [321, 157] on textarea at bounding box center [463, 169] width 429 height 189
click at [360, 157] on textarea at bounding box center [463, 169] width 429 height 189
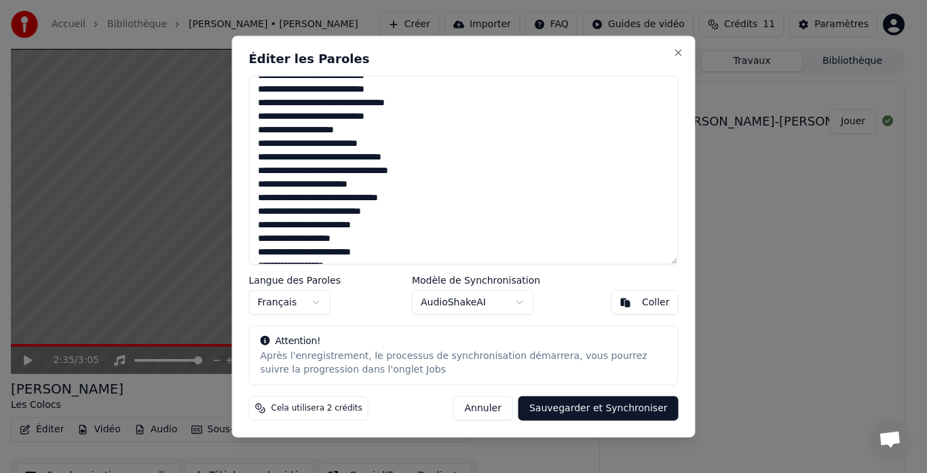
click at [385, 168] on textarea at bounding box center [463, 169] width 429 height 189
drag, startPoint x: 307, startPoint y: 145, endPoint x: 327, endPoint y: 149, distance: 20.0
click at [327, 149] on textarea at bounding box center [463, 169] width 429 height 189
type textarea "**********"
click at [447, 410] on div "Cela utilisera 2 crédits Annuler Sauvegarder et Synchroniser" at bounding box center [463, 408] width 429 height 24
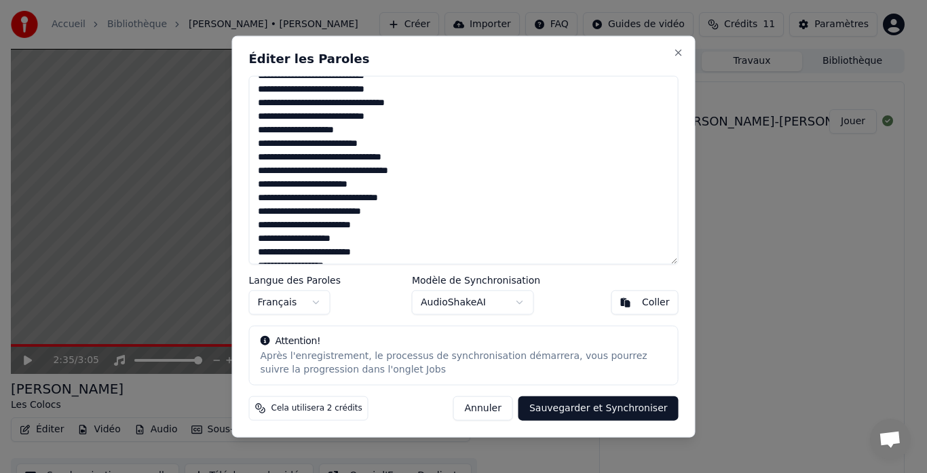
click at [600, 405] on button "Sauvegarder et Synchroniser" at bounding box center [598, 408] width 160 height 24
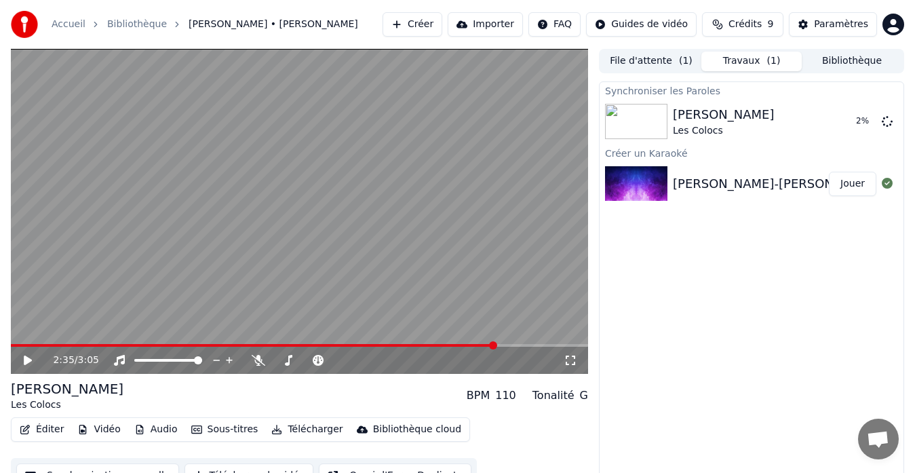
click at [408, 330] on video at bounding box center [299, 211] width 577 height 325
click at [33, 356] on icon at bounding box center [37, 360] width 31 height 11
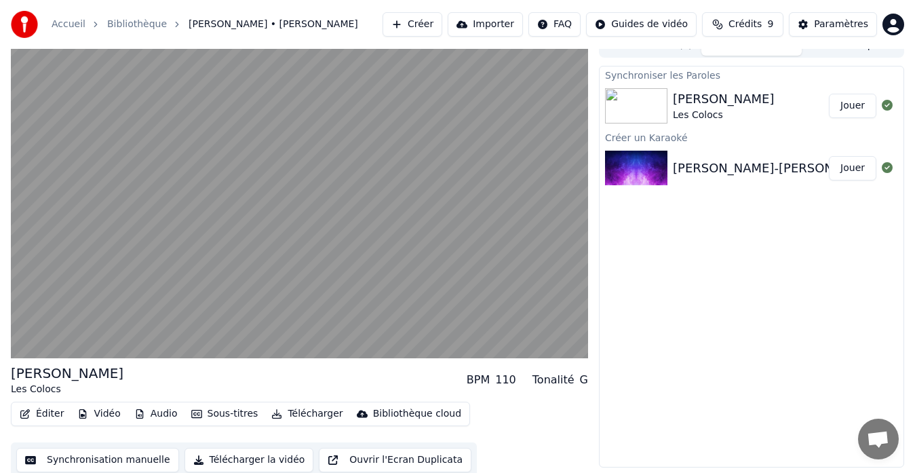
scroll to position [20, 0]
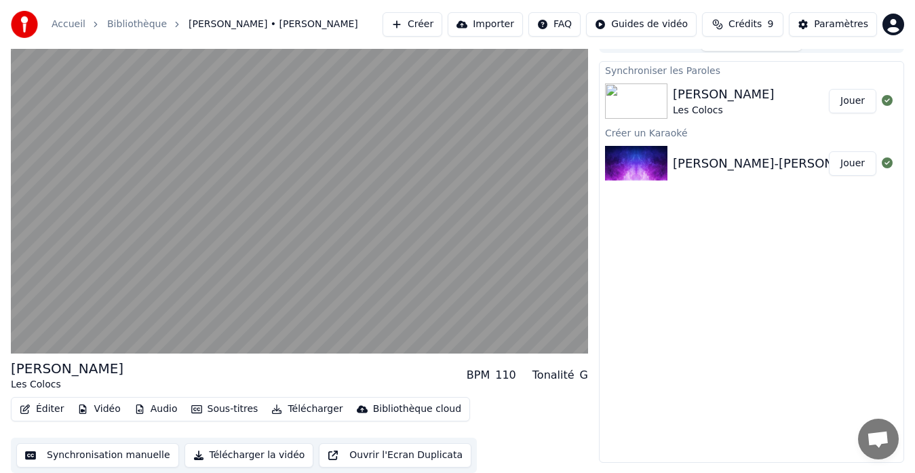
click at [567, 372] on div "Tonalité" at bounding box center [554, 375] width 42 height 16
click at [516, 379] on div "110" at bounding box center [505, 375] width 21 height 16
click at [516, 375] on div "110" at bounding box center [505, 375] width 21 height 16
click at [490, 377] on div "BPM" at bounding box center [478, 375] width 23 height 16
click at [501, 374] on div "BPM 110" at bounding box center [492, 375] width 50 height 16
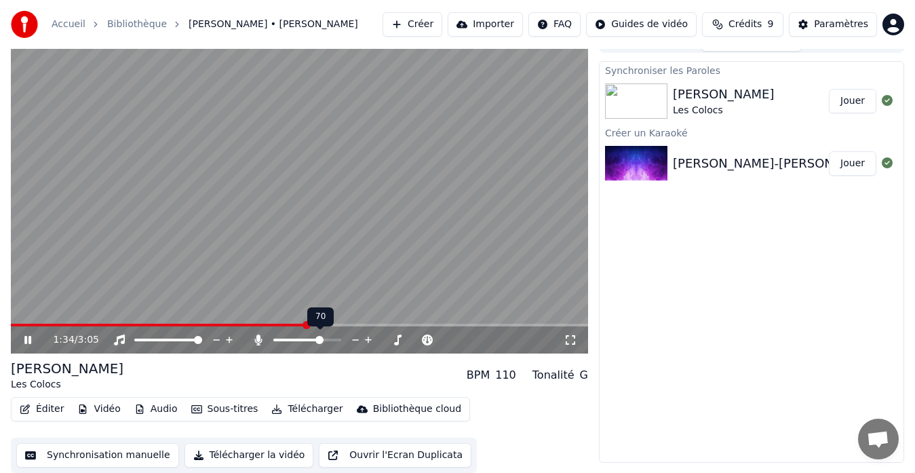
click at [321, 339] on span at bounding box center [307, 340] width 68 height 3
click at [330, 339] on span at bounding box center [317, 340] width 28 height 3
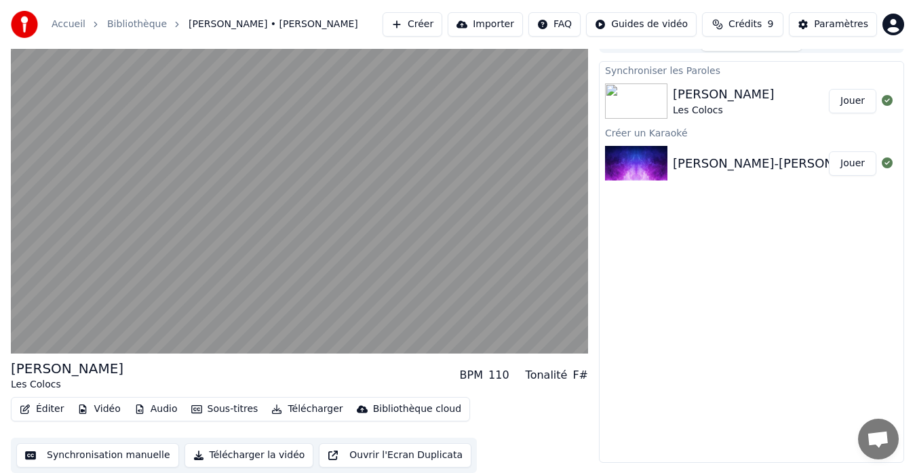
click at [476, 372] on div "BPM" at bounding box center [471, 375] width 23 height 16
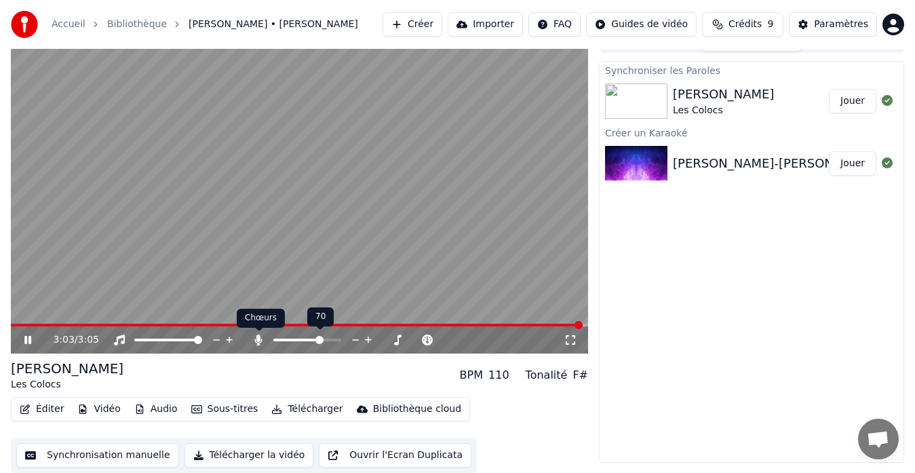
click at [257, 341] on icon at bounding box center [258, 339] width 7 height 11
click at [66, 456] on button "Synchronisation manuelle" at bounding box center [97, 455] width 163 height 24
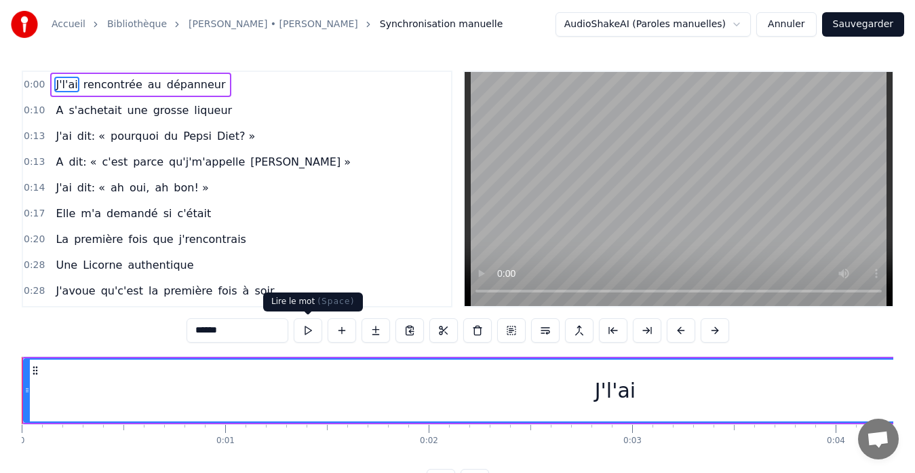
click at [310, 326] on button at bounding box center [308, 330] width 28 height 24
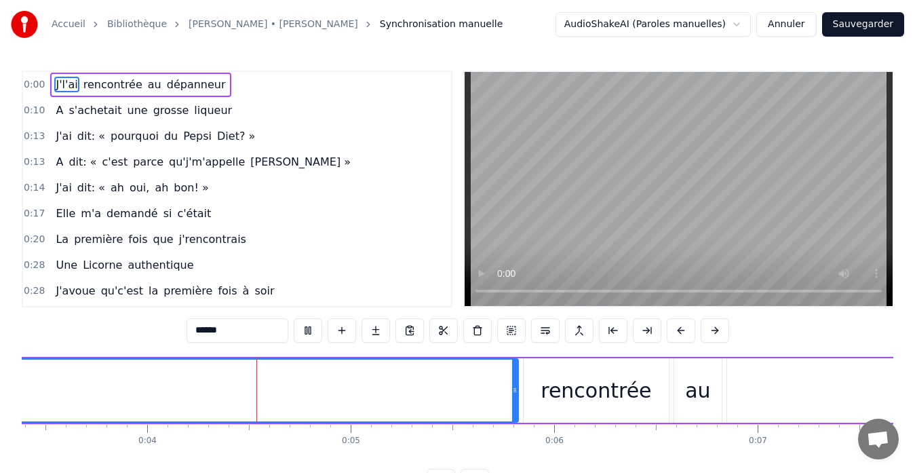
scroll to position [0, 738]
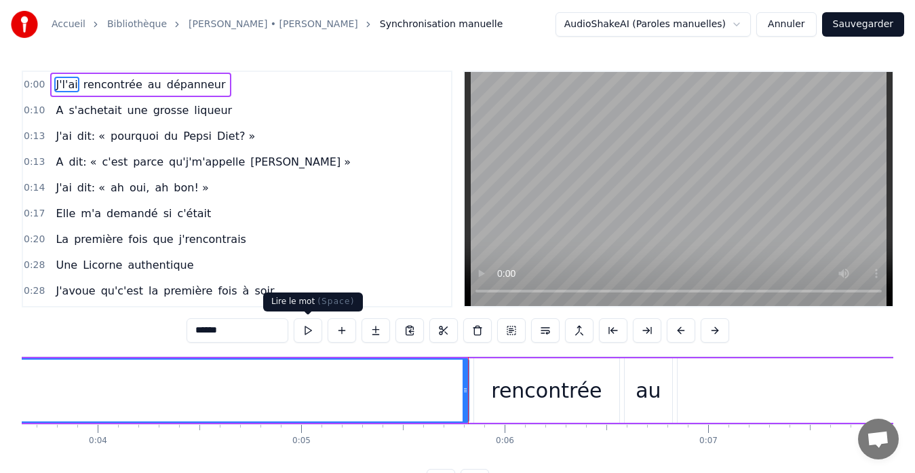
click at [307, 329] on button at bounding box center [308, 330] width 28 height 24
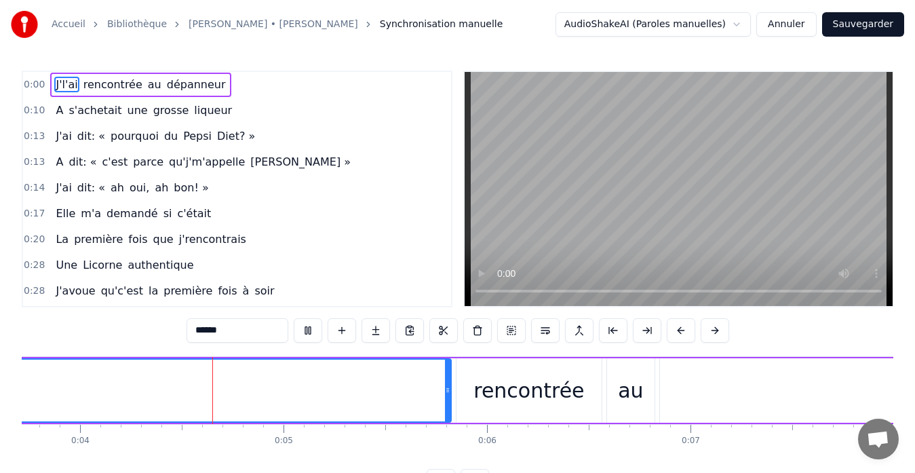
scroll to position [0, 799]
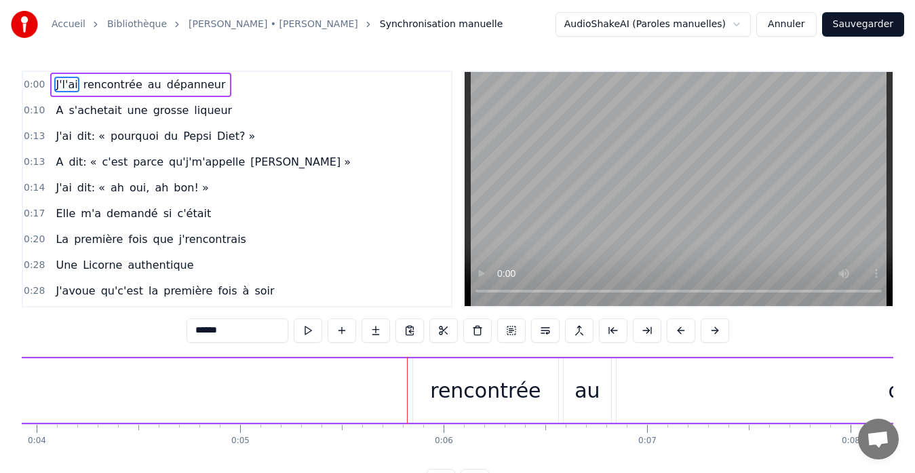
drag, startPoint x: 404, startPoint y: 378, endPoint x: 9, endPoint y: 360, distance: 395.3
click at [9, 360] on div "Accueil Bibliothèque [PERSON_NAME] • [PERSON_NAME] Synchronisation manuelle Aud…" at bounding box center [457, 246] width 915 height 493
click at [212, 325] on input "******" at bounding box center [221, 330] width 102 height 24
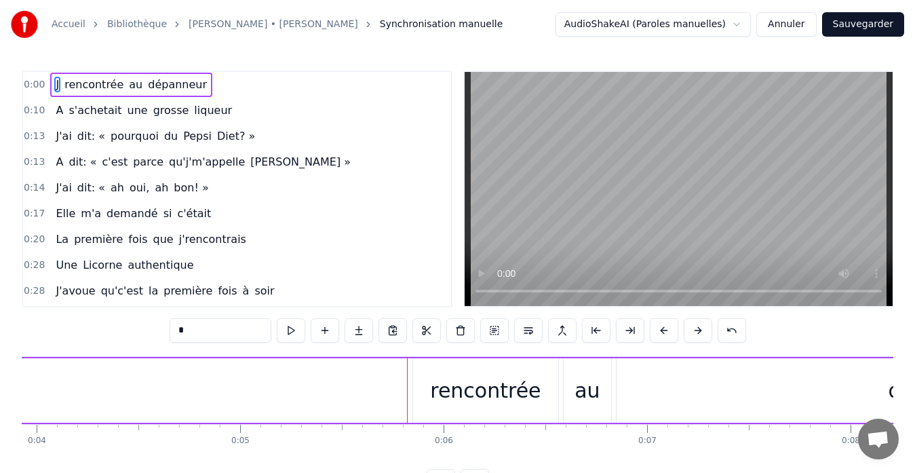
click at [594, 397] on div "au" at bounding box center [587, 390] width 25 height 31
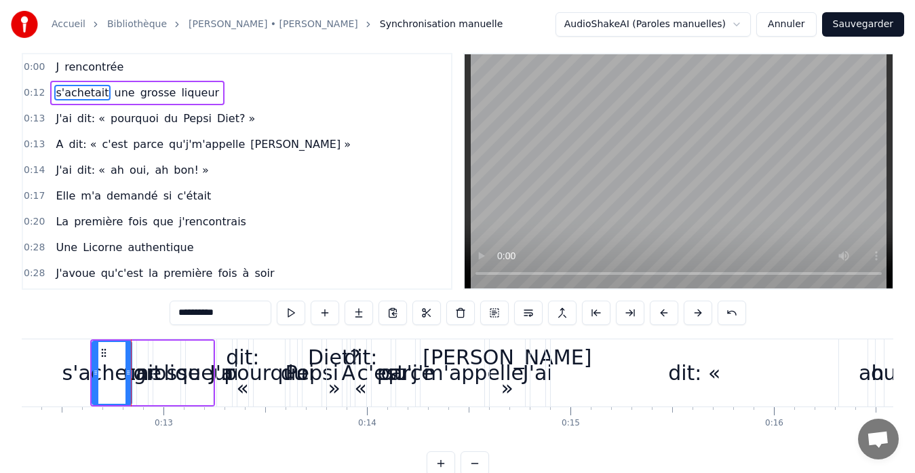
scroll to position [0, 0]
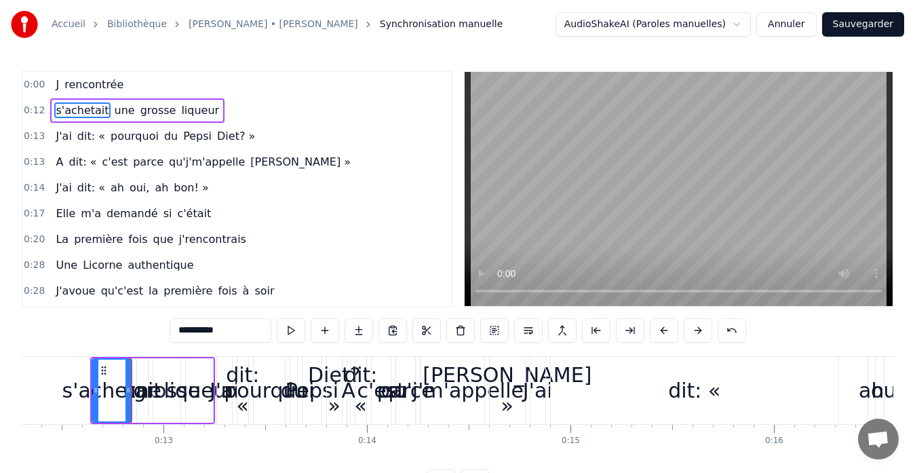
click at [63, 81] on span "rencontrée" at bounding box center [94, 85] width 62 height 16
type input "**********"
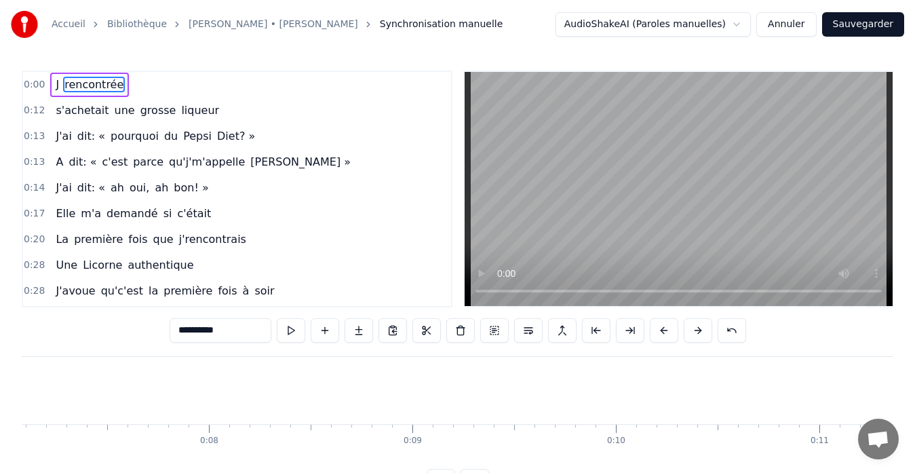
scroll to position [0, 1120]
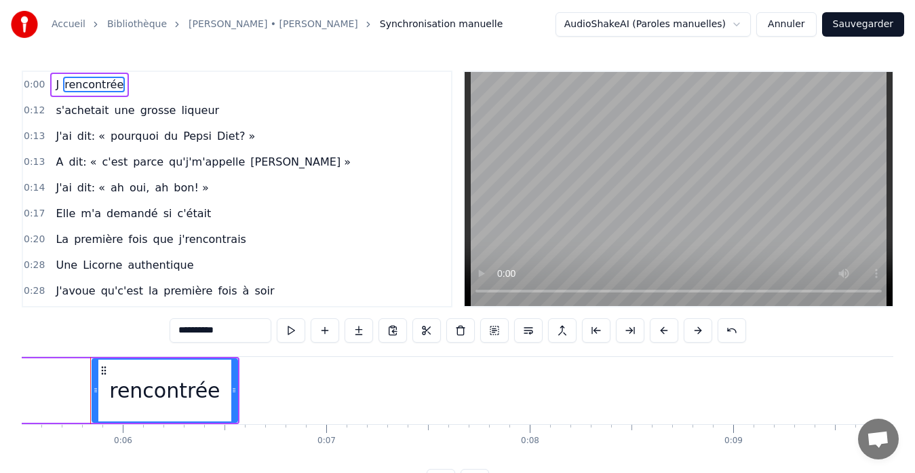
click at [59, 84] on div "J rencontrée" at bounding box center [89, 85] width 79 height 24
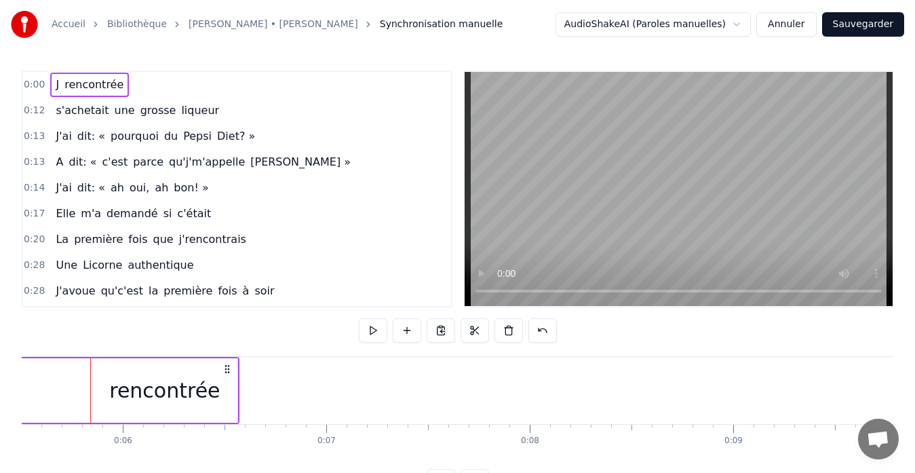
click at [57, 84] on span "J" at bounding box center [57, 85] width 6 height 16
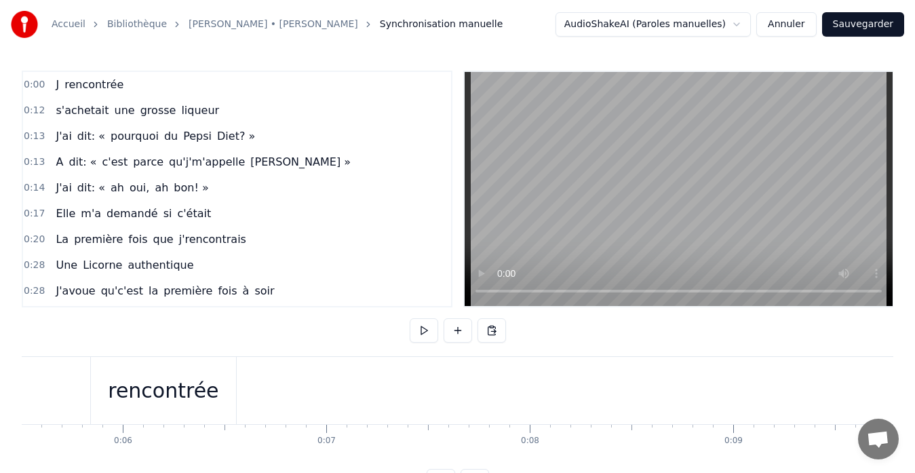
click at [113, 394] on div "rencontrée" at bounding box center [163, 390] width 145 height 67
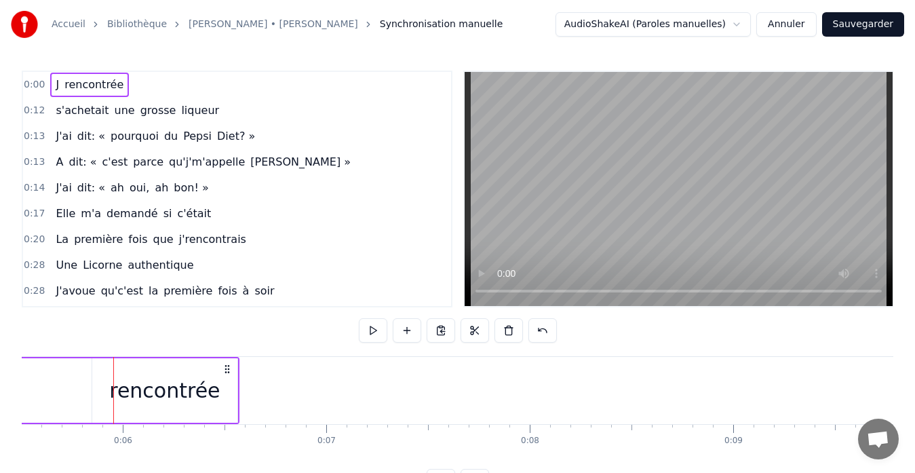
scroll to position [0, 1103]
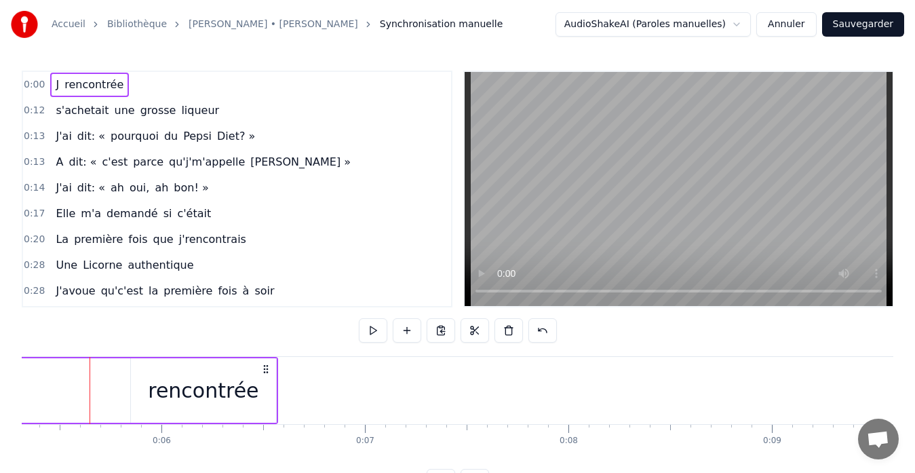
scroll to position [0, 1081]
drag, startPoint x: 79, startPoint y: 388, endPoint x: 96, endPoint y: 389, distance: 17.0
click at [262, 367] on icon at bounding box center [266, 369] width 11 height 11
click at [265, 372] on circle at bounding box center [265, 372] width 1 height 1
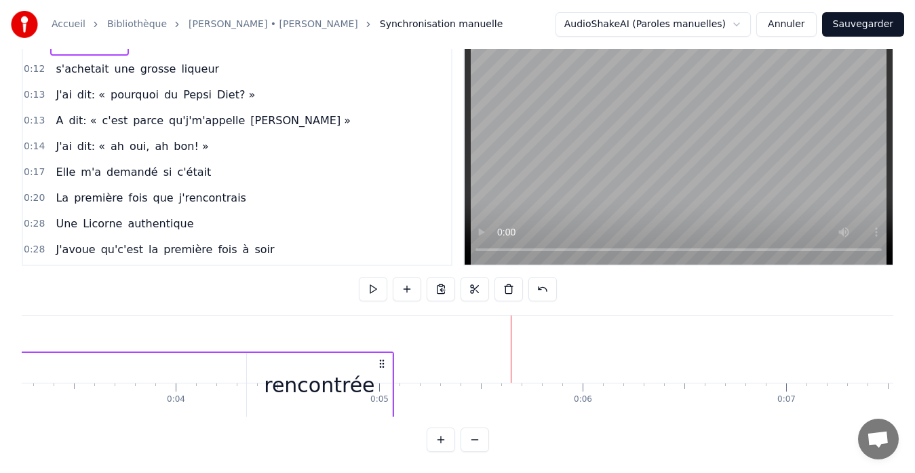
scroll to position [45, 0]
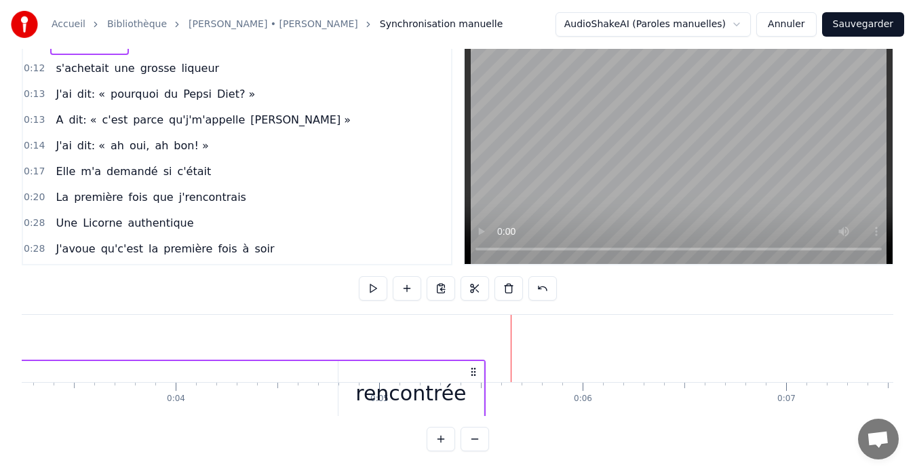
drag, startPoint x: 265, startPoint y: 370, endPoint x: 360, endPoint y: 346, distance: 98.6
click at [470, 307] on div "0:00 J rencontrée 0:12 s'achetait une grosse liqueur 0:13 J'ai dit: « pourquoi …" at bounding box center [458, 239] width 872 height 423
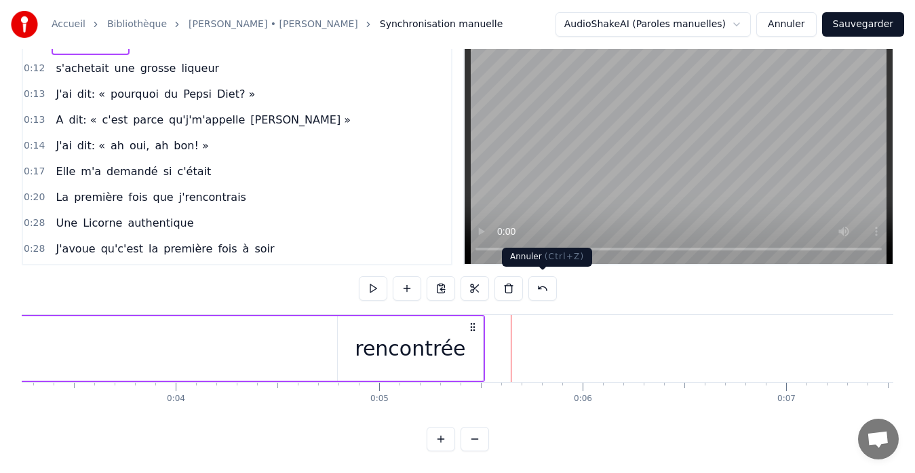
click at [539, 292] on button at bounding box center [543, 288] width 28 height 24
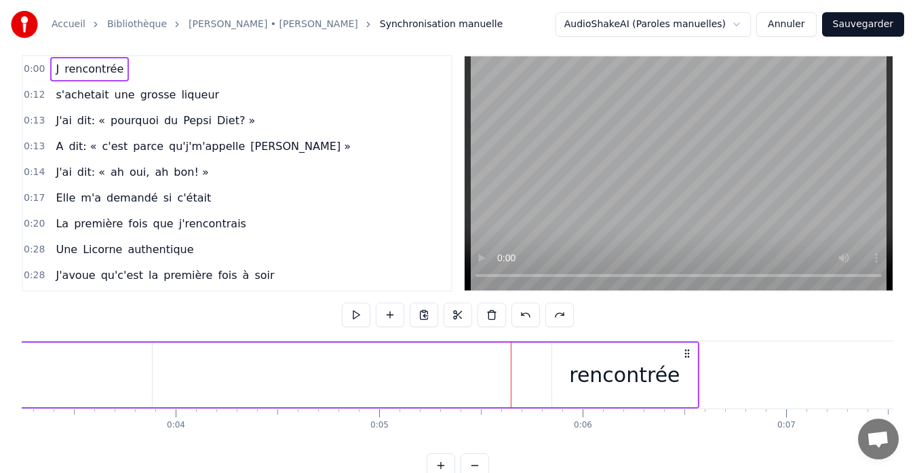
scroll to position [0, 0]
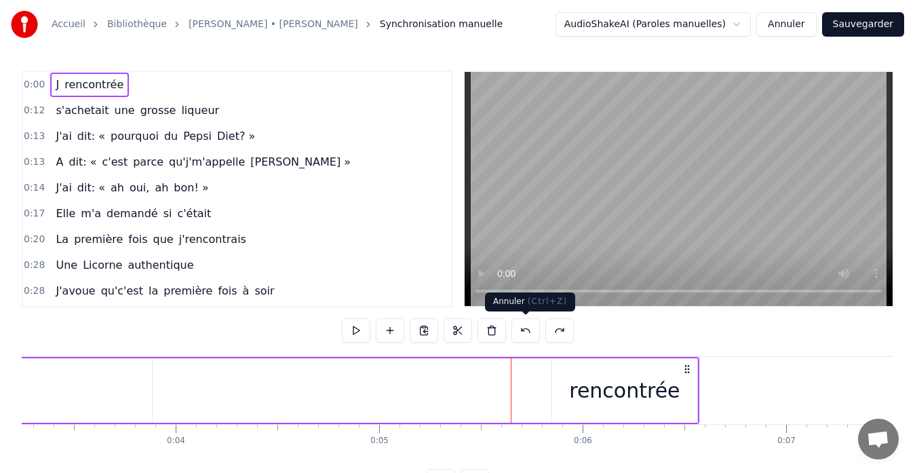
click at [527, 331] on button at bounding box center [526, 330] width 28 height 24
click at [557, 330] on button at bounding box center [559, 330] width 28 height 24
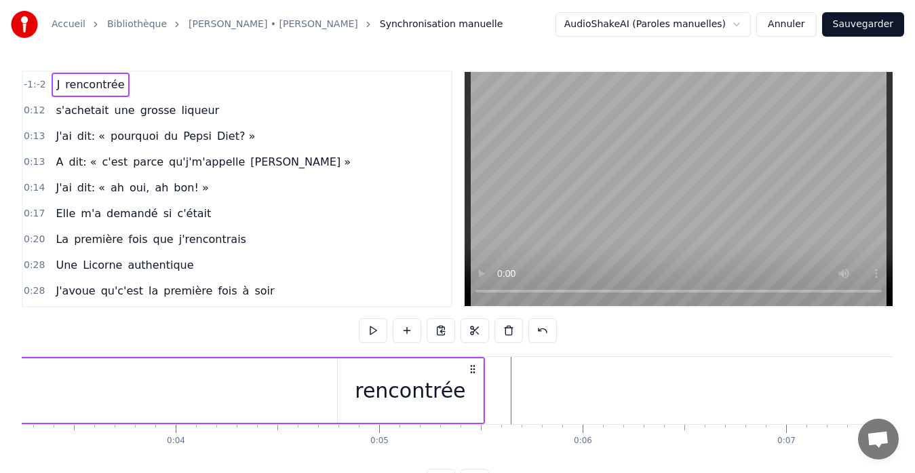
click at [557, 330] on div "-1:-2 J rencontrée 0:12 s'achetait une grosse liqueur 0:13 J'ai dit: « pourquoi…" at bounding box center [458, 282] width 872 height 423
click at [539, 332] on button at bounding box center [543, 330] width 28 height 24
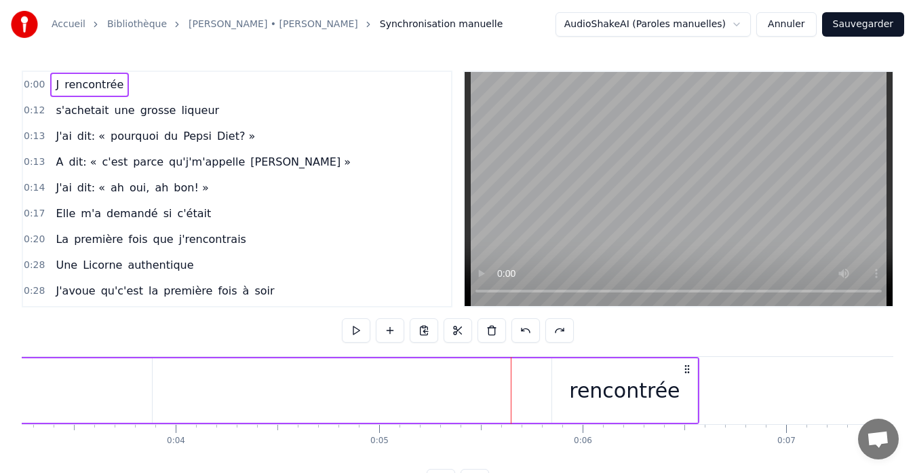
click at [63, 83] on span "rencontrée" at bounding box center [94, 85] width 62 height 16
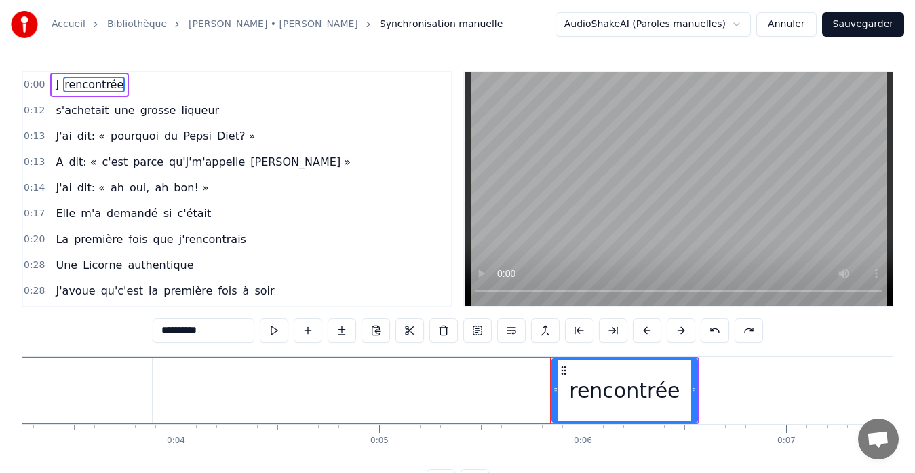
click at [56, 82] on span "J" at bounding box center [57, 85] width 6 height 16
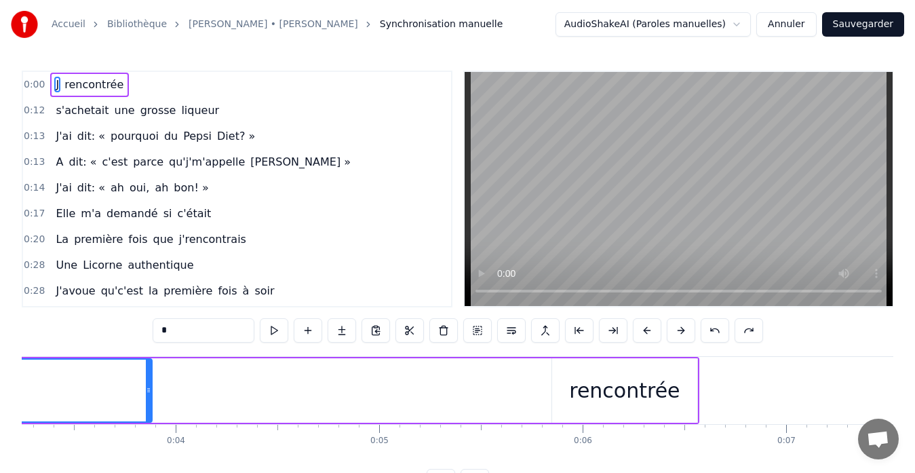
type input "**********"
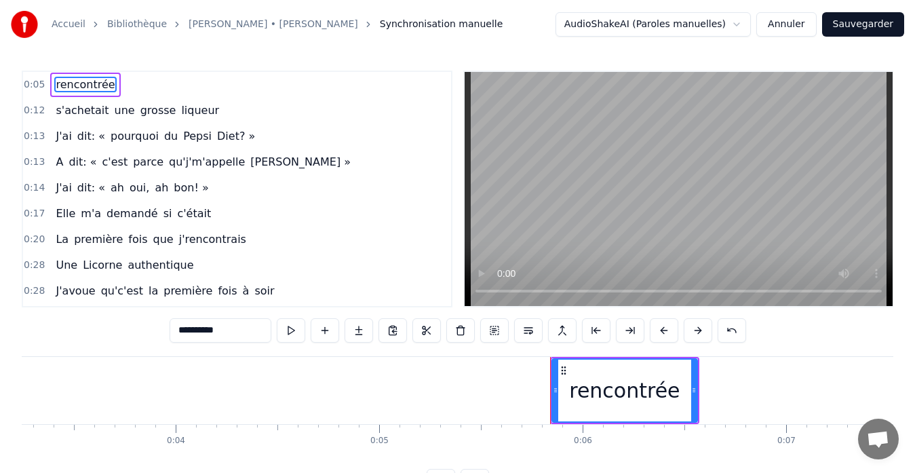
click at [54, 85] on span "rencontrée" at bounding box center [85, 85] width 62 height 16
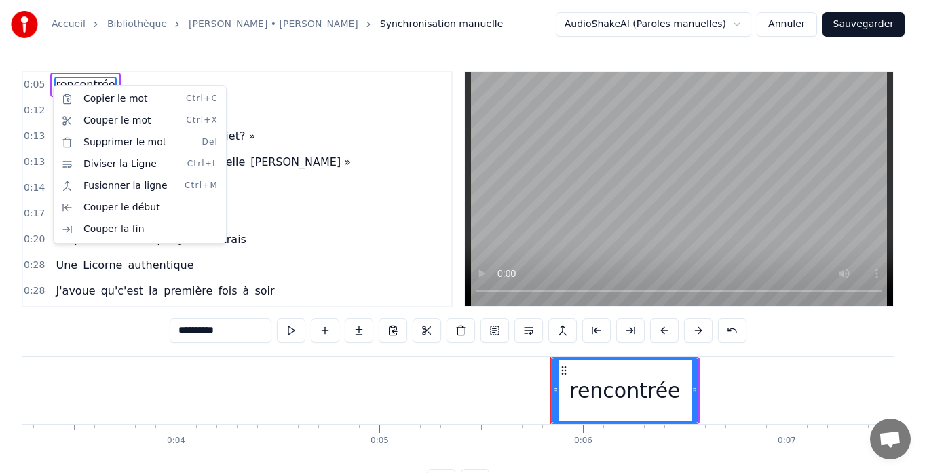
click at [40, 89] on html "Accueil Bibliothèque [PERSON_NAME] • [PERSON_NAME] Synchronisation manuelle Aud…" at bounding box center [463, 257] width 927 height 515
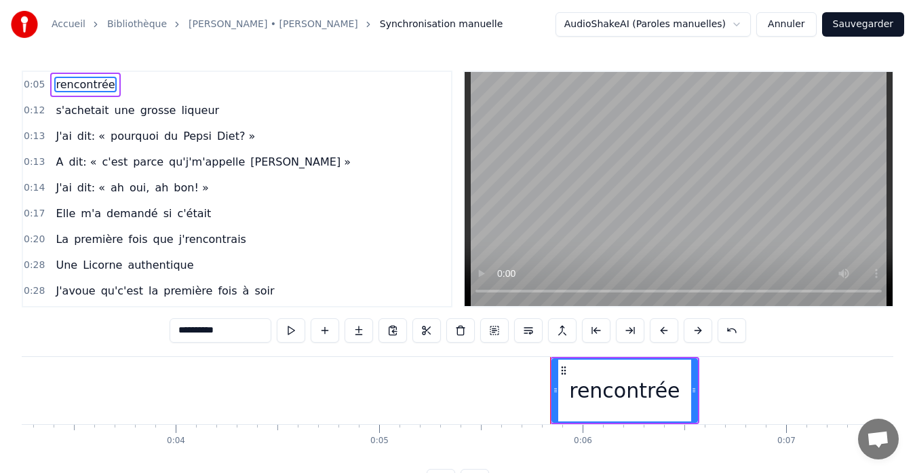
click at [50, 88] on div "rencontrée" at bounding box center [85, 85] width 70 height 24
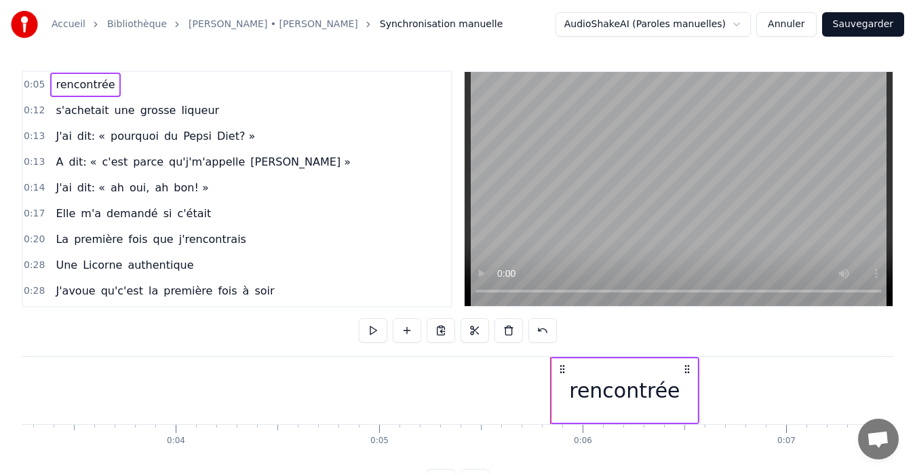
click at [41, 88] on span "0:05" at bounding box center [34, 85] width 21 height 14
click at [45, 88] on div "0:05 rencontrée" at bounding box center [237, 85] width 428 height 26
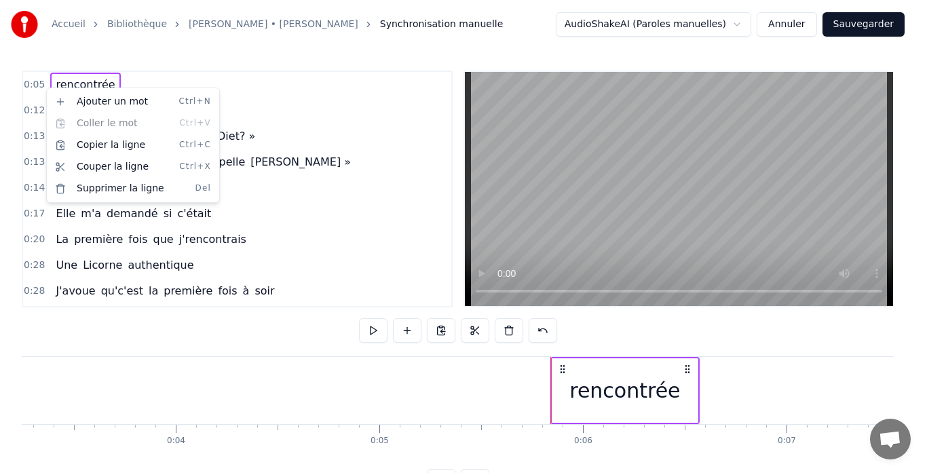
click at [508, 413] on html "Accueil Bibliothèque [PERSON_NAME] • [PERSON_NAME] Synchronisation manuelle Aud…" at bounding box center [463, 257] width 927 height 515
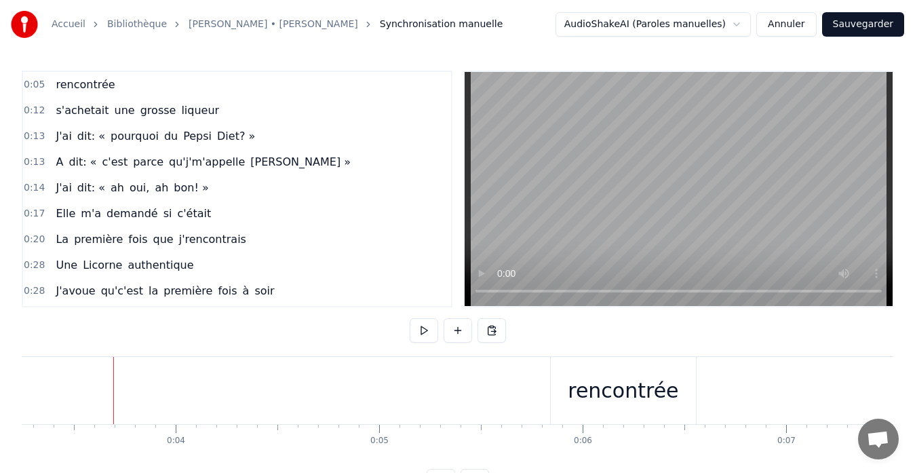
click at [113, 393] on div at bounding box center [113, 390] width 1 height 67
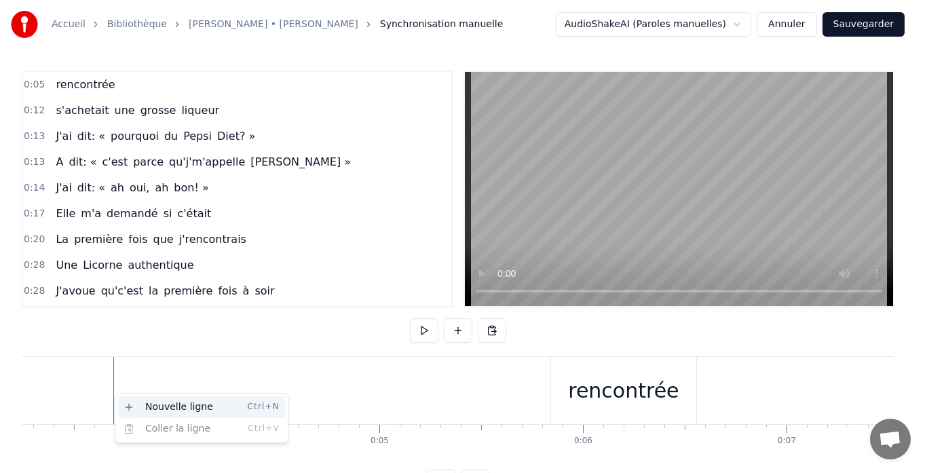
click at [147, 403] on div "Nouvelle ligne Ctrl+N" at bounding box center [201, 407] width 167 height 22
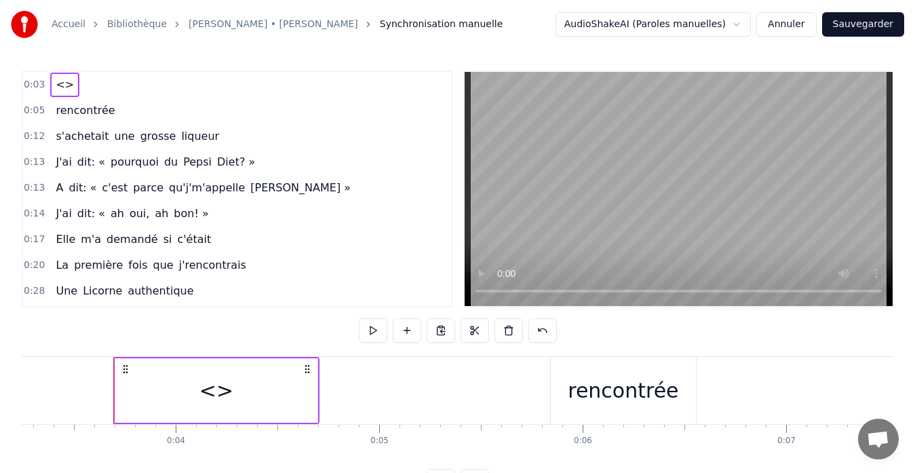
click at [216, 390] on div "<>" at bounding box center [216, 390] width 34 height 31
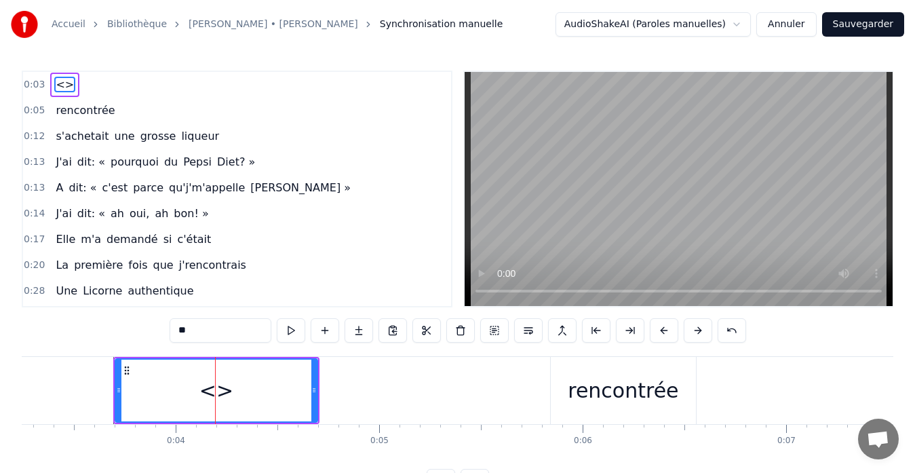
click at [216, 388] on div "<>" at bounding box center [216, 390] width 34 height 31
type input "**********"
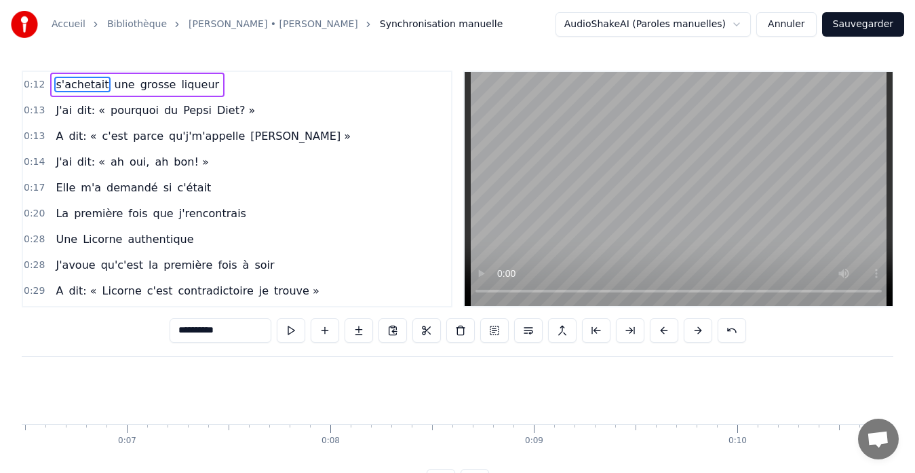
scroll to position [0, 1248]
click at [484, 289] on video at bounding box center [679, 189] width 428 height 234
click at [168, 333] on div "0:12 s'achetait une grosse liqueur 0:13 J'ai dit: « pourquoi du Pepsi Diet? » 0…" at bounding box center [458, 282] width 872 height 423
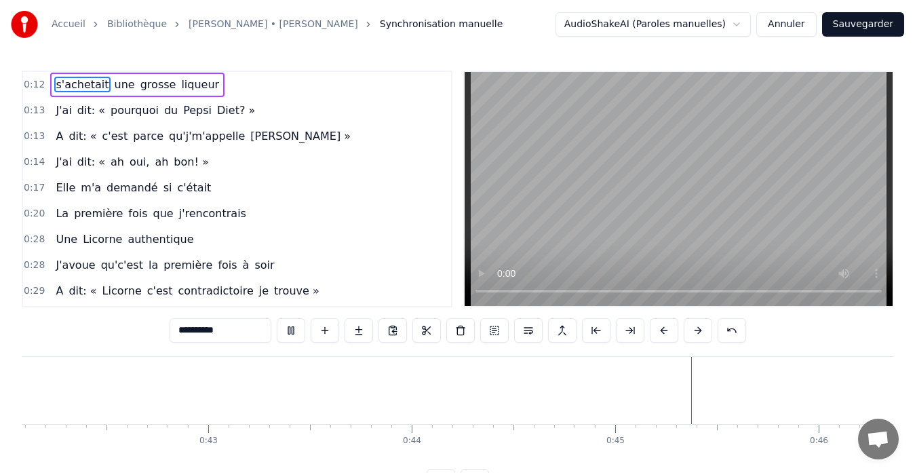
click at [167, 331] on div "0:12 s'achetait une grosse liqueur 0:13 J'ai dit: « pourquoi du Pepsi Diet? » 0…" at bounding box center [458, 282] width 872 height 423
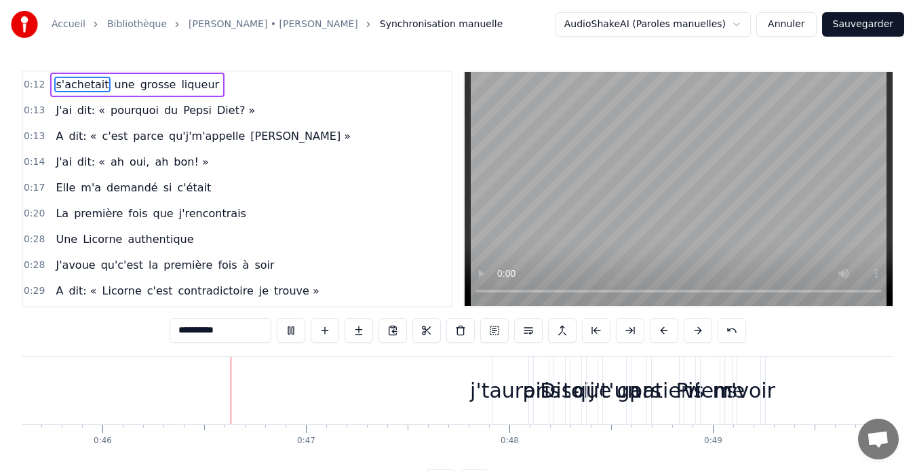
scroll to position [0, 9322]
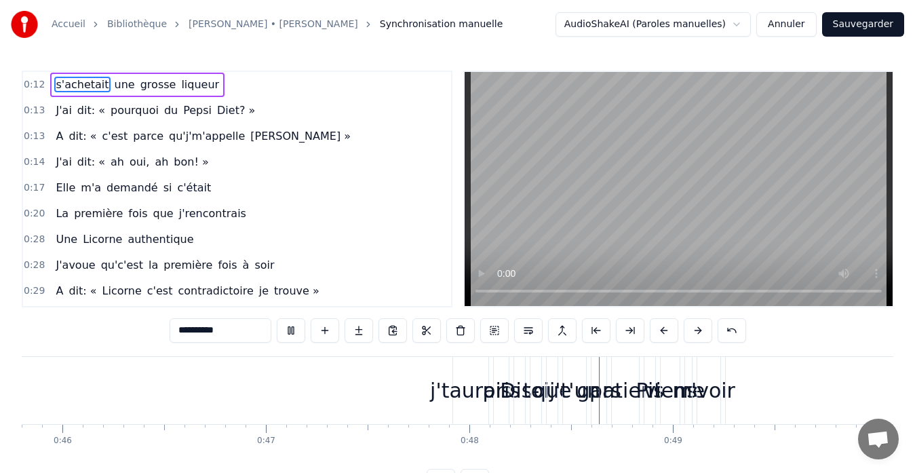
click at [222, 330] on input "**********" at bounding box center [221, 330] width 102 height 24
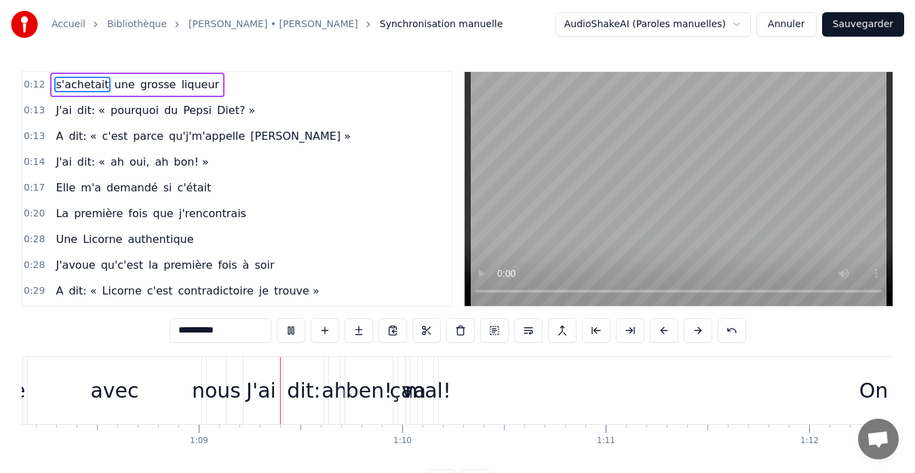
scroll to position [0, 13971]
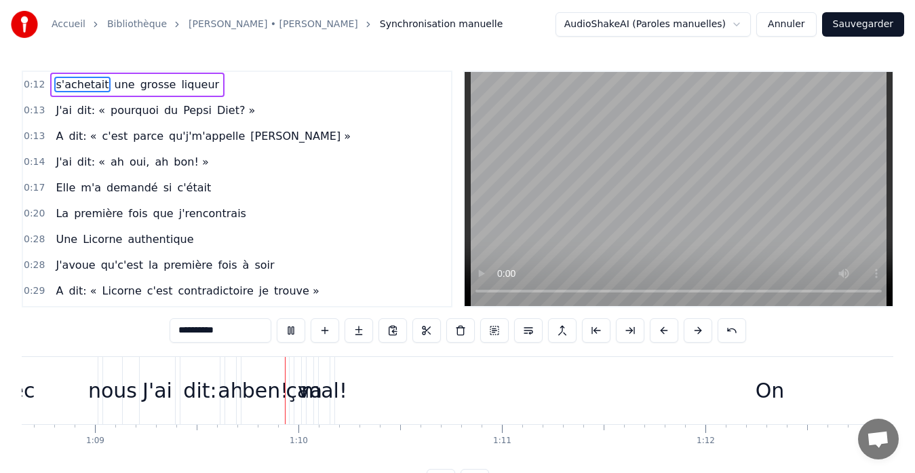
click at [50, 82] on div "s'achetait une grosse liqueur" at bounding box center [137, 85] width 174 height 24
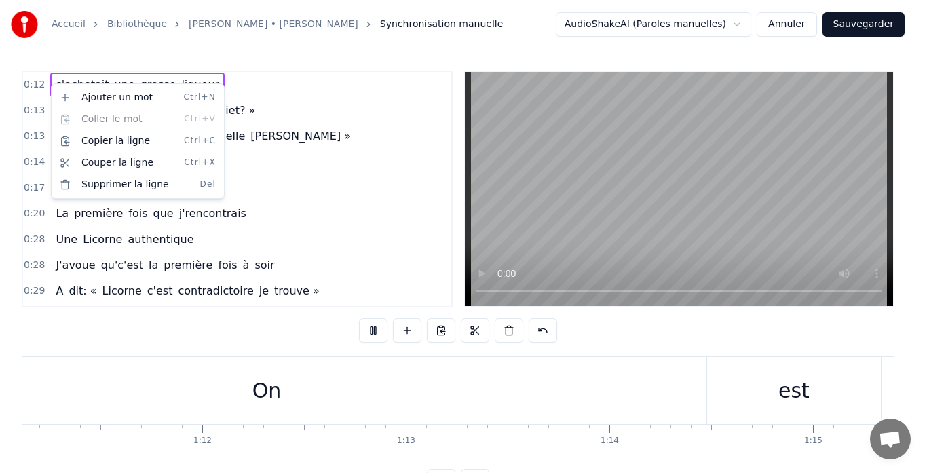
scroll to position [0, 14728]
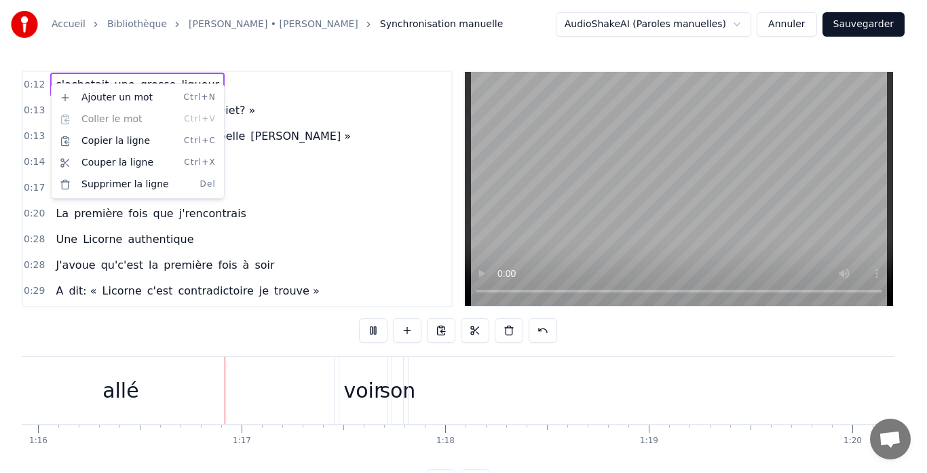
click at [92, 118] on div "Ajouter un mot Ctrl+N Coller le mot Ctrl+V Copier la ligne Ctrl+C Couper la lig…" at bounding box center [137, 141] width 167 height 109
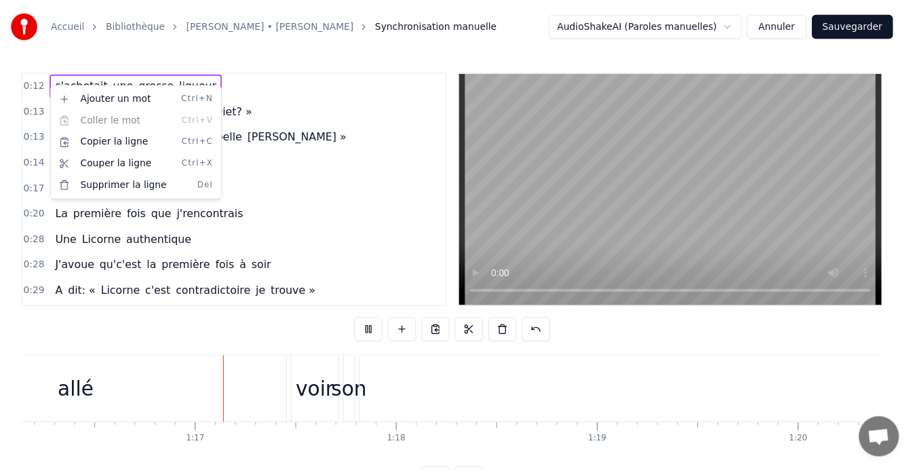
scroll to position [0, 15509]
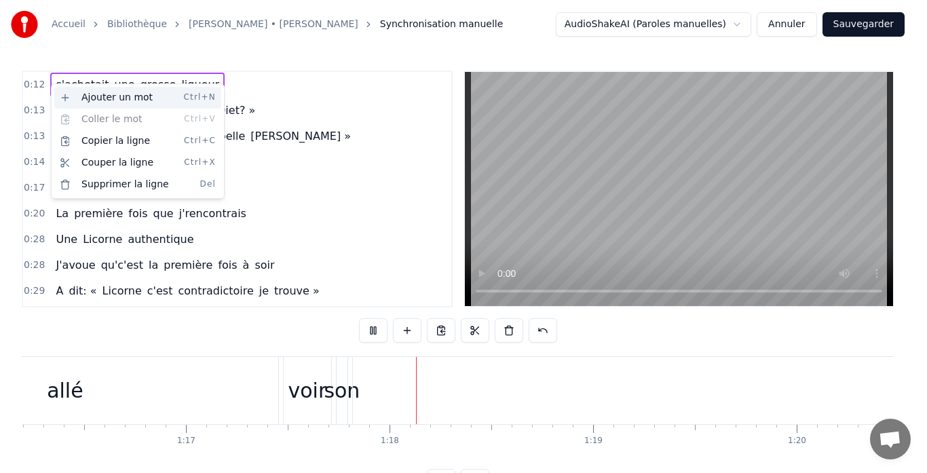
click at [97, 98] on div "Ajouter un mot Ctrl+N" at bounding box center [137, 98] width 167 height 22
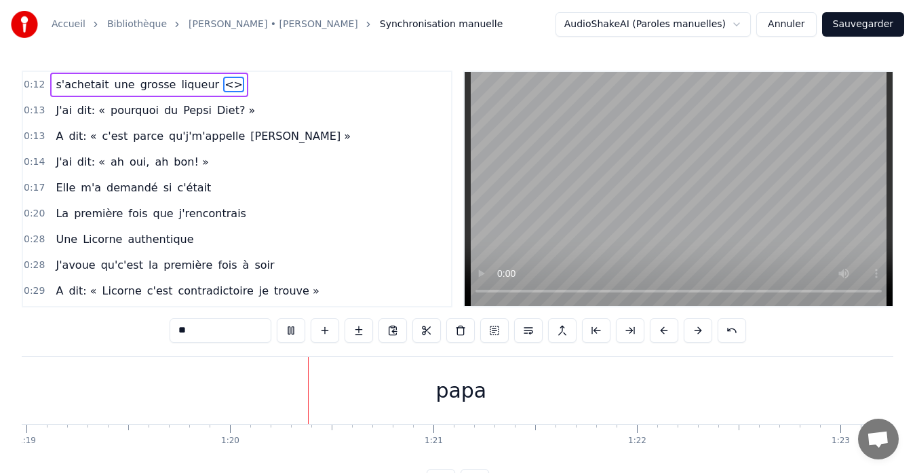
click at [50, 84] on div "s'achetait une grosse liqueur <>" at bounding box center [149, 85] width 198 height 24
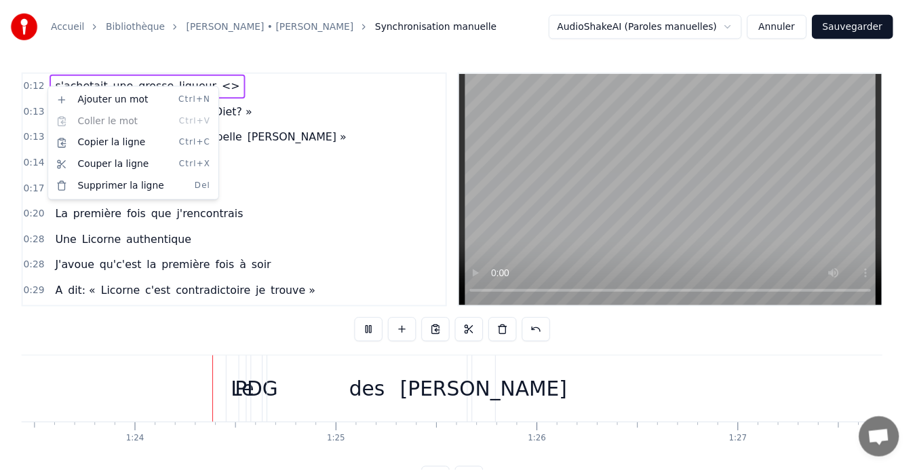
scroll to position [0, 17035]
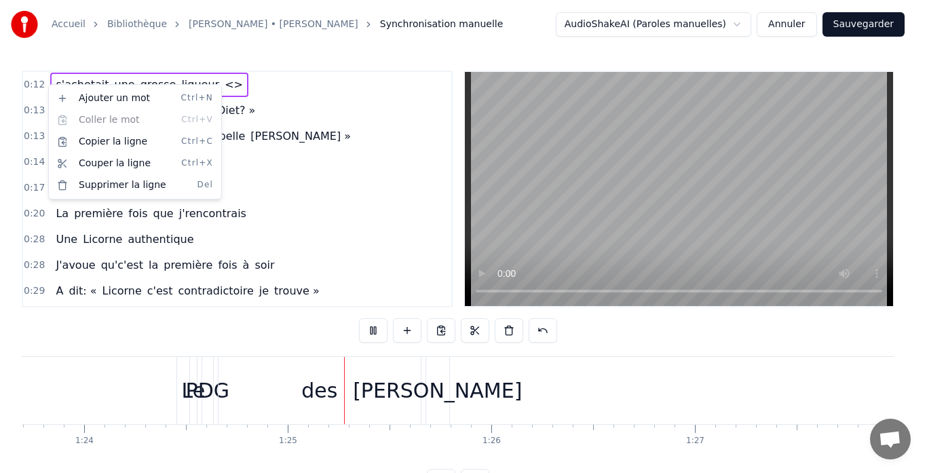
click at [100, 336] on html "Accueil Bibliothèque [PERSON_NAME] • [PERSON_NAME] Synchronisation manuelle Aud…" at bounding box center [463, 257] width 927 height 515
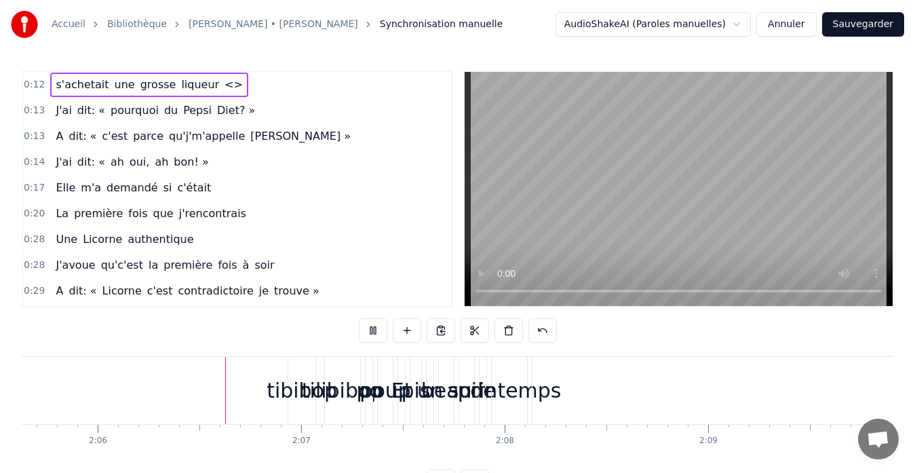
scroll to position [0, 25571]
click at [38, 83] on span "0:12" at bounding box center [34, 85] width 21 height 14
click at [31, 69] on div "Accueil Bibliothèque [PERSON_NAME] • [PERSON_NAME] Synchronisation manuelle Aud…" at bounding box center [457, 246] width 915 height 493
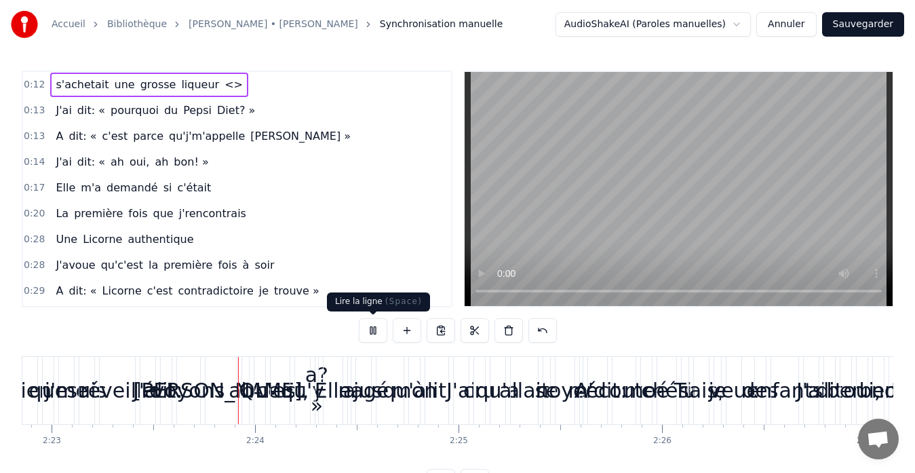
scroll to position [0, 29127]
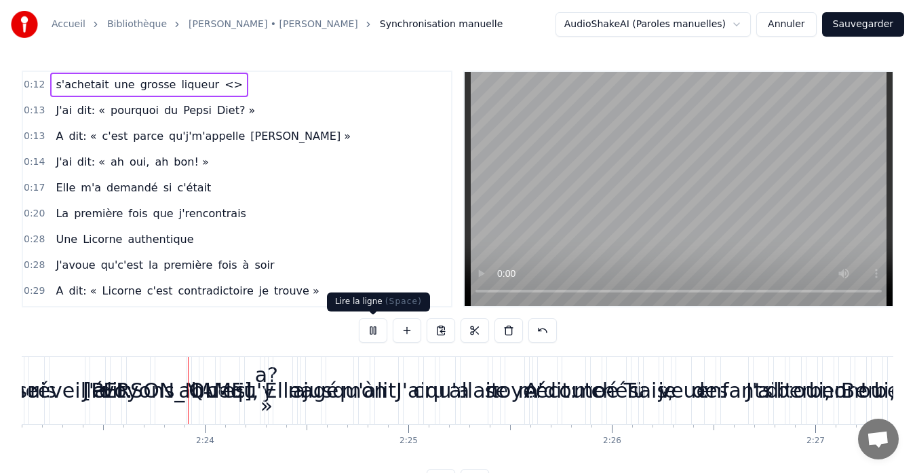
click at [377, 330] on button at bounding box center [373, 330] width 28 height 24
click at [380, 23] on span "Synchronisation manuelle" at bounding box center [441, 25] width 123 height 14
click at [246, 24] on link "[PERSON_NAME] • [PERSON_NAME]" at bounding box center [274, 25] width 170 height 14
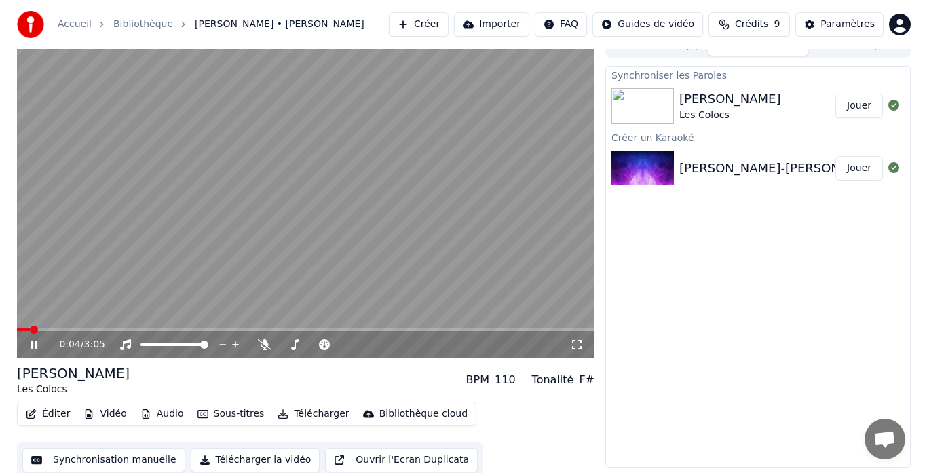
scroll to position [20, 0]
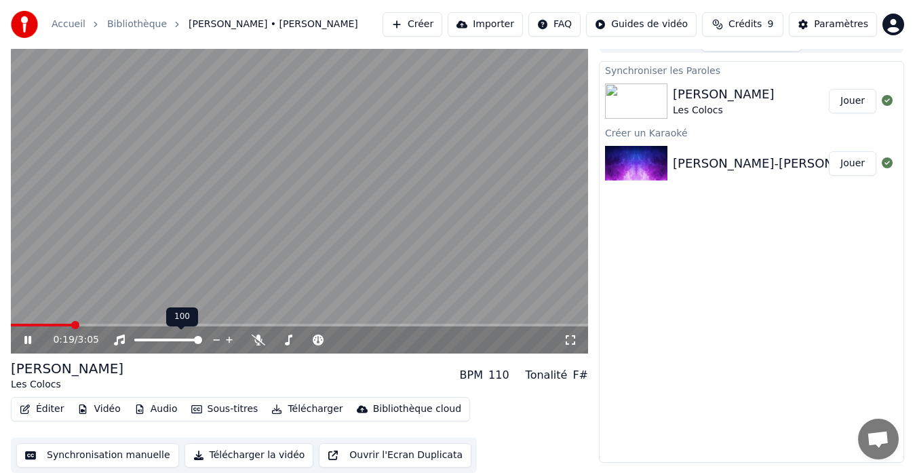
click at [183, 339] on span at bounding box center [168, 340] width 68 height 3
click at [199, 339] on span at bounding box center [168, 340] width 68 height 3
click at [185, 341] on span at bounding box center [182, 340] width 8 height 8
click at [553, 373] on div "Tonalité" at bounding box center [547, 375] width 42 height 16
click at [196, 344] on span at bounding box center [193, 340] width 8 height 8
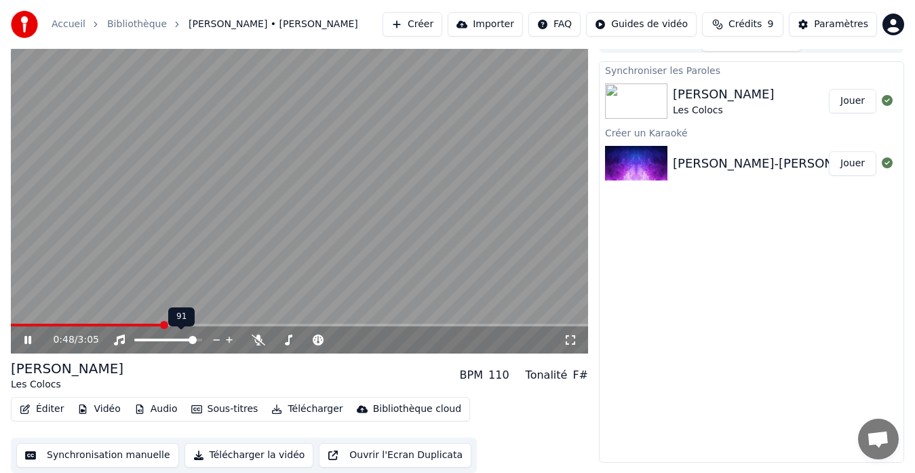
click at [219, 339] on icon at bounding box center [216, 340] width 13 height 14
click at [255, 341] on icon at bounding box center [259, 339] width 14 height 11
click at [285, 341] on icon at bounding box center [289, 339] width 14 height 11
click at [383, 337] on icon at bounding box center [385, 340] width 13 height 14
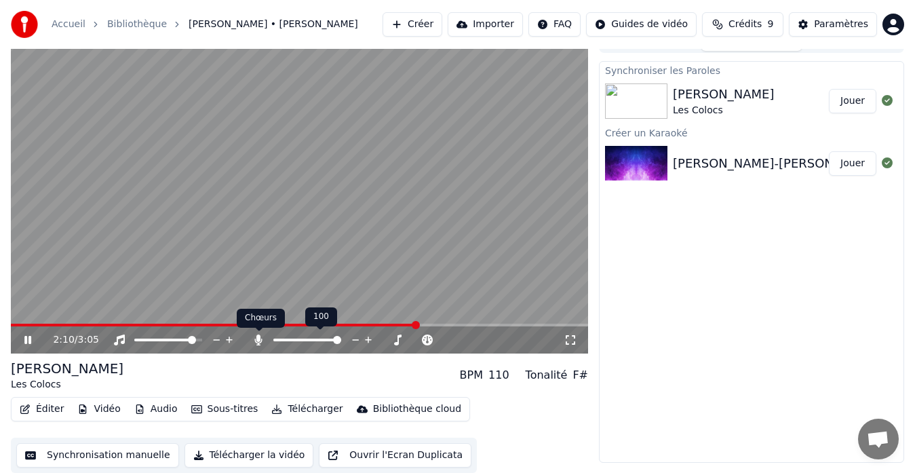
click at [255, 342] on icon at bounding box center [259, 339] width 14 height 11
click at [321, 341] on icon at bounding box center [318, 339] width 11 height 11
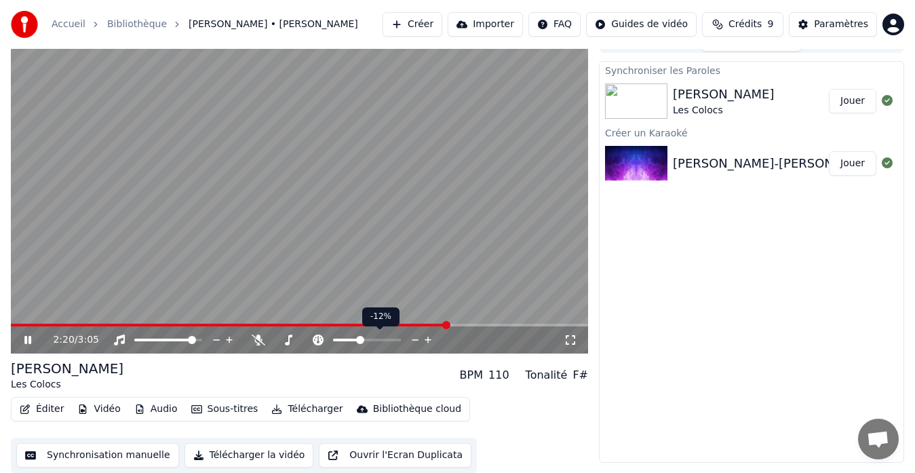
click at [359, 341] on span at bounding box center [346, 340] width 26 height 3
click at [427, 338] on icon at bounding box center [428, 340] width 13 height 14
click at [426, 339] on icon at bounding box center [428, 340] width 7 height 7
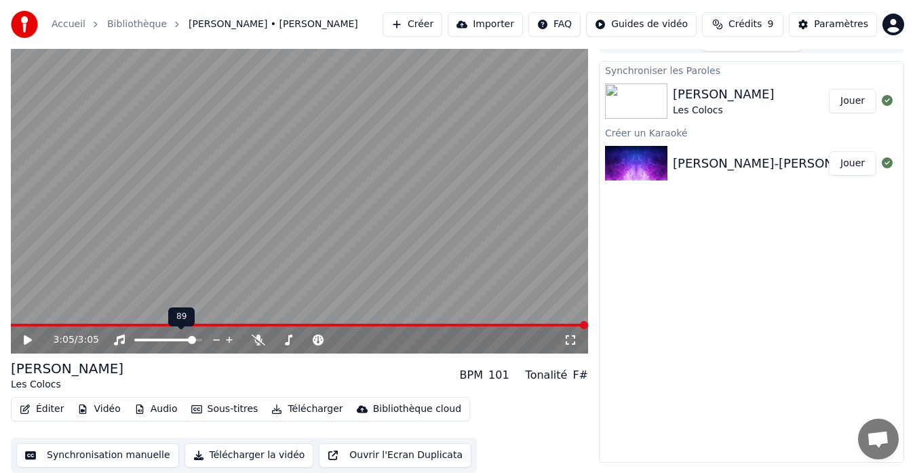
click at [216, 339] on icon at bounding box center [217, 339] width 7 height 1
click at [419, 340] on icon at bounding box center [416, 339] width 7 height 1
click at [24, 341] on icon at bounding box center [28, 339] width 8 height 9
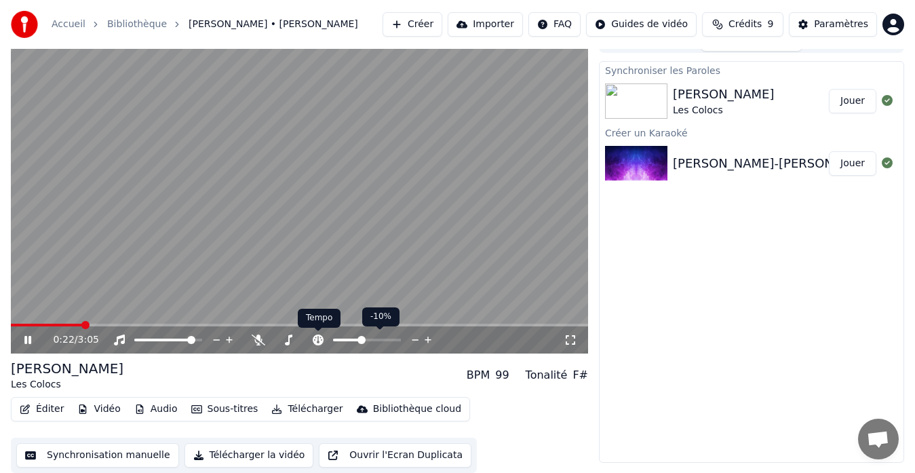
click at [320, 339] on icon at bounding box center [318, 339] width 11 height 11
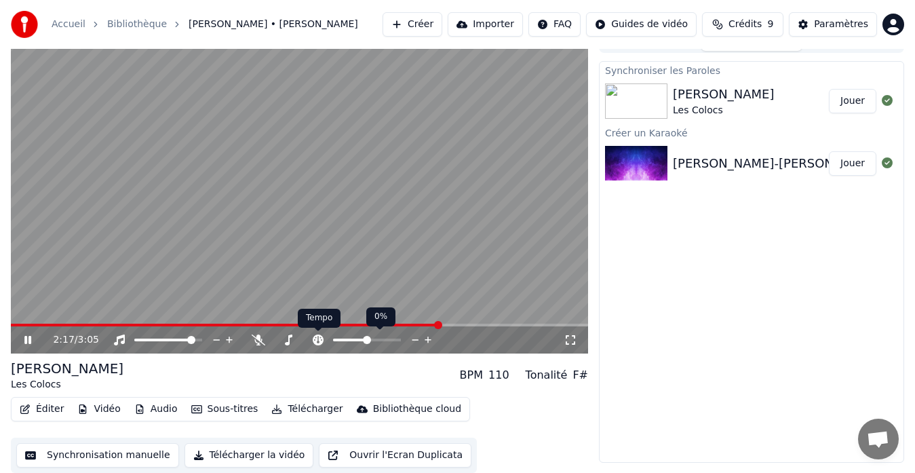
click at [322, 341] on icon at bounding box center [318, 339] width 11 height 11
click at [362, 337] on div at bounding box center [379, 340] width 109 height 14
click at [417, 339] on icon at bounding box center [416, 339] width 7 height 1
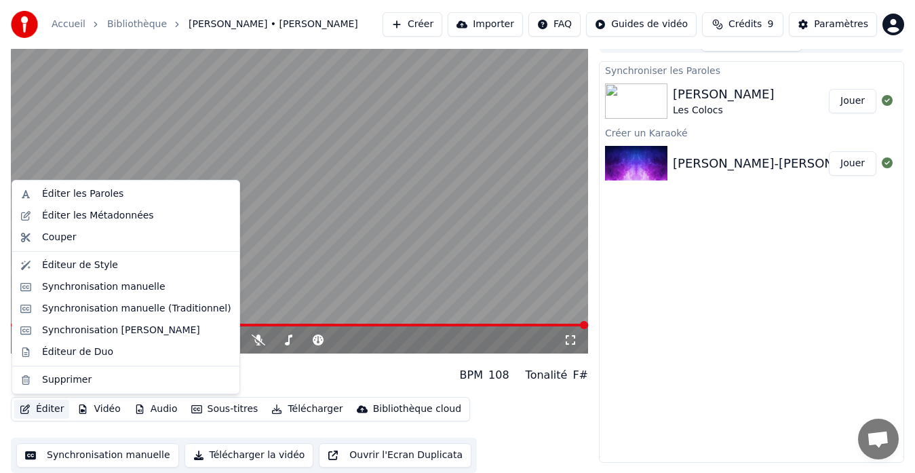
click at [45, 413] on button "Éditer" at bounding box center [41, 409] width 55 height 19
click at [85, 191] on div "Éditer les Paroles" at bounding box center [82, 194] width 81 height 14
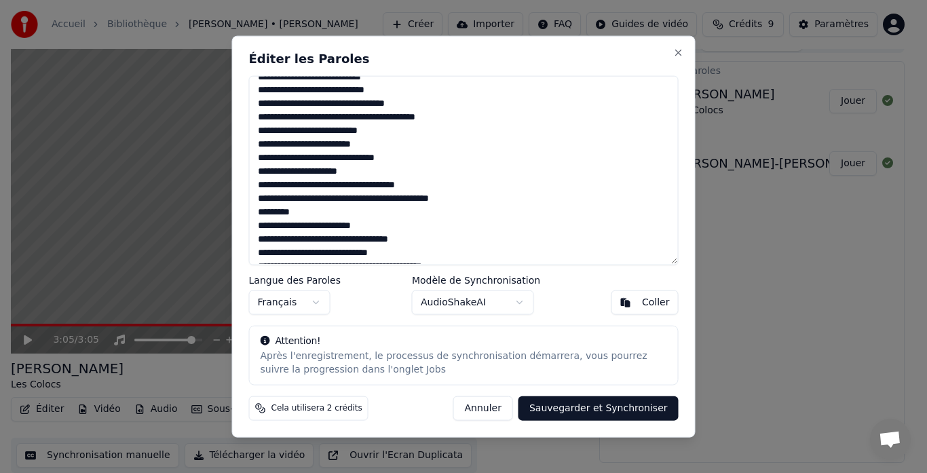
scroll to position [0, 0]
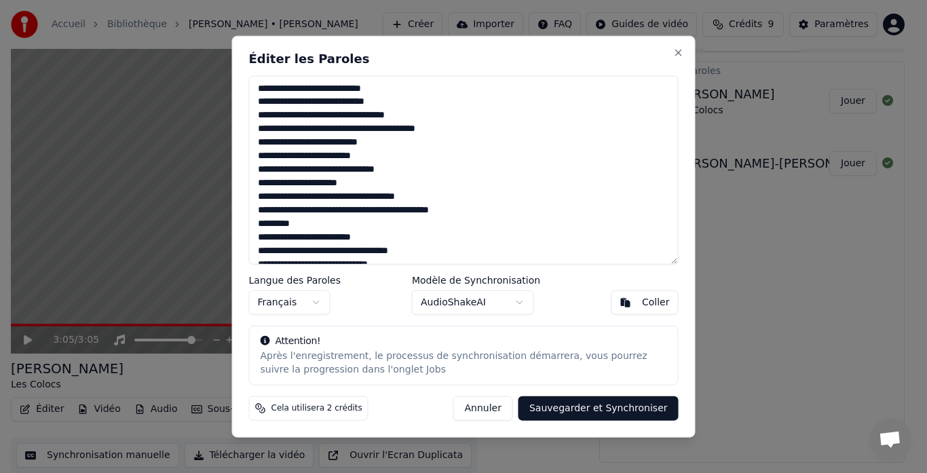
click at [292, 117] on textarea at bounding box center [463, 169] width 429 height 189
click at [398, 116] on textarea at bounding box center [463, 169] width 429 height 189
click at [285, 132] on textarea at bounding box center [463, 169] width 429 height 189
click at [437, 133] on textarea at bounding box center [463, 169] width 429 height 189
click at [295, 142] on textarea at bounding box center [463, 169] width 429 height 189
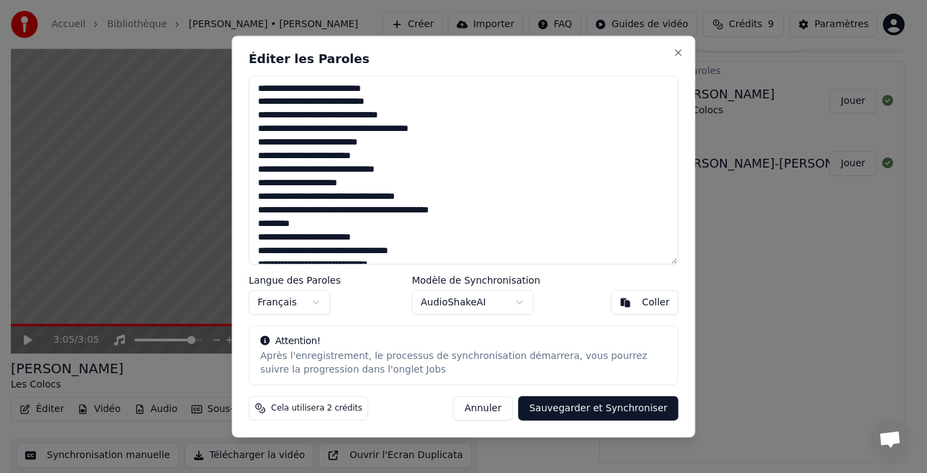
click at [293, 142] on textarea at bounding box center [463, 169] width 429 height 189
click at [364, 142] on textarea at bounding box center [463, 169] width 429 height 189
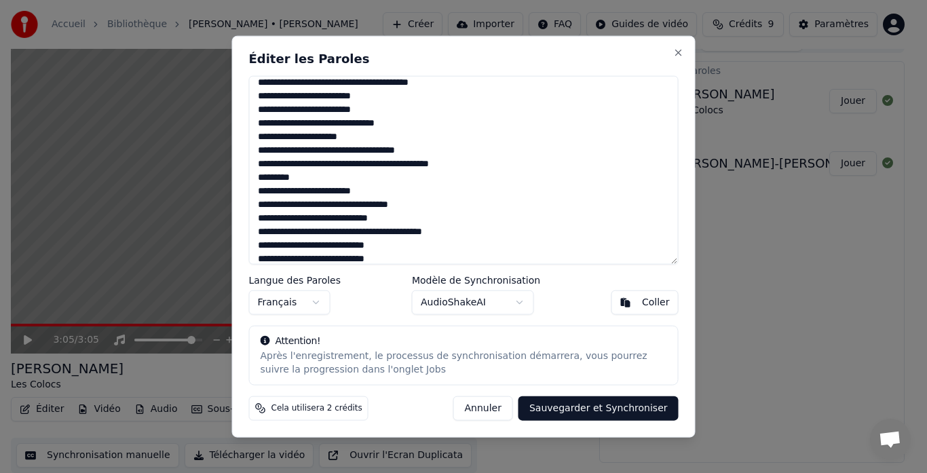
scroll to position [68, 0]
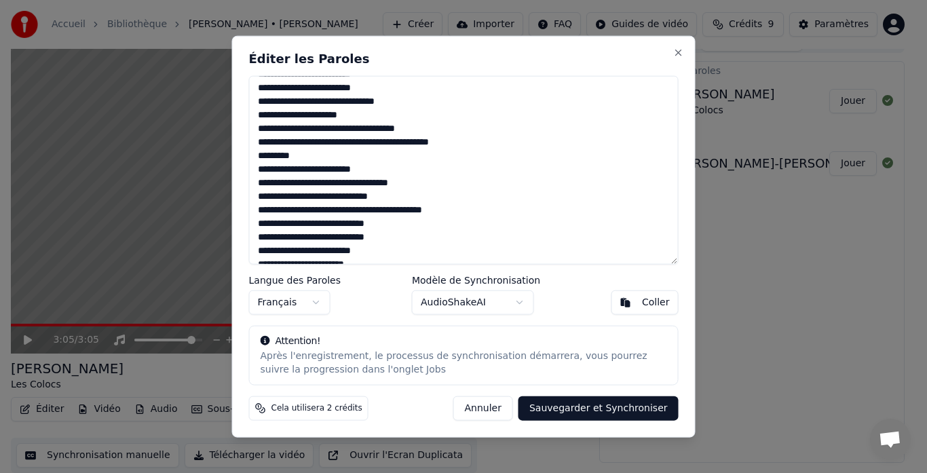
click at [285, 146] on textarea at bounding box center [463, 169] width 429 height 189
click at [446, 145] on textarea at bounding box center [463, 169] width 429 height 189
click at [402, 136] on textarea at bounding box center [463, 169] width 429 height 189
click at [398, 143] on textarea at bounding box center [463, 169] width 429 height 189
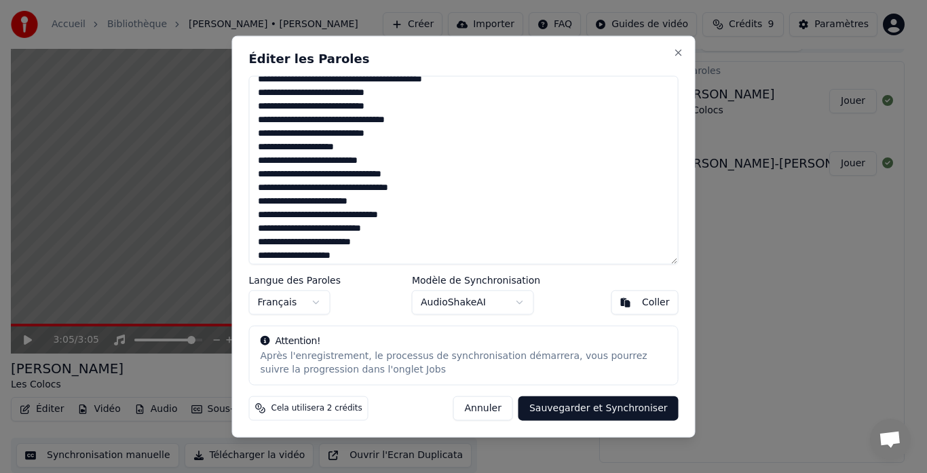
scroll to position [678, 0]
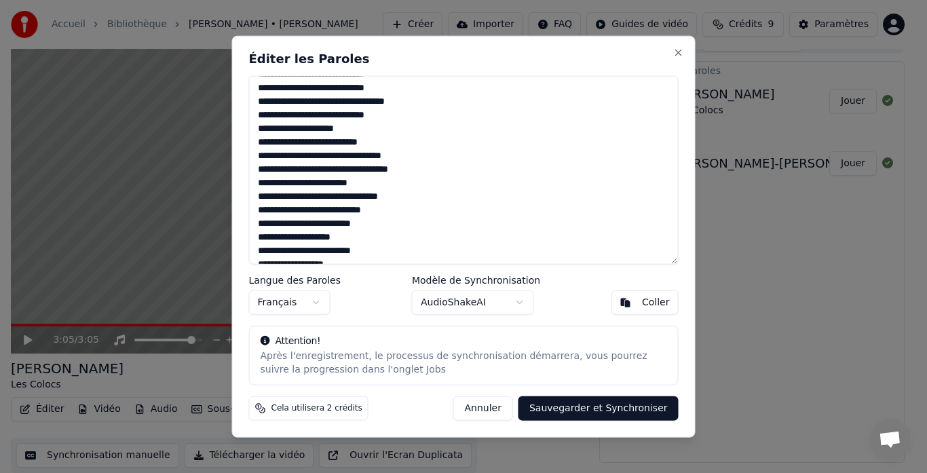
click at [370, 116] on textarea at bounding box center [463, 169] width 429 height 189
click at [395, 102] on textarea at bounding box center [463, 169] width 429 height 189
click at [398, 103] on textarea at bounding box center [463, 169] width 429 height 189
click at [640, 303] on button "Coller" at bounding box center [644, 302] width 67 height 24
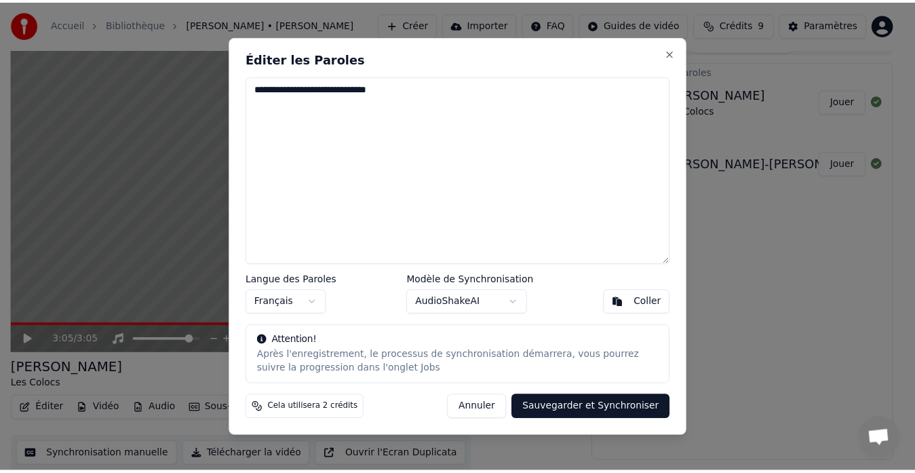
scroll to position [0, 0]
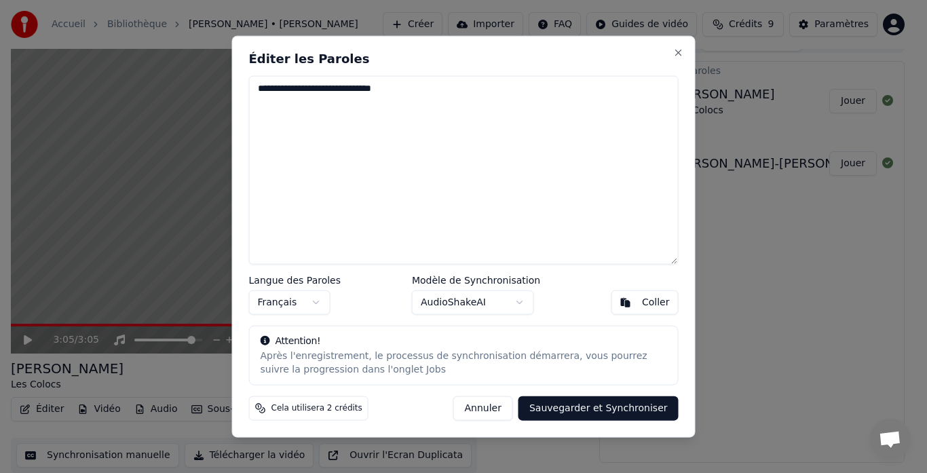
click at [508, 407] on button "Annuler" at bounding box center [483, 408] width 60 height 24
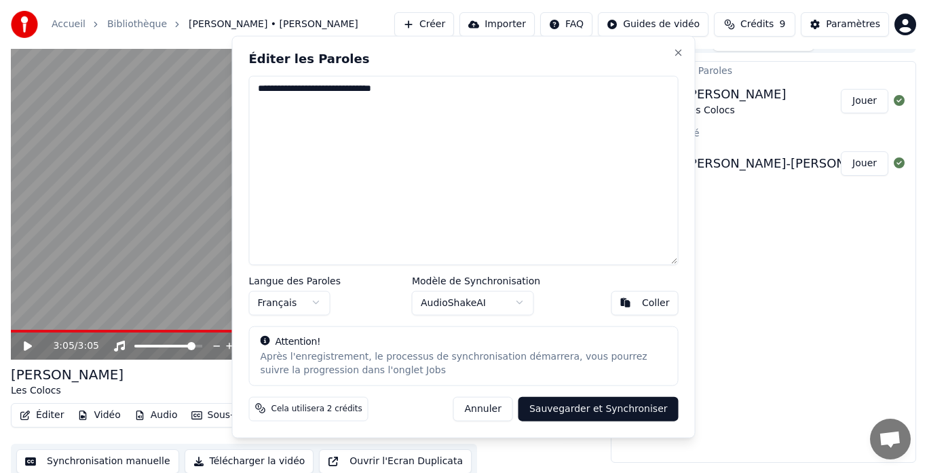
type textarea "**********"
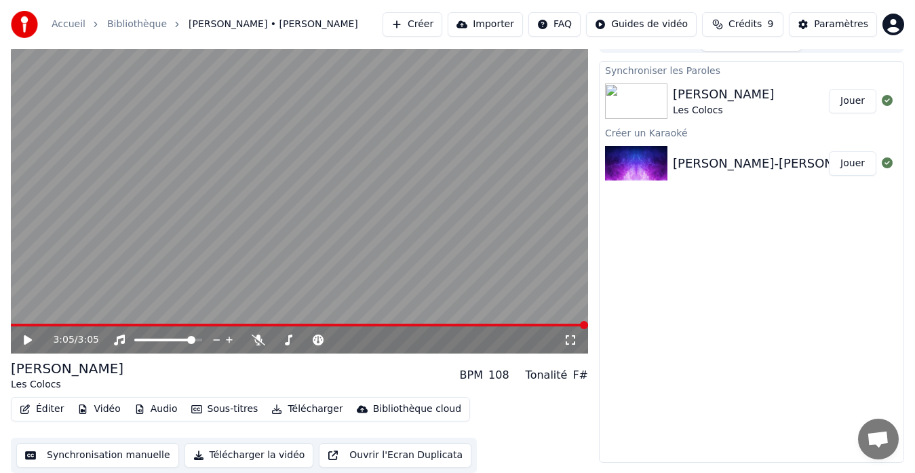
click at [845, 100] on button "Jouer" at bounding box center [852, 101] width 47 height 24
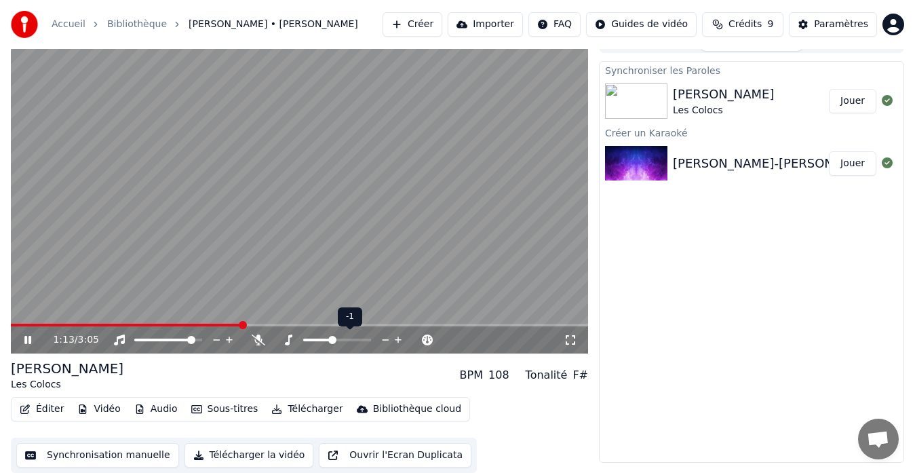
click at [288, 338] on icon at bounding box center [289, 339] width 14 height 11
drag, startPoint x: 617, startPoint y: 134, endPoint x: 495, endPoint y: 25, distance: 164.4
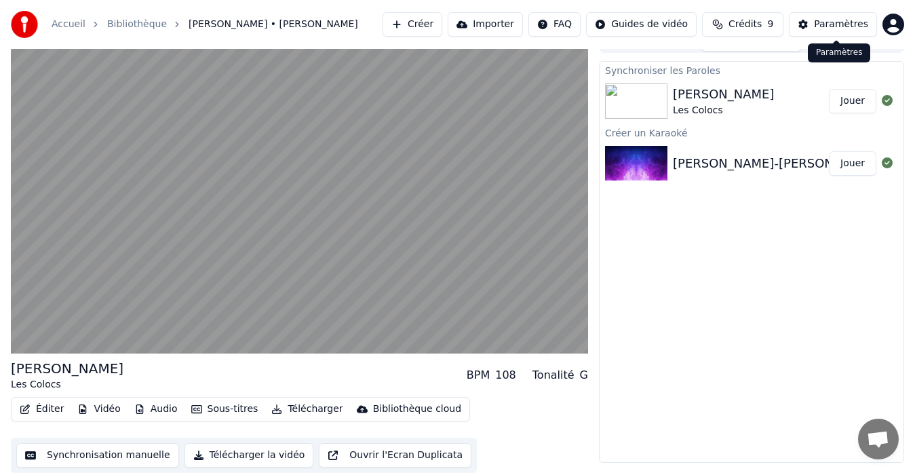
click at [837, 27] on div "Paramètres" at bounding box center [841, 25] width 54 height 14
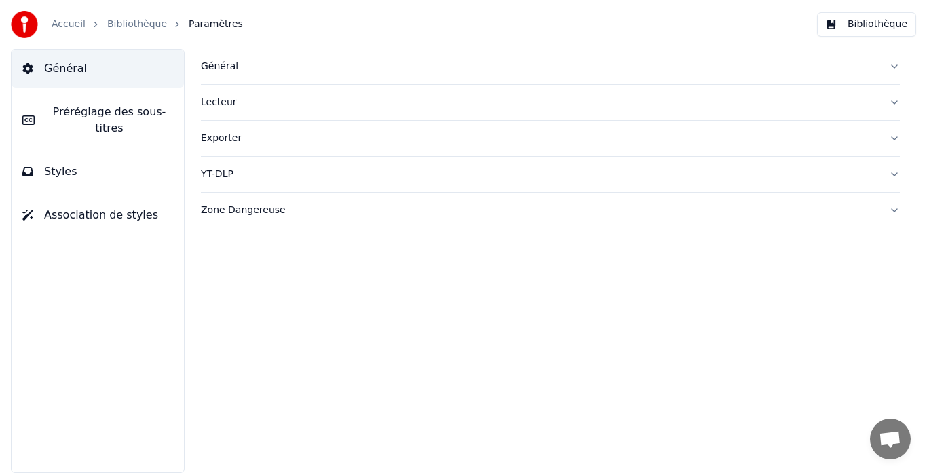
click at [837, 27] on button "Bibliothèque" at bounding box center [866, 24] width 99 height 24
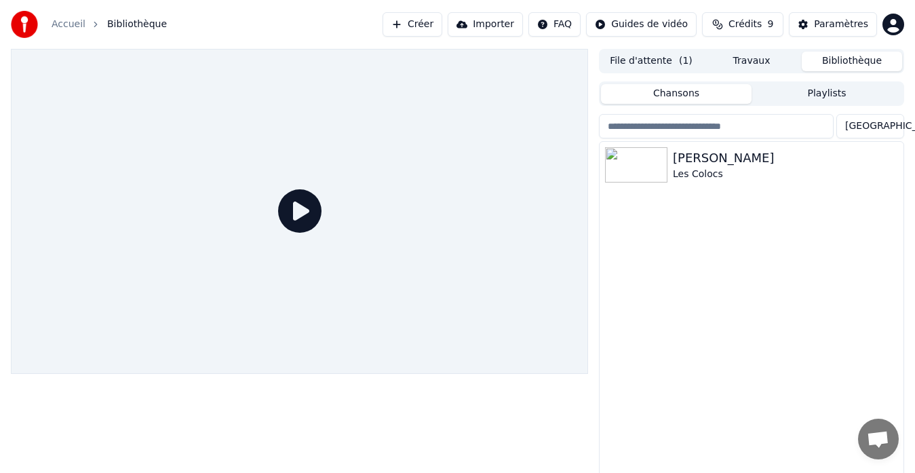
click at [693, 98] on button "Chansons" at bounding box center [676, 94] width 151 height 20
click at [697, 157] on div "[PERSON_NAME]" at bounding box center [779, 158] width 212 height 19
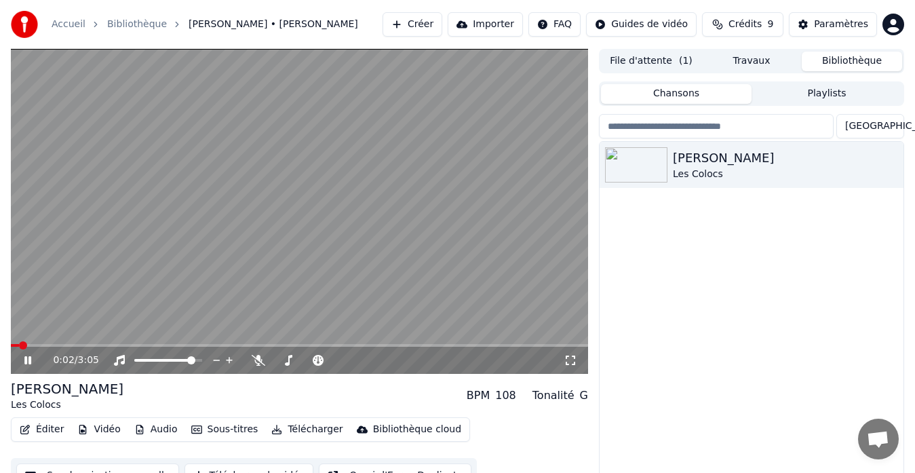
drag, startPoint x: 274, startPoint y: 295, endPoint x: 88, endPoint y: 365, distance: 198.6
click at [895, 164] on icon "button" at bounding box center [892, 164] width 14 height 11
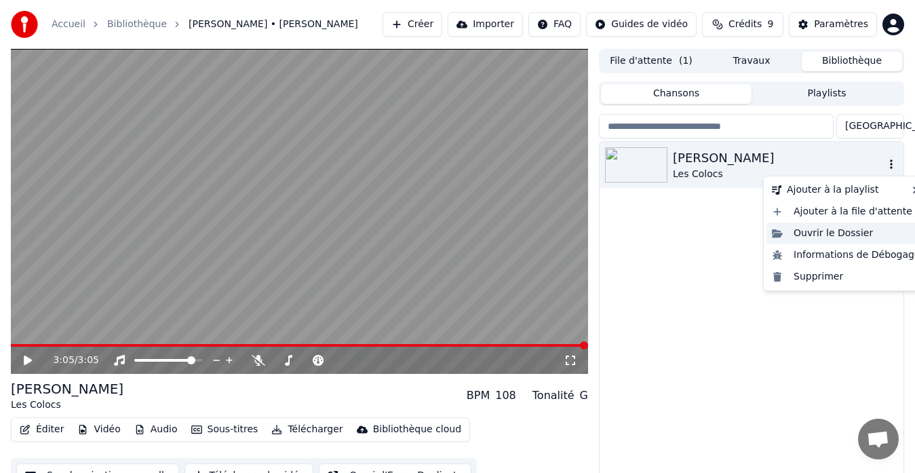
click at [808, 230] on div "Ouvrir le Dossier" at bounding box center [846, 234] width 159 height 22
